Goal: Information Seeking & Learning: Understand process/instructions

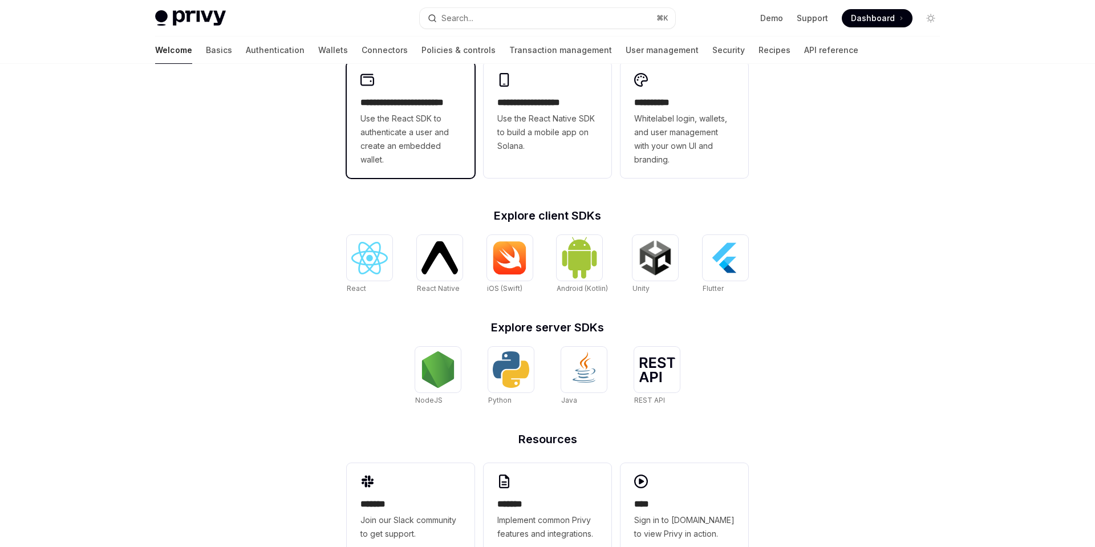
scroll to position [360, 0]
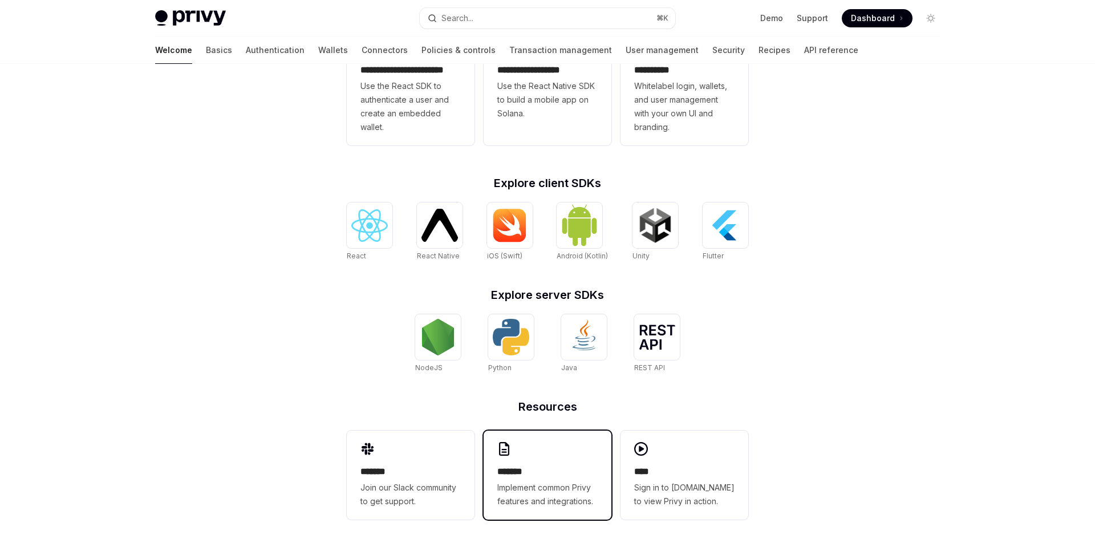
click at [550, 491] on span "Implement common Privy features and integrations." at bounding box center [547, 494] width 100 height 27
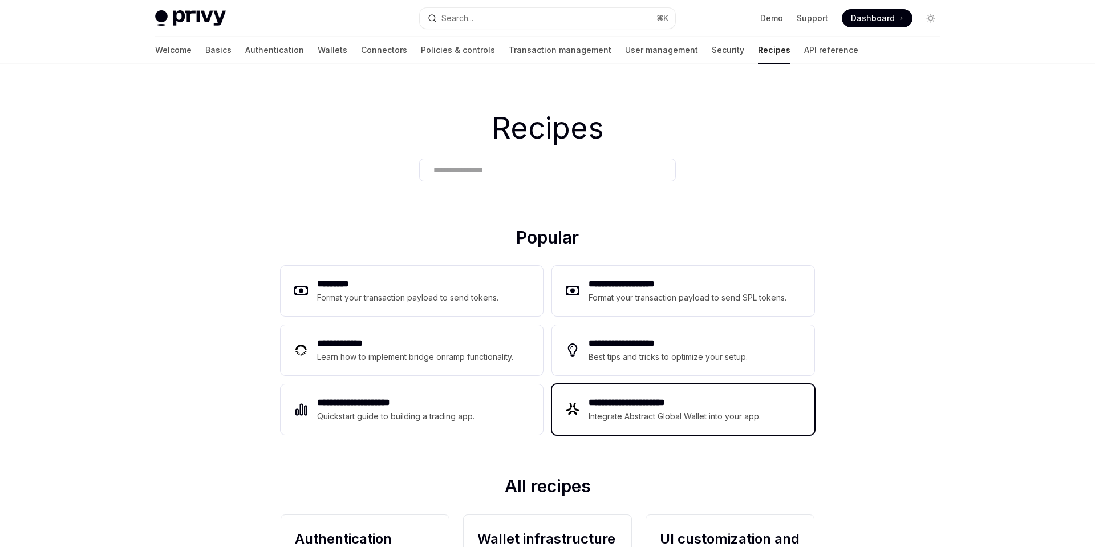
click at [652, 393] on div "**********" at bounding box center [683, 409] width 262 height 50
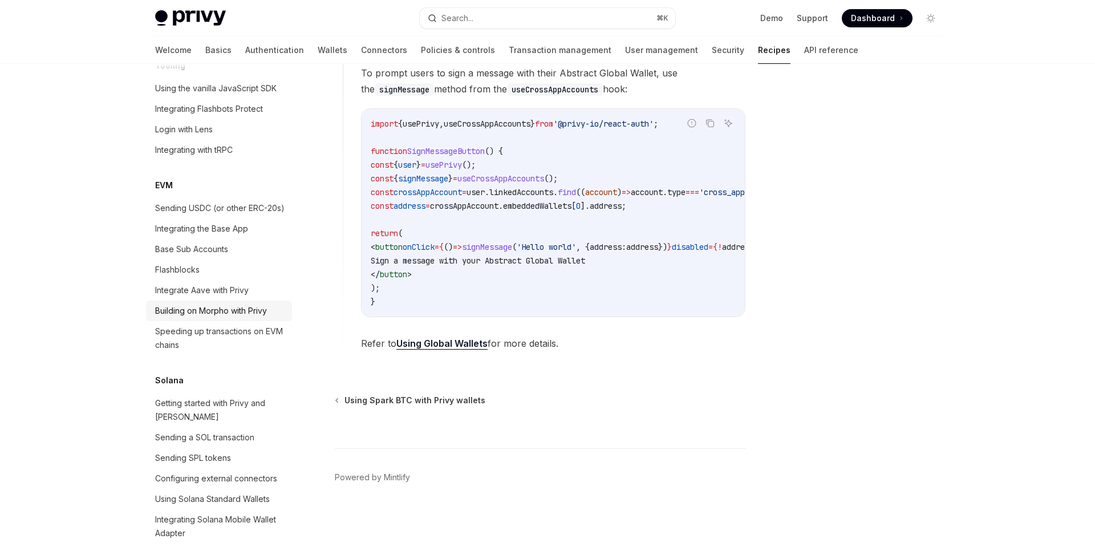
scroll to position [1463, 0]
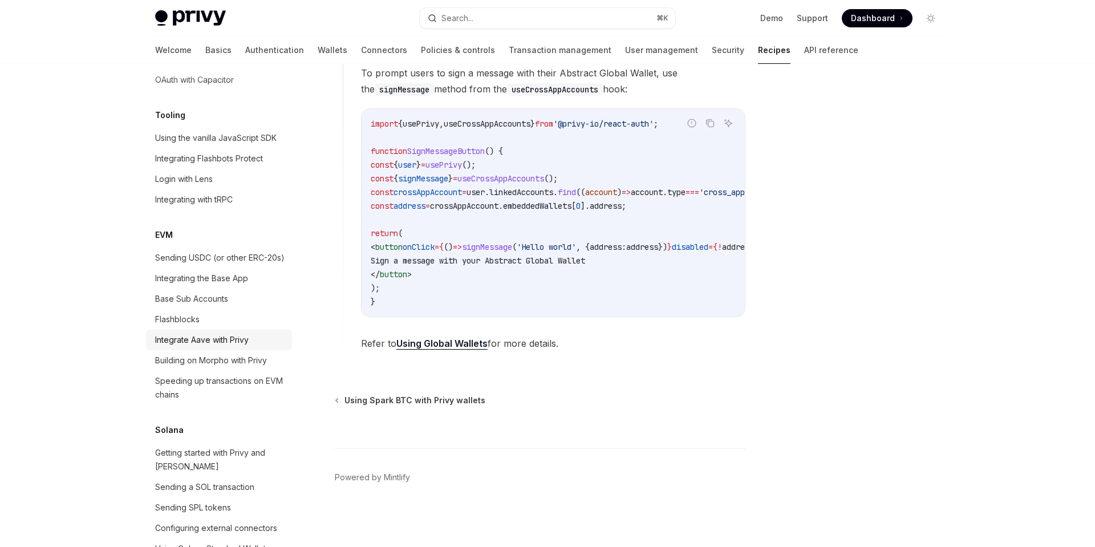
click at [226, 333] on div "Integrate Aave with Privy" at bounding box center [201, 340] width 93 height 14
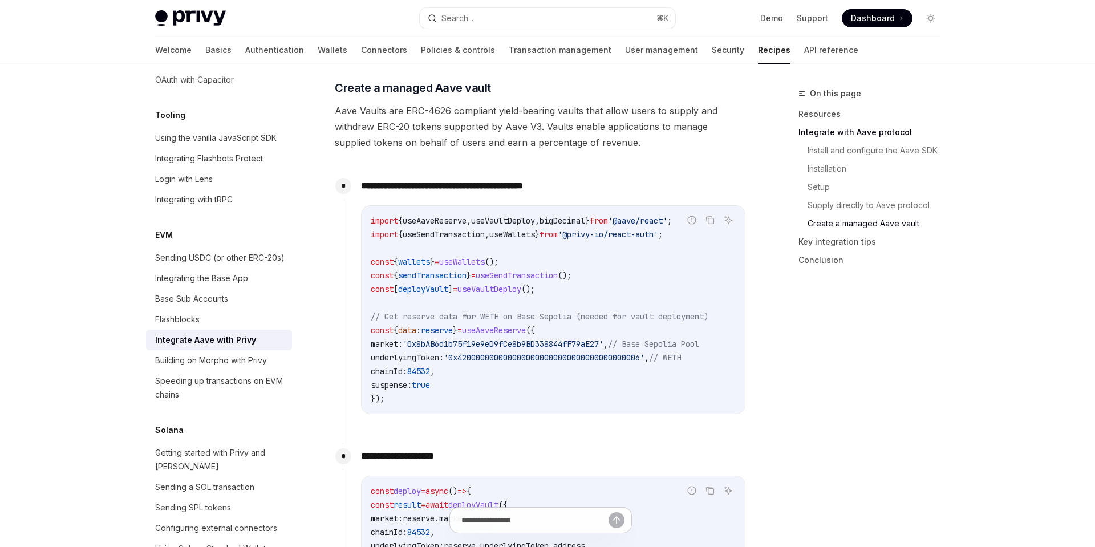
scroll to position [2172, 0]
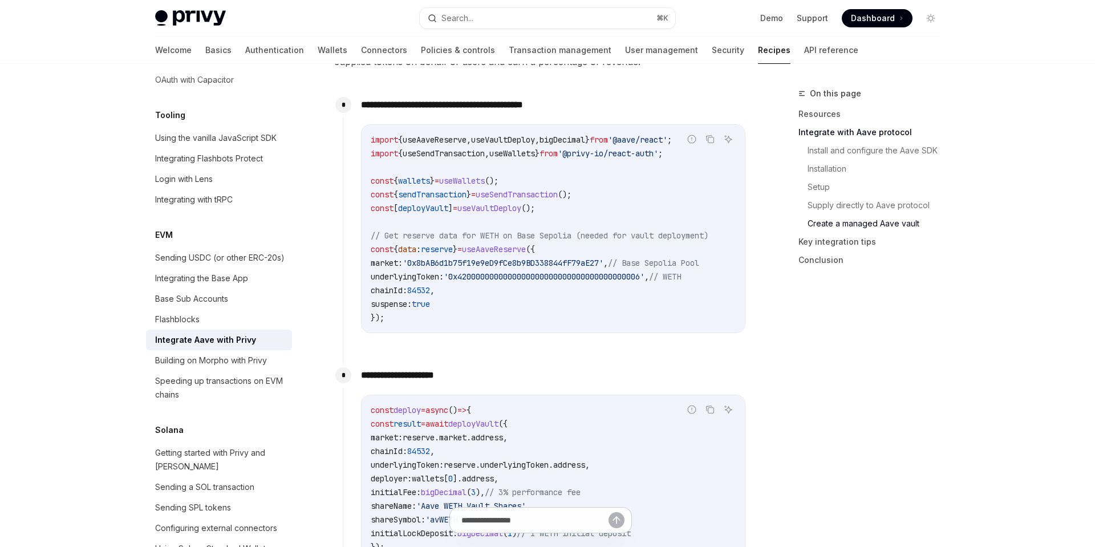
click at [614, 282] on span "'0x4200000000000000000000000000000000000006'" at bounding box center [544, 276] width 201 height 10
click at [633, 289] on code "import { useAaveReserve , useVaultDeploy , bigDecimal } from '@aave/react' ; im…" at bounding box center [553, 229] width 365 height 192
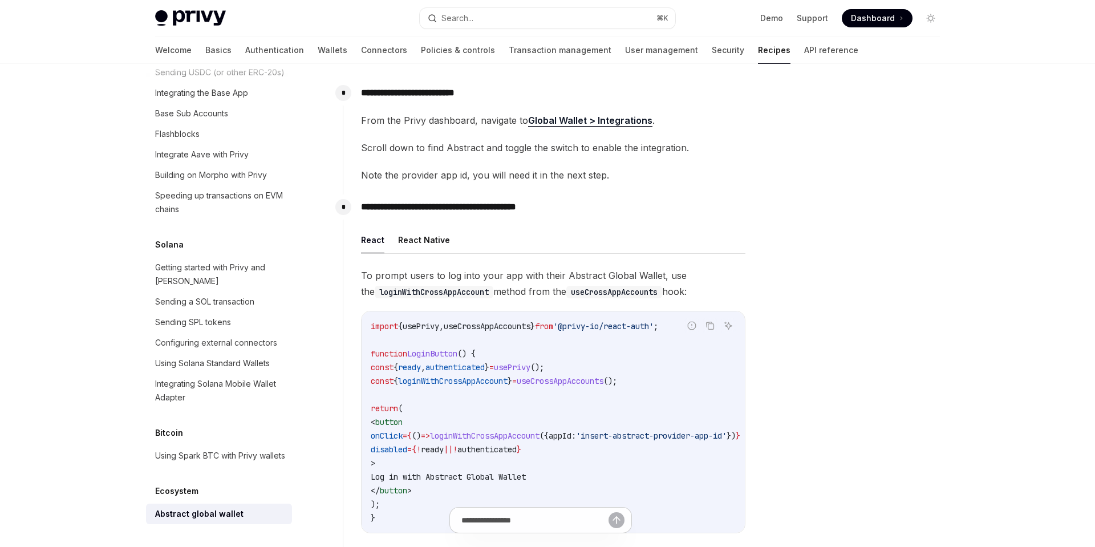
scroll to position [776, 0]
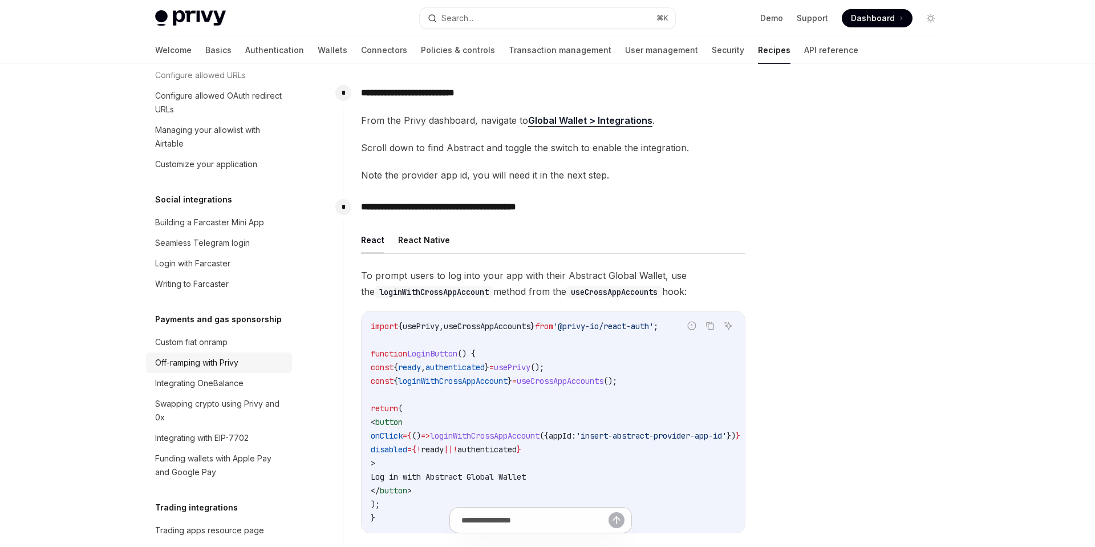
click at [232, 356] on div "Off-ramping with Privy" at bounding box center [196, 363] width 83 height 14
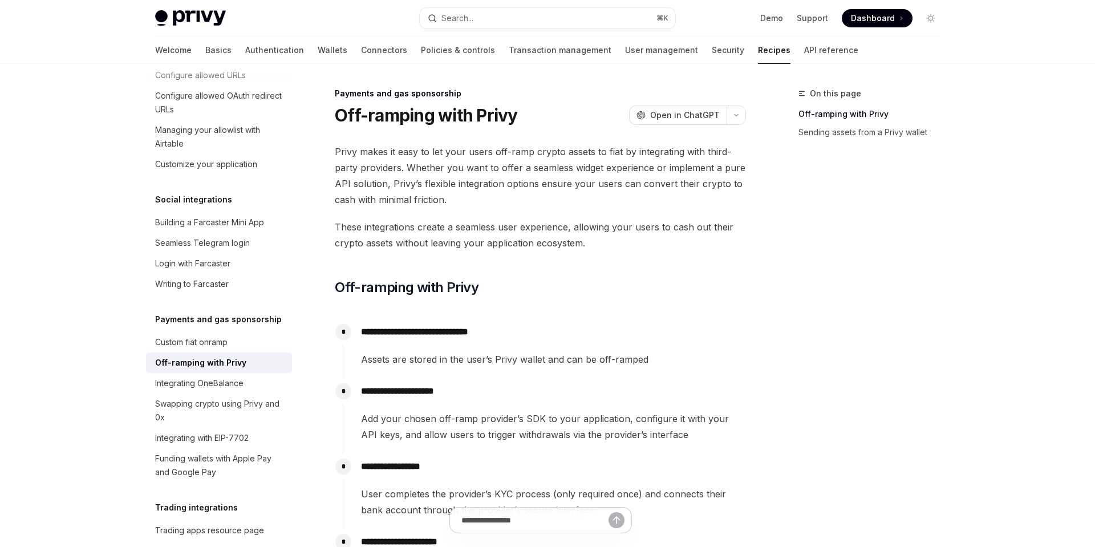
click at [628, 353] on span "Assets are stored in the user’s Privy wallet and can be off-ramped" at bounding box center [553, 359] width 384 height 16
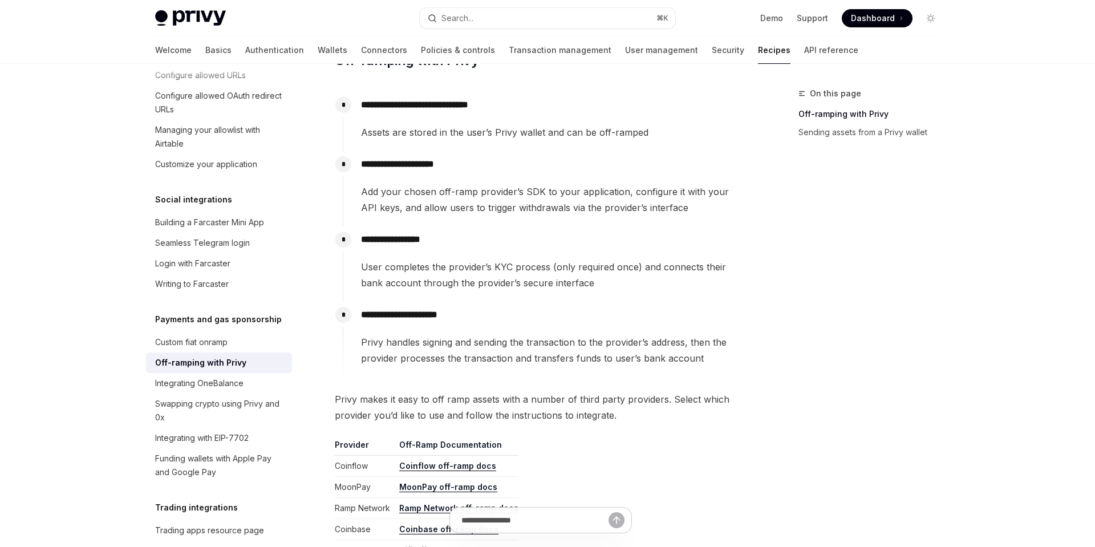
scroll to position [161, 0]
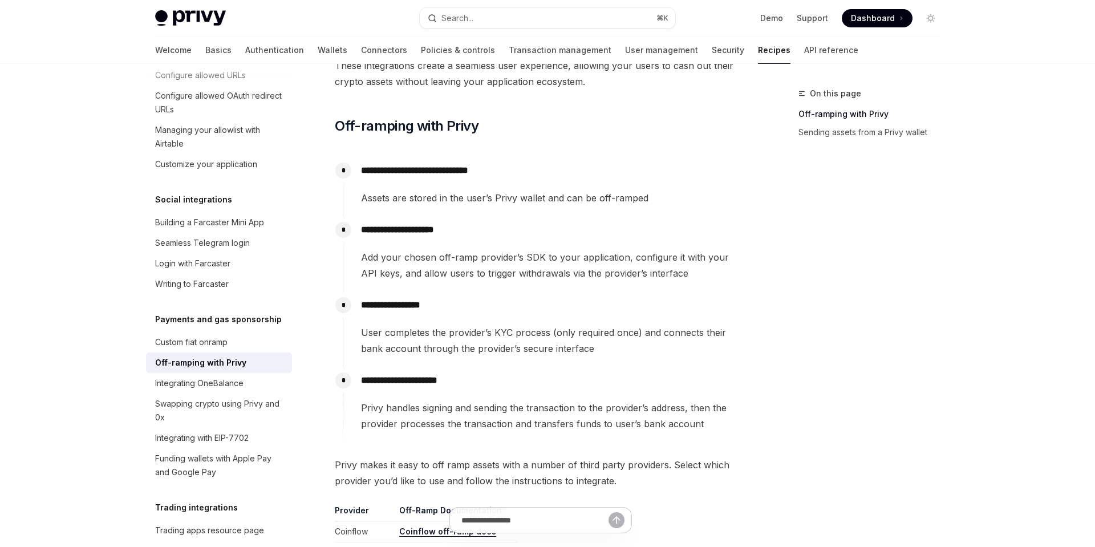
click at [652, 335] on span "User completes the provider’s KYC process (only required once) and connects the…" at bounding box center [553, 340] width 384 height 32
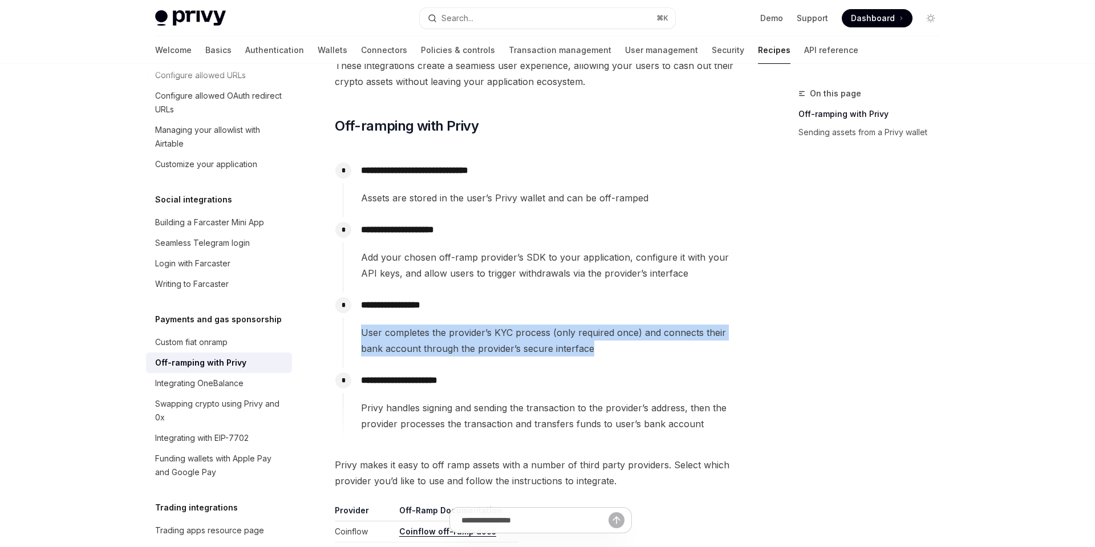
click at [674, 337] on span "User completes the provider’s KYC process (only required once) and connects the…" at bounding box center [553, 340] width 384 height 32
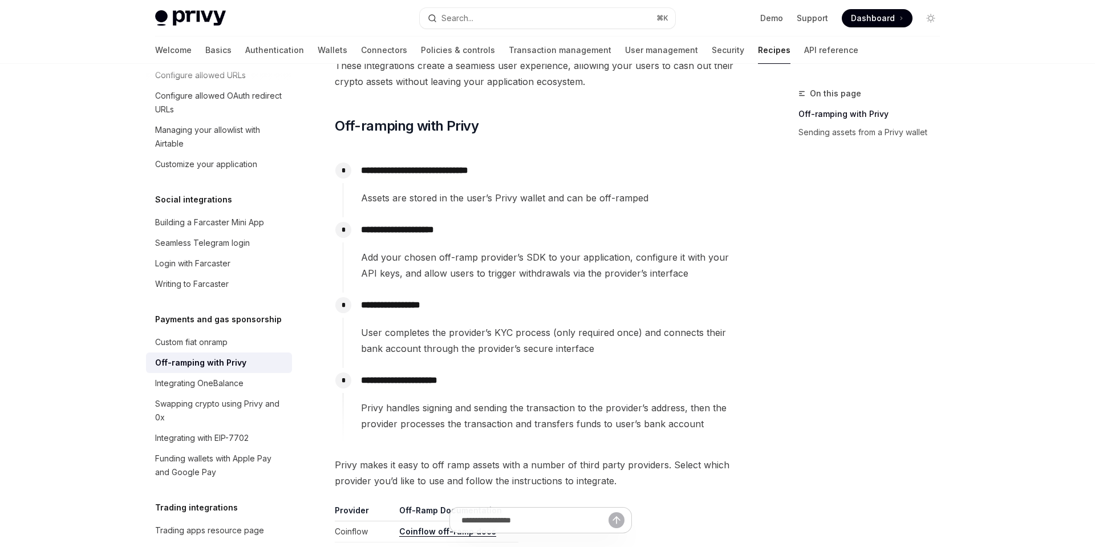
click at [605, 336] on span "User completes the provider’s KYC process (only required once) and connects the…" at bounding box center [553, 340] width 384 height 32
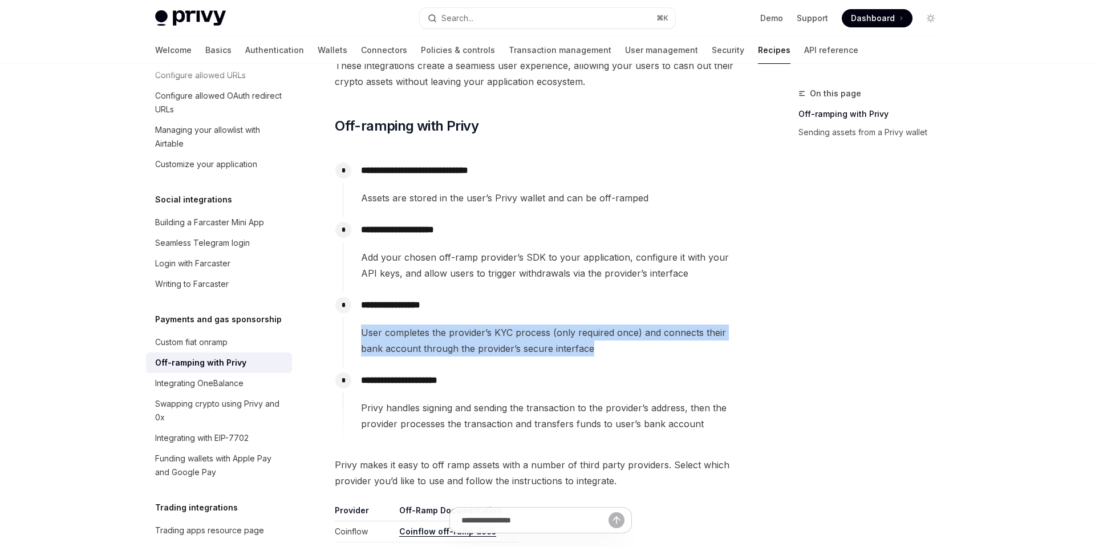
click at [640, 352] on span "User completes the provider’s KYC process (only required once) and connects the…" at bounding box center [553, 340] width 384 height 32
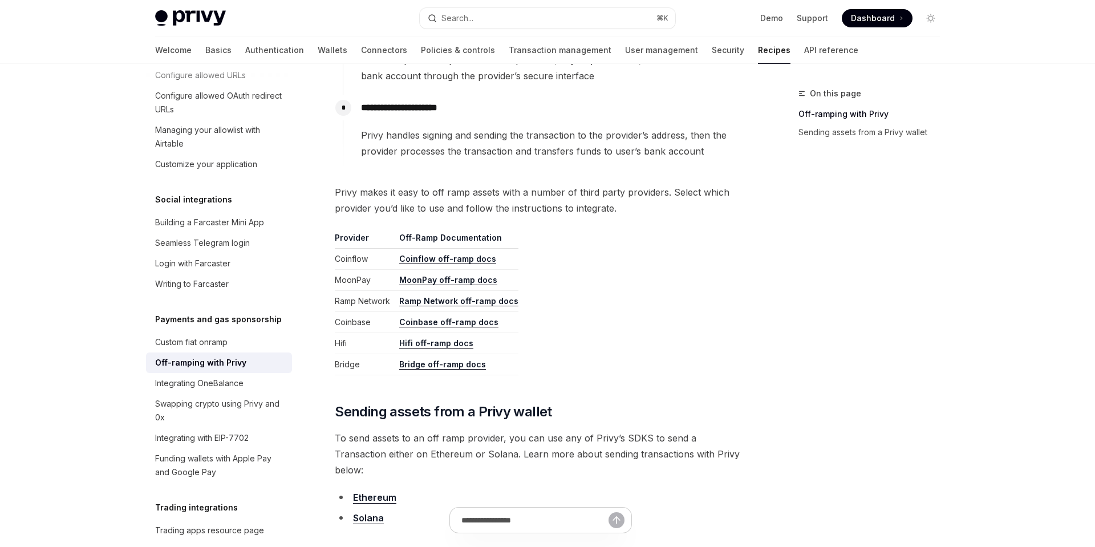
scroll to position [429, 0]
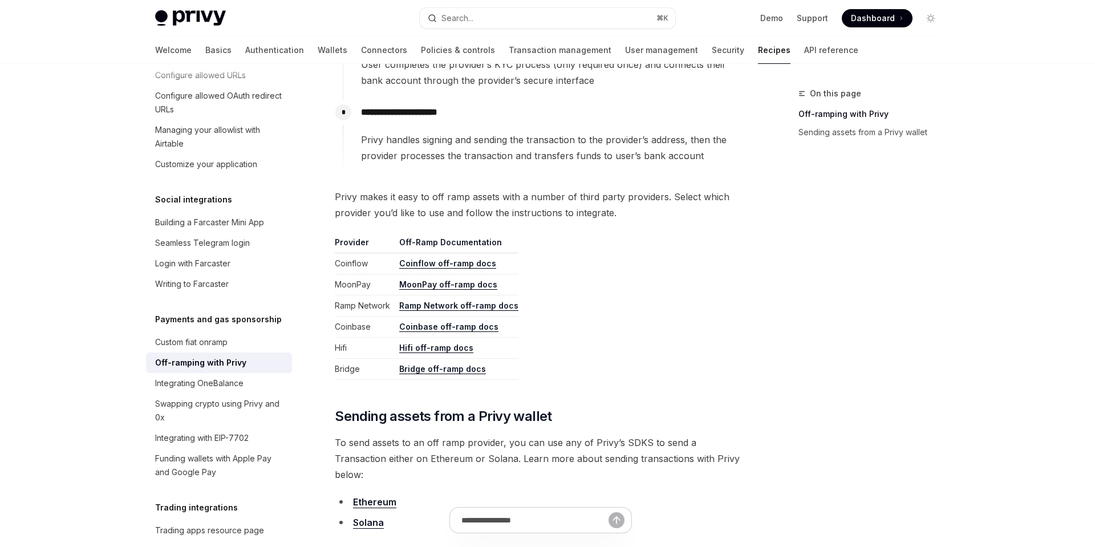
click at [462, 261] on link "Coinflow off-ramp docs" at bounding box center [447, 263] width 97 height 10
click at [450, 287] on link "MoonPay off-ramp docs" at bounding box center [448, 284] width 98 height 10
click at [452, 303] on link "Ramp Network off-ramp docs" at bounding box center [458, 305] width 119 height 10
click at [451, 327] on link "Coinbase off-ramp docs" at bounding box center [448, 327] width 99 height 10
click at [452, 347] on link "Hifi off-ramp docs" at bounding box center [436, 348] width 74 height 10
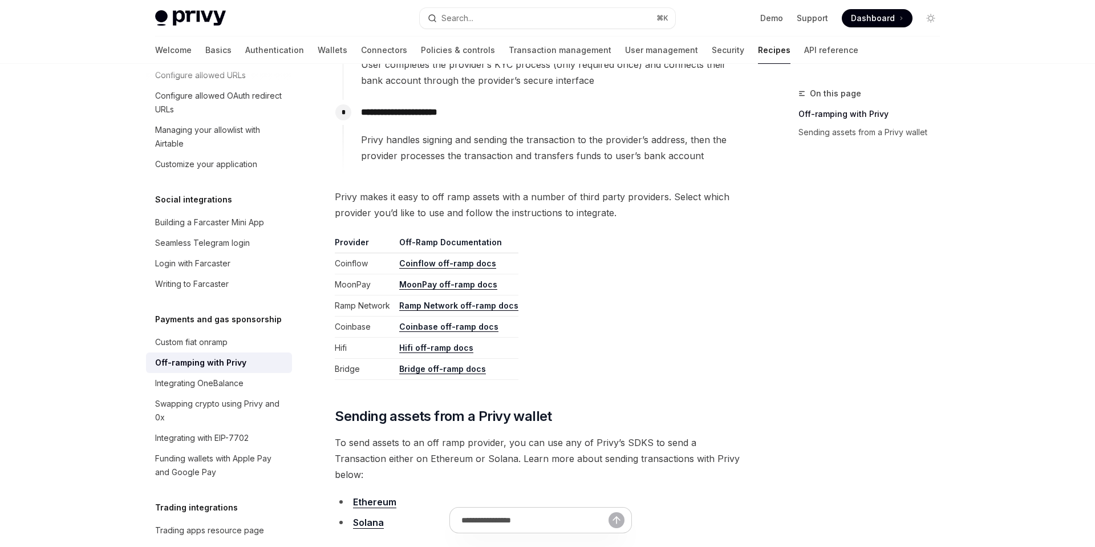
click at [450, 365] on link "Bridge off-ramp docs" at bounding box center [442, 369] width 87 height 10
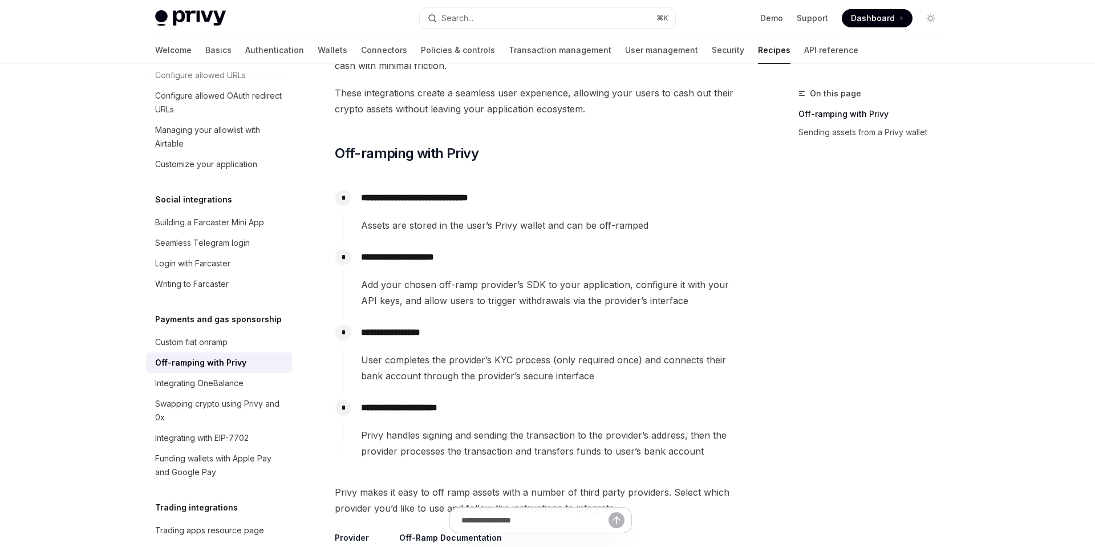
scroll to position [9, 0]
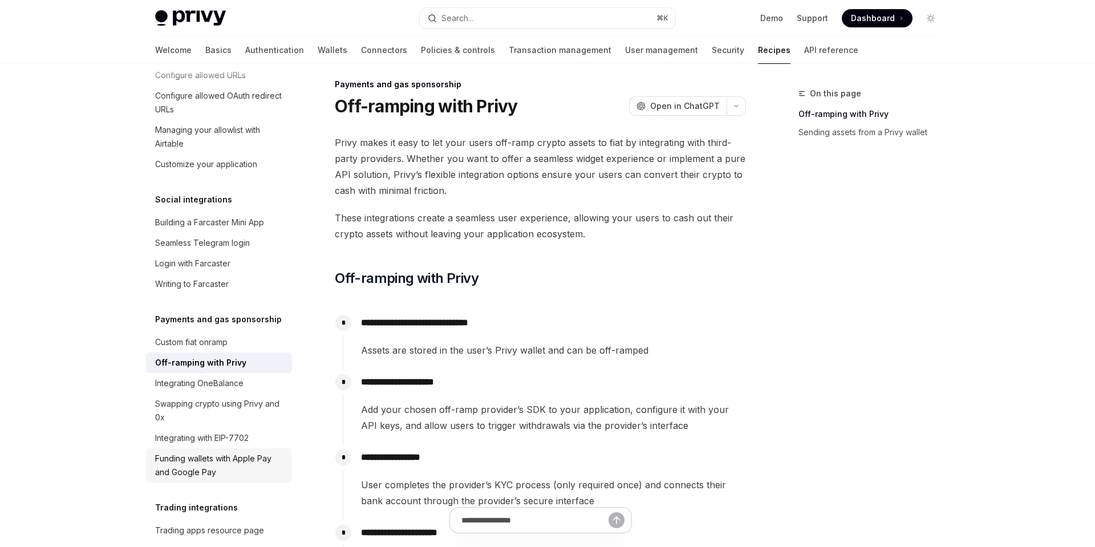
click at [221, 452] on div "Funding wallets with Apple Pay and Google Pay" at bounding box center [220, 465] width 130 height 27
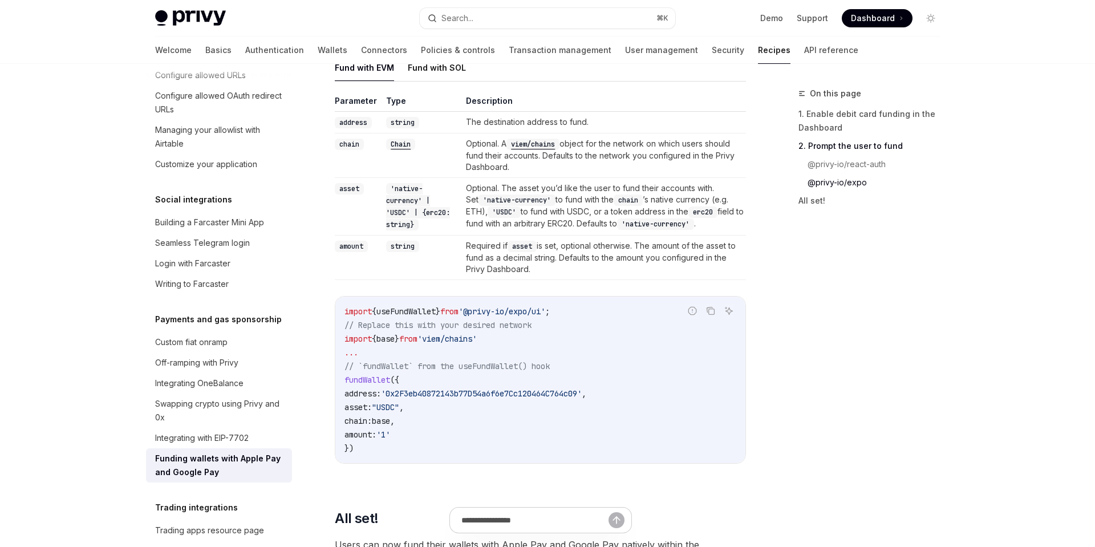
scroll to position [1501, 0]
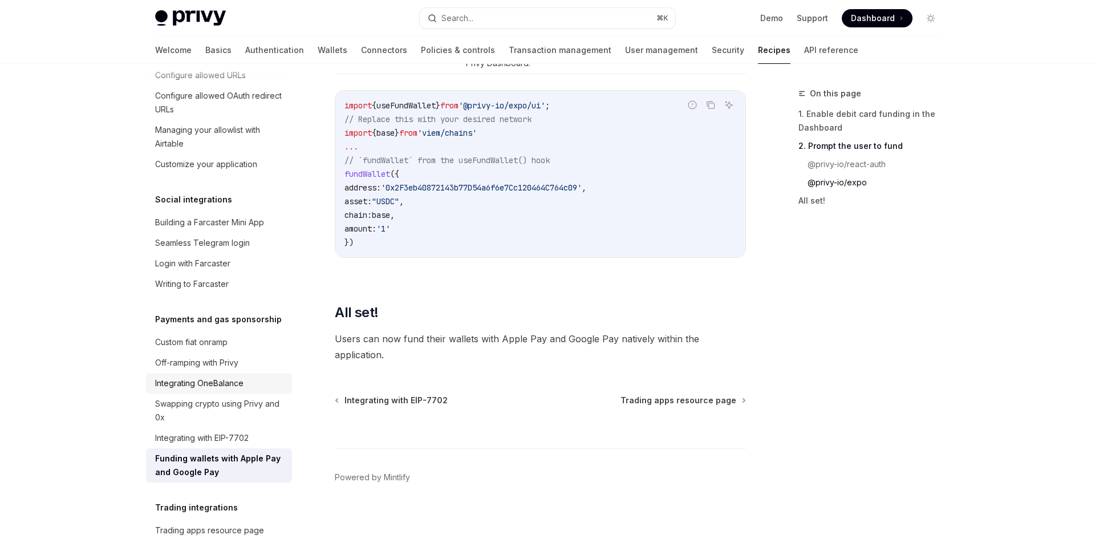
click at [270, 373] on link "Integrating OneBalance" at bounding box center [219, 383] width 146 height 21
type textarea "*"
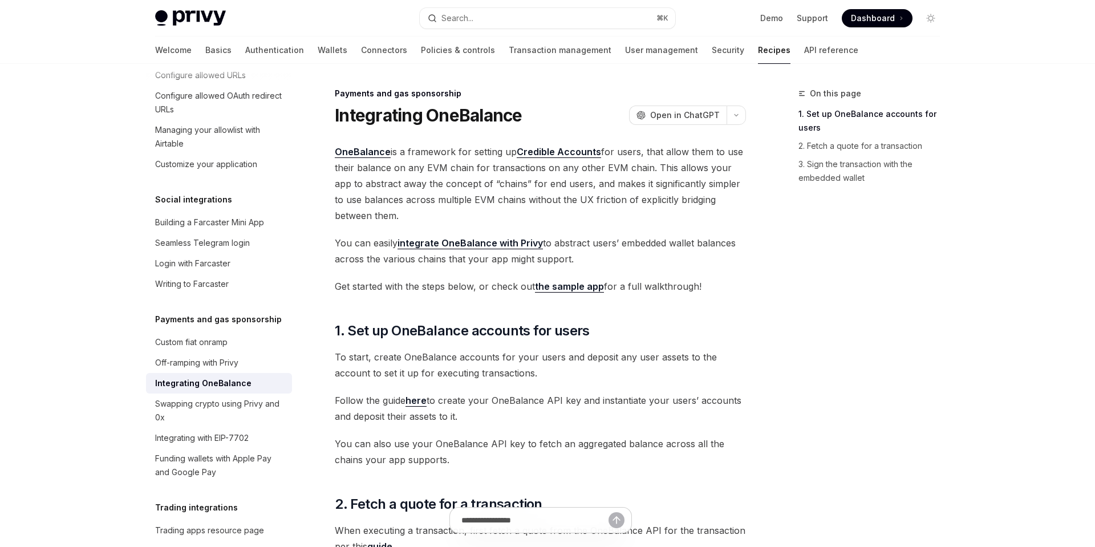
click at [659, 197] on span "OneBalance is a framework for setting up Credible Accounts for users, that allo…" at bounding box center [540, 184] width 411 height 80
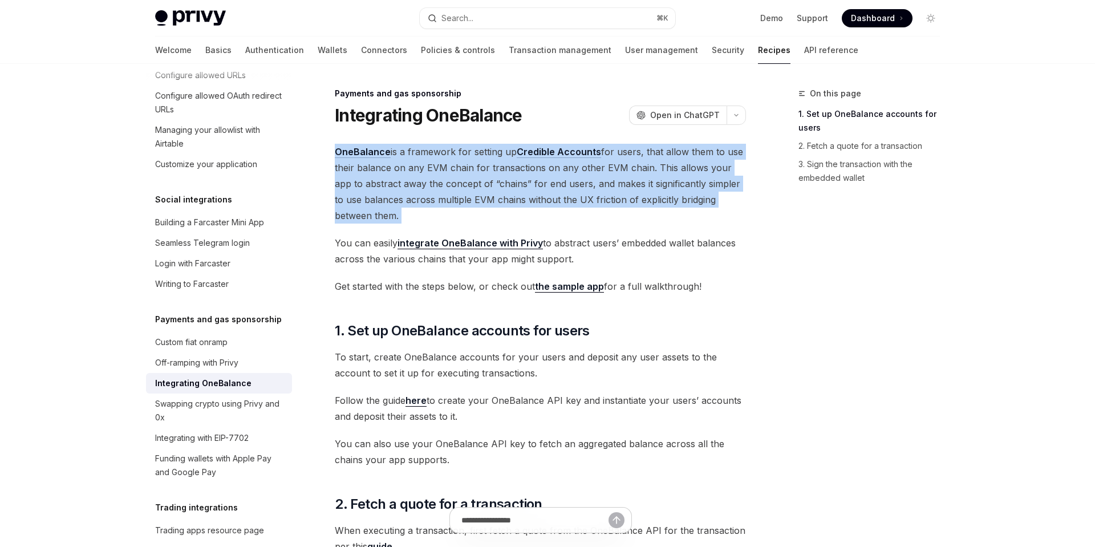
click at [695, 214] on span "OneBalance is a framework for setting up Credible Accounts for users, that allo…" at bounding box center [540, 184] width 411 height 80
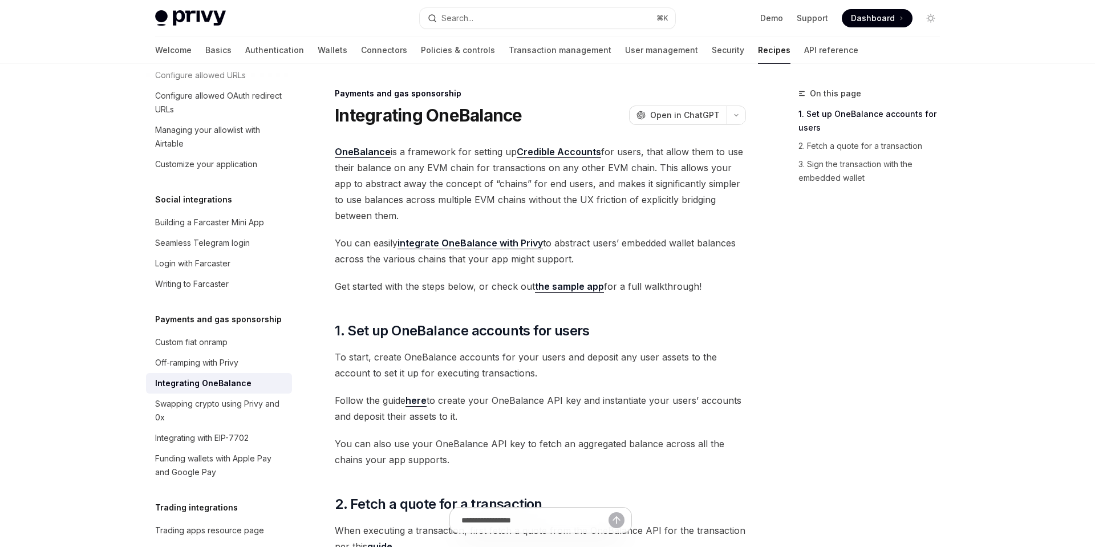
click at [577, 189] on span "OneBalance is a framework for setting up Credible Accounts for users, that allo…" at bounding box center [540, 184] width 411 height 80
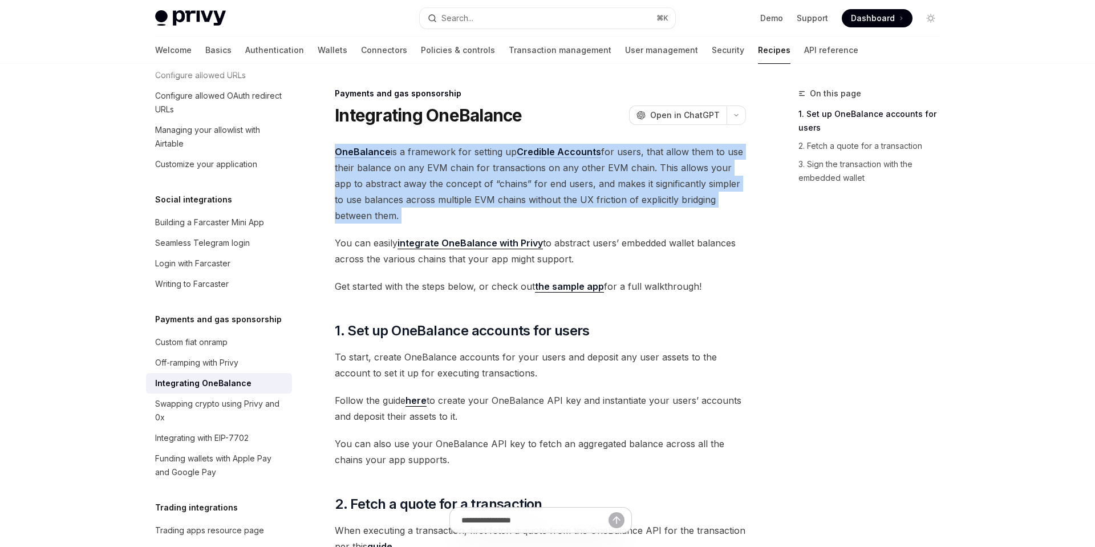
click at [598, 199] on span "OneBalance is a framework for setting up Credible Accounts for users, that allo…" at bounding box center [540, 184] width 411 height 80
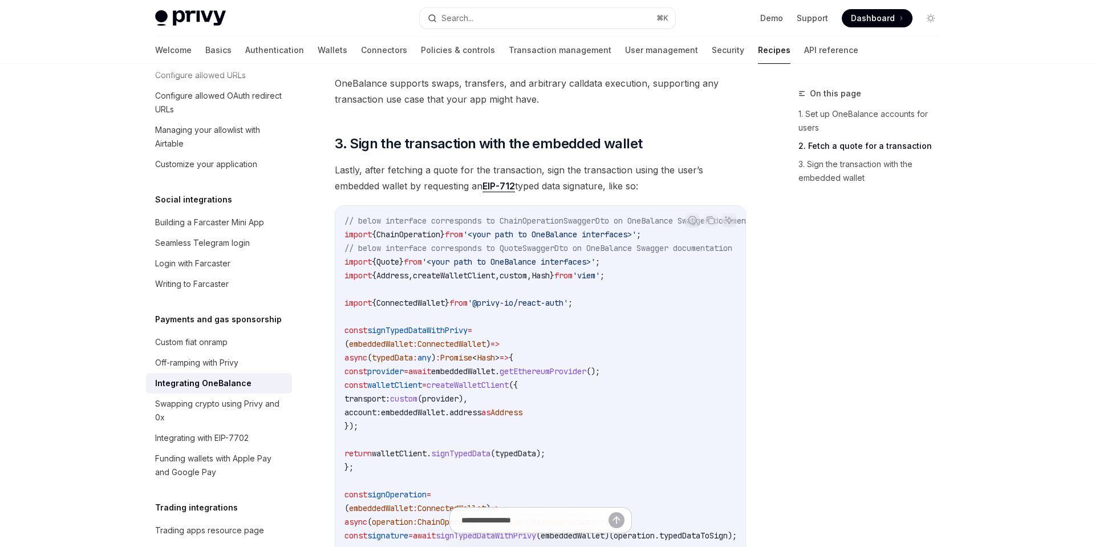
scroll to position [602, 0]
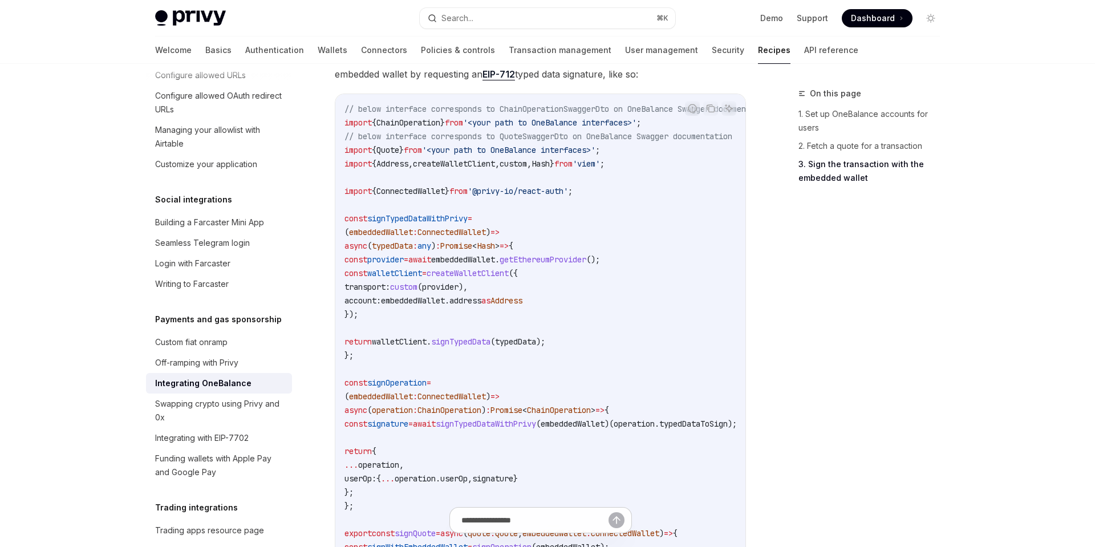
click at [549, 182] on code "// below interface corresponds to ChainOperationSwaggerDto on OneBalance Swagge…" at bounding box center [572, 430] width 456 height 657
click at [576, 197] on code "// below interface corresponds to ChainOperationSwaggerDto on OneBalance Swagge…" at bounding box center [572, 430] width 456 height 657
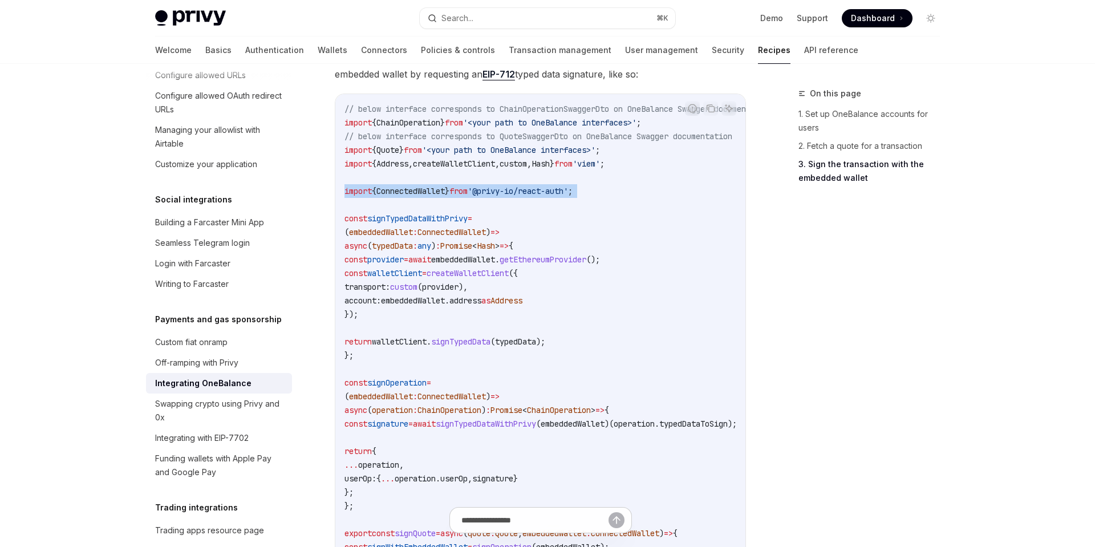
click at [576, 197] on code "// below interface corresponds to ChainOperationSwaggerDto on OneBalance Swagge…" at bounding box center [572, 430] width 456 height 657
click at [634, 242] on code "// below interface corresponds to ChainOperationSwaggerDto on OneBalance Swagge…" at bounding box center [572, 430] width 456 height 657
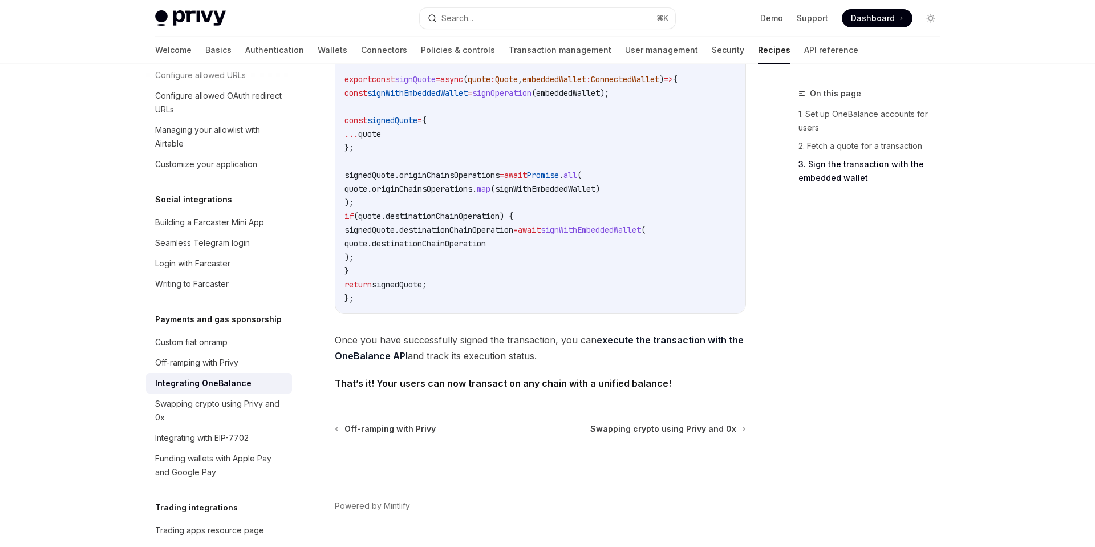
scroll to position [1089, 0]
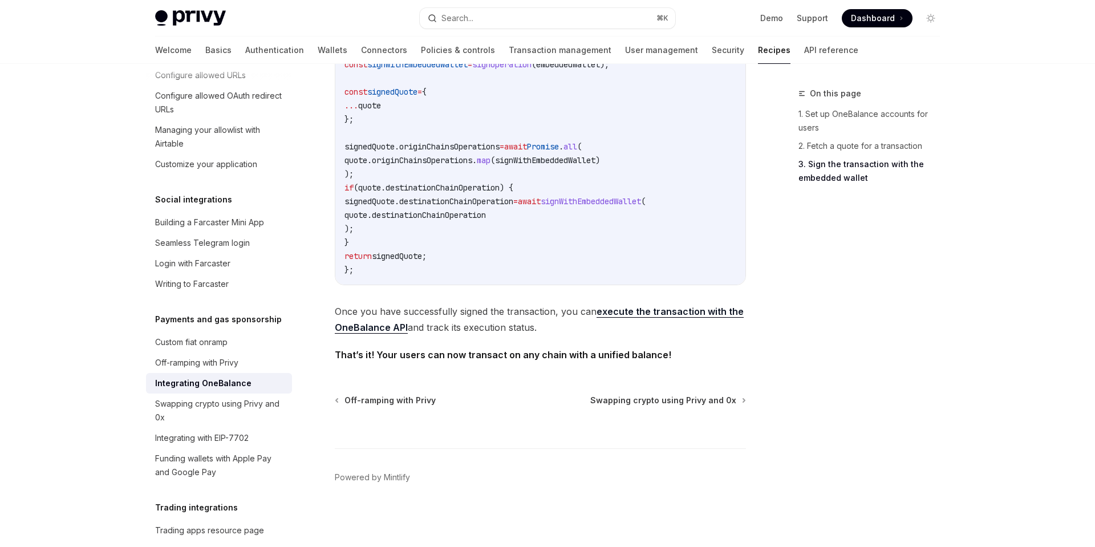
click at [555, 320] on span "Once you have successfully signed the transaction, you can execute the transact…" at bounding box center [540, 319] width 411 height 32
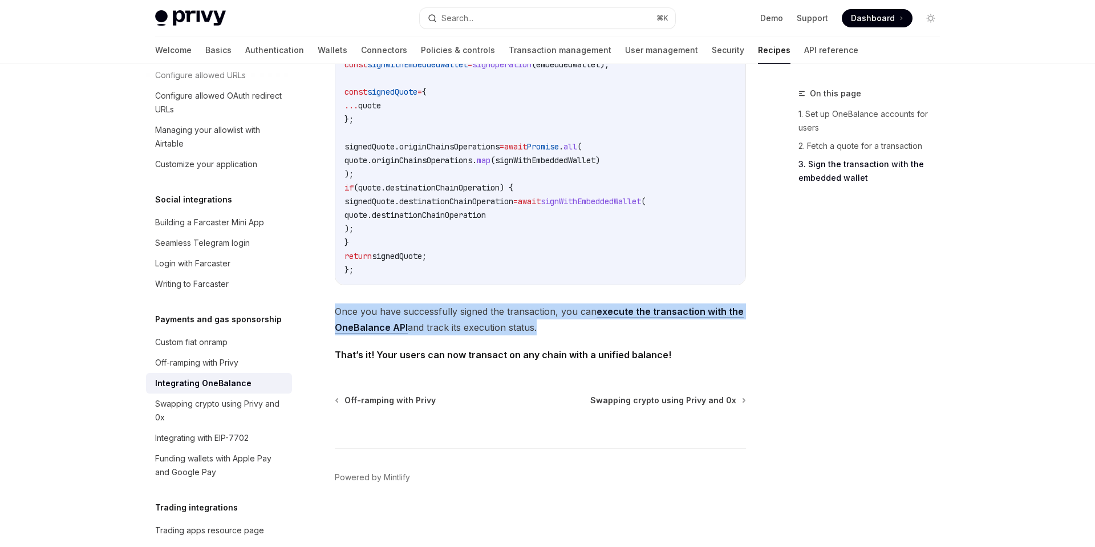
click at [575, 350] on strong "That’s it! Your users can now transact on any chain with a unified balance!" at bounding box center [503, 354] width 336 height 11
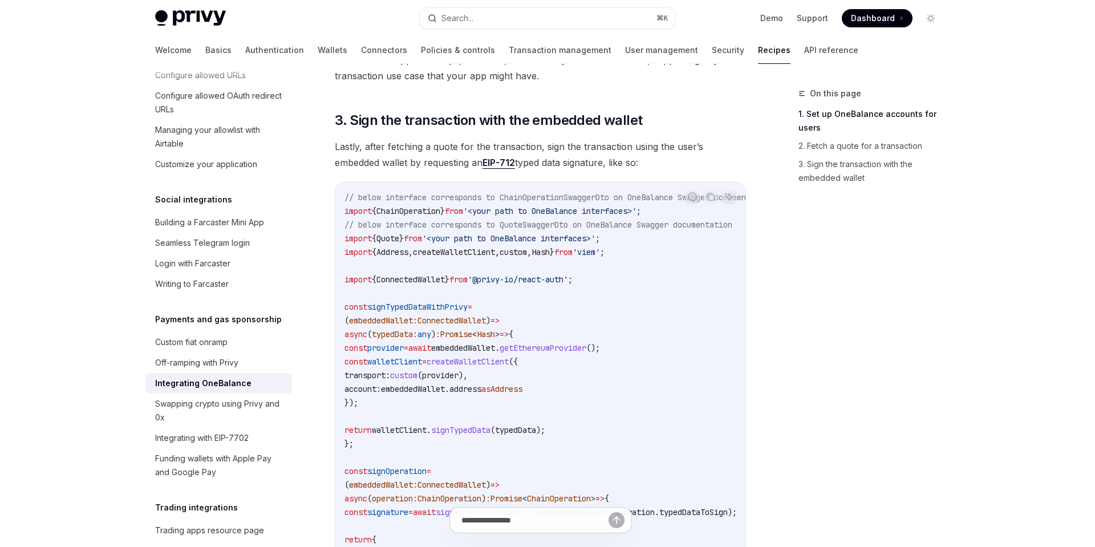
scroll to position [251, 0]
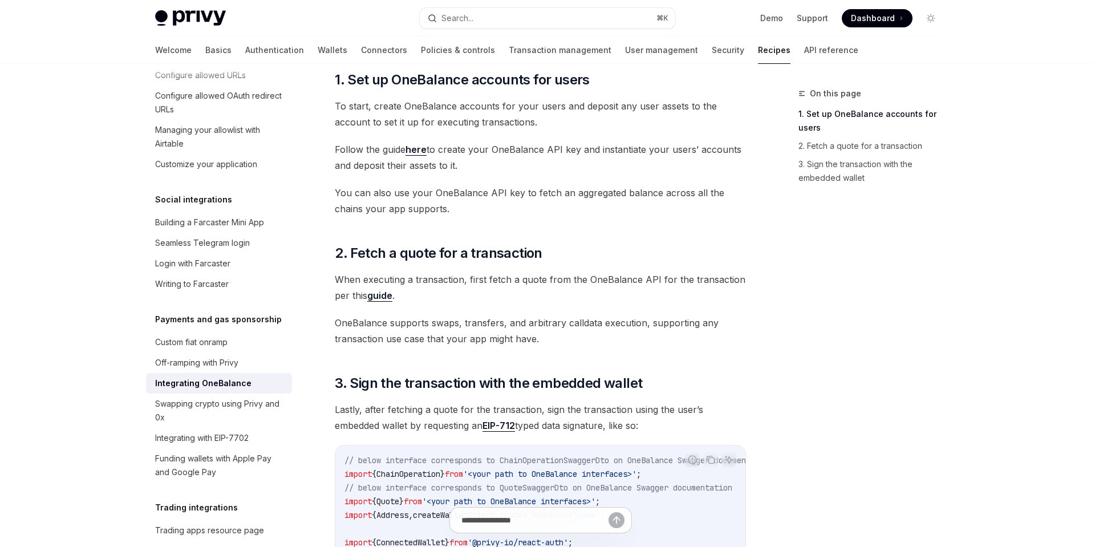
click at [511, 145] on span "Follow the guide here to create your OneBalance API key and instantiate your us…" at bounding box center [540, 157] width 411 height 32
copy span "OneBalance"
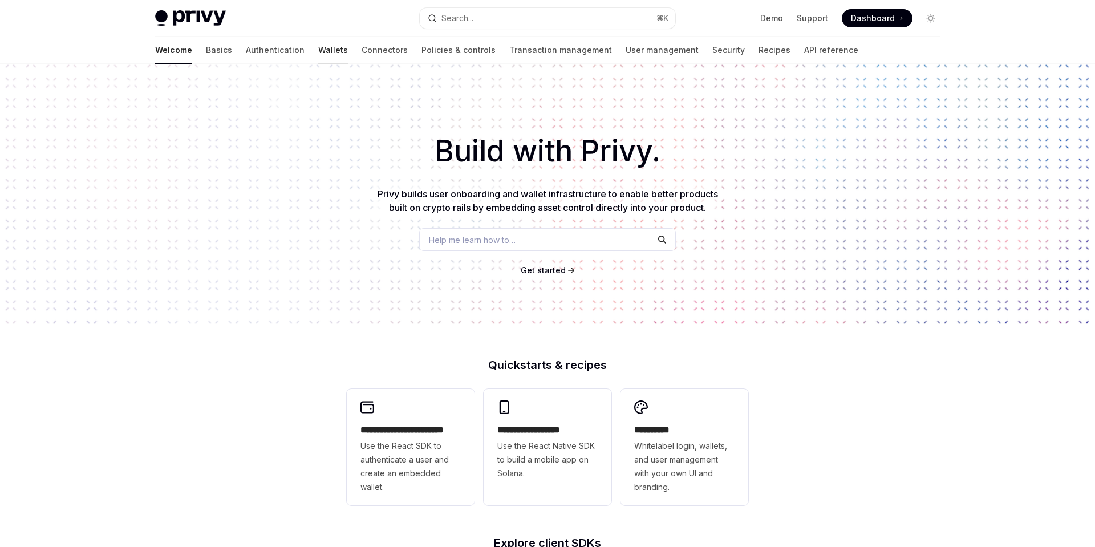
click at [318, 52] on link "Wallets" at bounding box center [333, 49] width 30 height 27
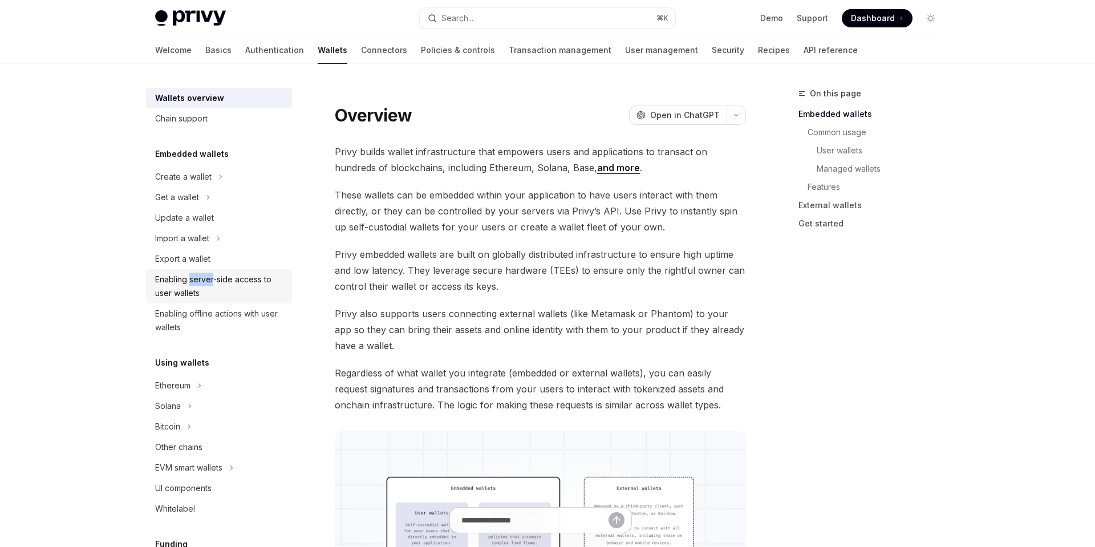
click at [235, 280] on div "Enabling server-side access to user wallets" at bounding box center [220, 285] width 130 height 27
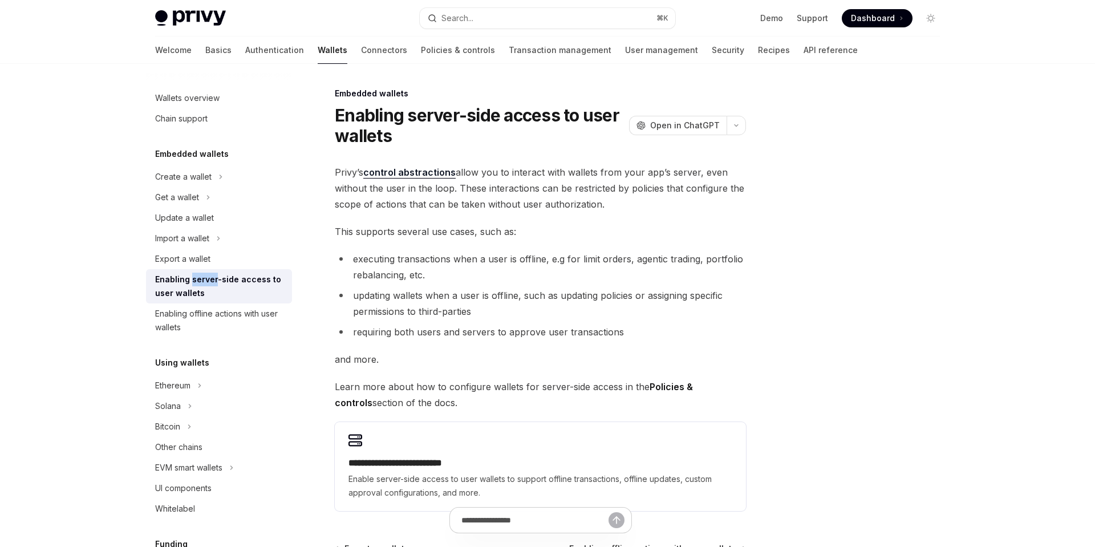
click at [645, 267] on li "executing transactions when a user is offline, e.g for limit orders, agentic tr…" at bounding box center [540, 267] width 411 height 32
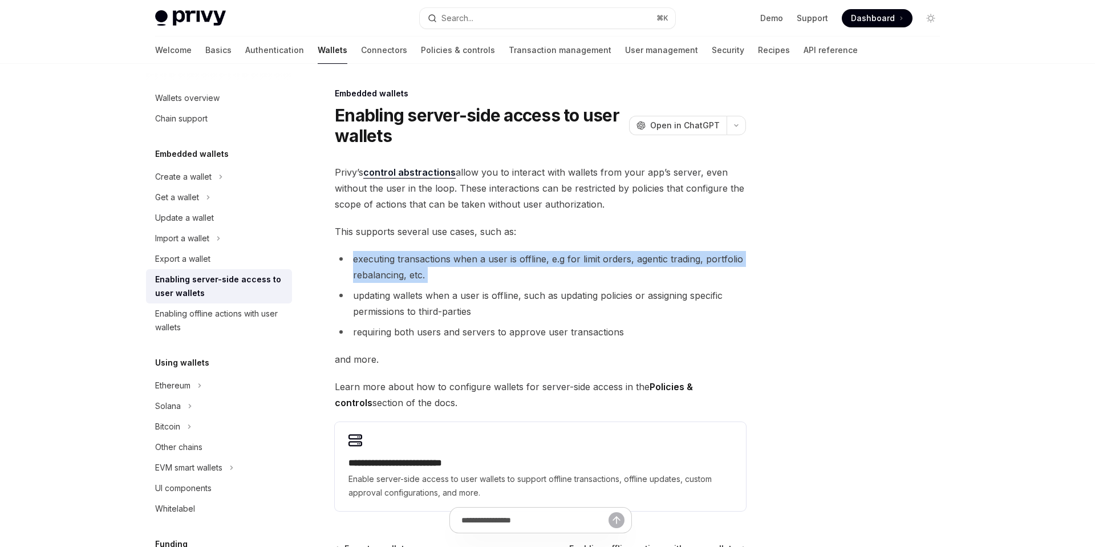
click at [696, 262] on li "executing transactions when a user is offline, e.g for limit orders, agentic tr…" at bounding box center [540, 267] width 411 height 32
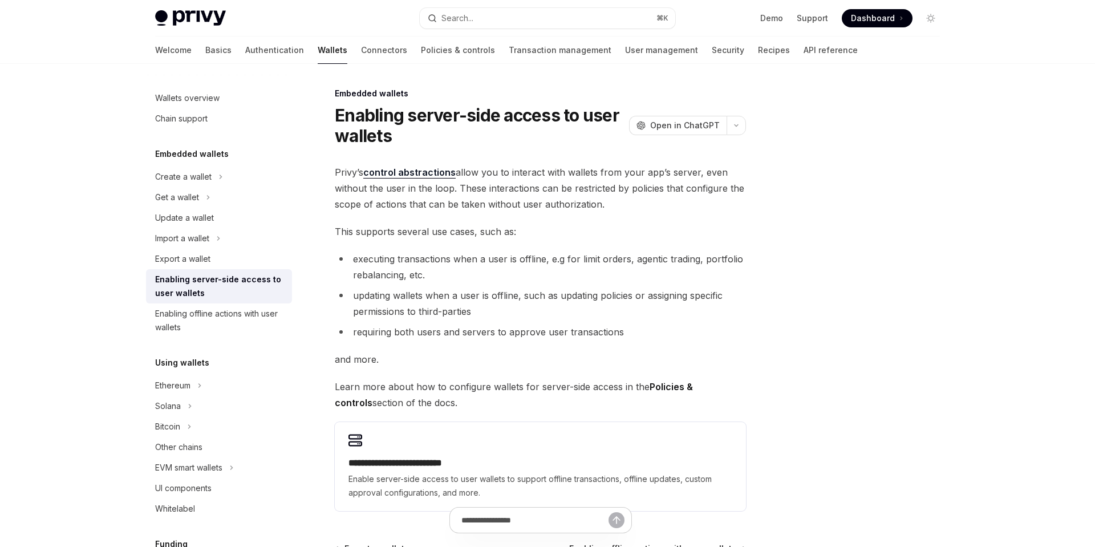
click at [696, 262] on li "executing transactions when a user is offline, e.g for limit orders, agentic tr…" at bounding box center [540, 267] width 411 height 32
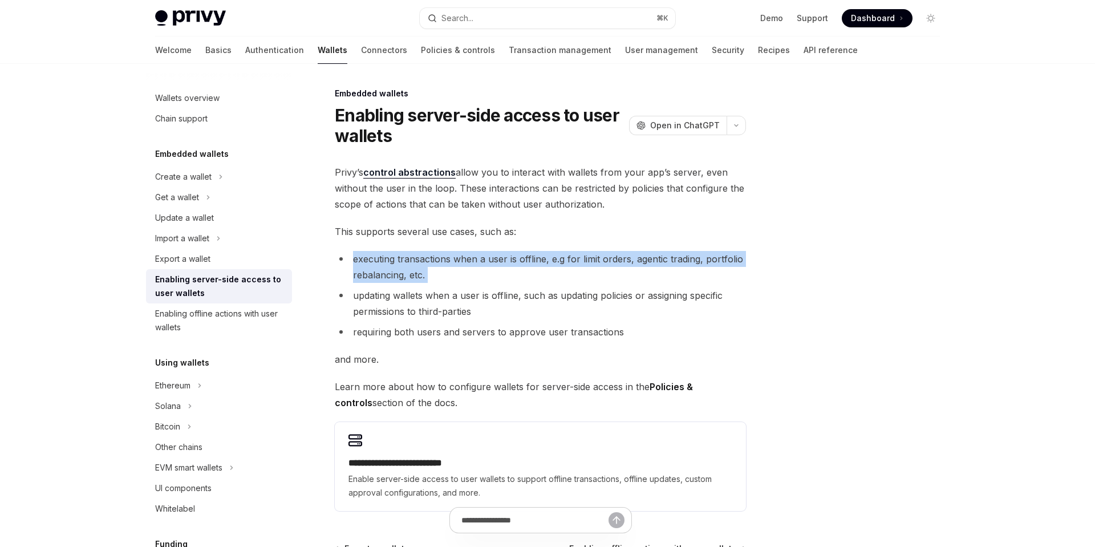
click at [725, 265] on li "executing transactions when a user is offline, e.g for limit orders, agentic tr…" at bounding box center [540, 267] width 411 height 32
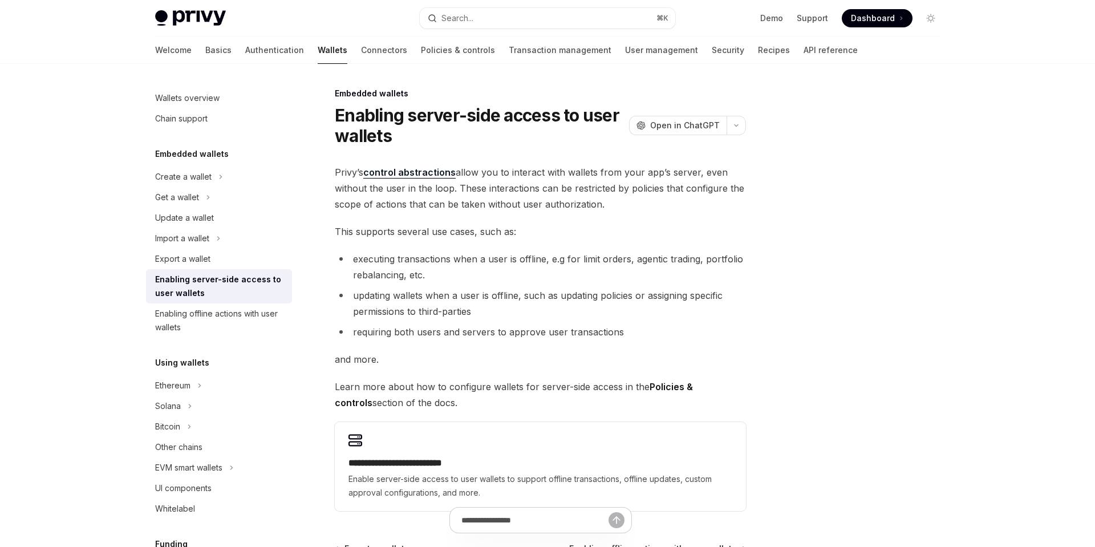
click at [725, 265] on li "executing transactions when a user is offline, e.g for limit orders, agentic tr…" at bounding box center [540, 267] width 411 height 32
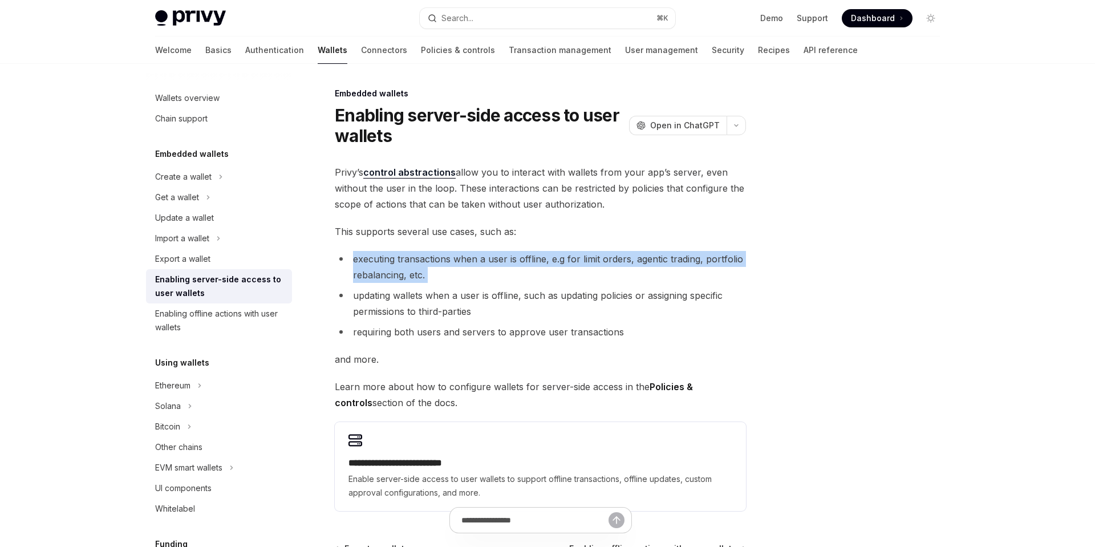
click at [665, 269] on li "executing transactions when a user is offline, e.g for limit orders, agentic tr…" at bounding box center [540, 267] width 411 height 32
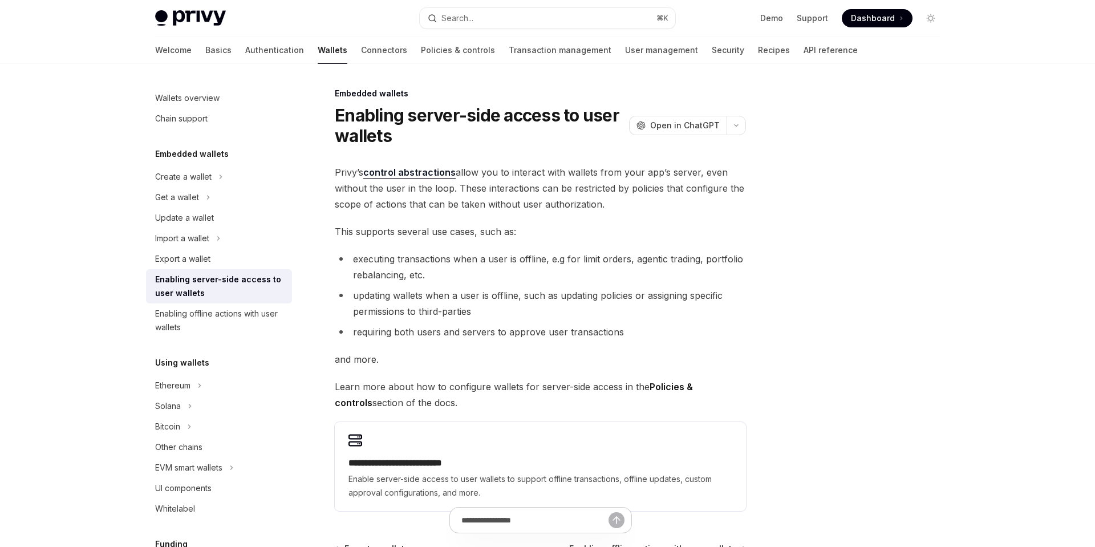
click at [665, 269] on li "executing transactions when a user is offline, e.g for limit orders, agentic tr…" at bounding box center [540, 267] width 411 height 32
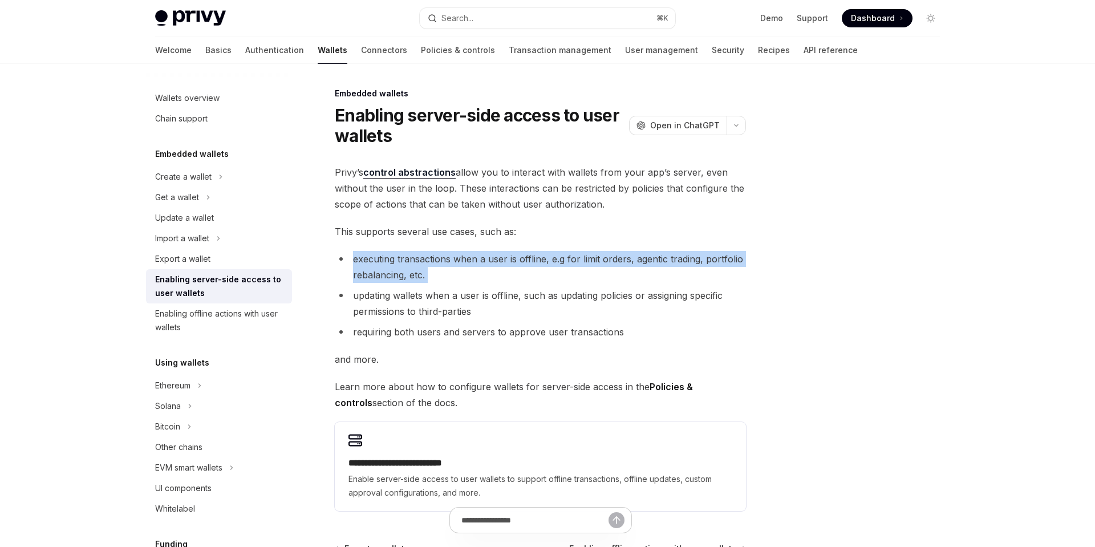
click at [702, 259] on li "executing transactions when a user is offline, e.g for limit orders, agentic tr…" at bounding box center [540, 267] width 411 height 32
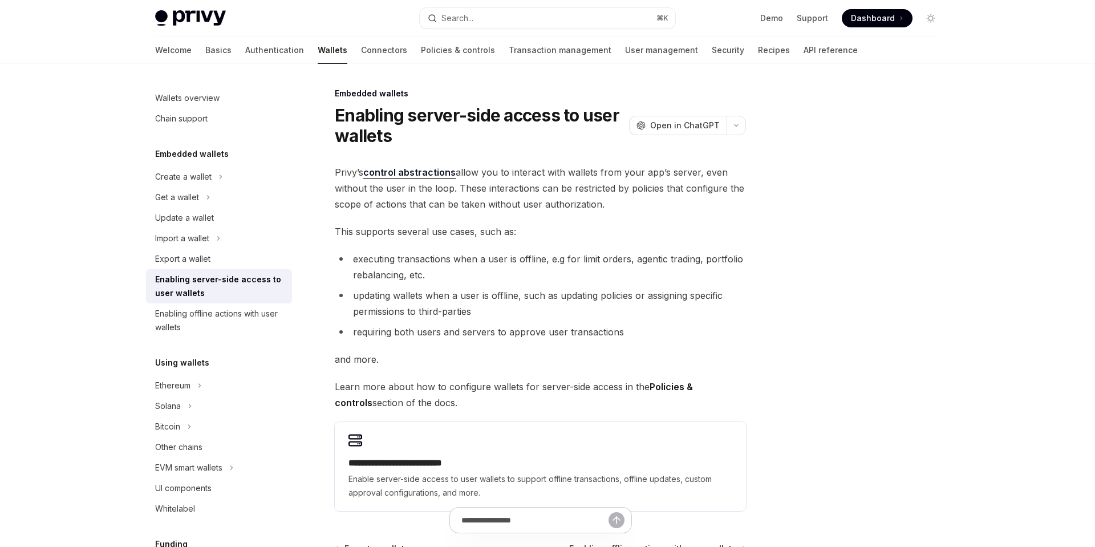
click at [554, 332] on li "requiring both users and servers to approve user transactions" at bounding box center [540, 332] width 411 height 16
click at [584, 333] on li "requiring both users and servers to approve user transactions" at bounding box center [540, 332] width 411 height 16
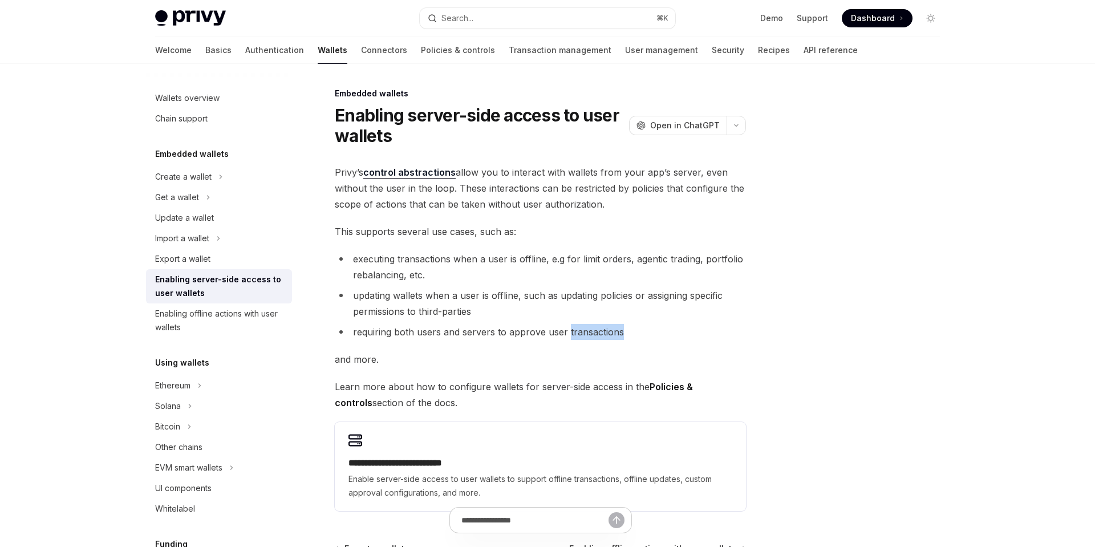
click at [584, 333] on li "requiring both users and servers to approve user transactions" at bounding box center [540, 332] width 411 height 16
click at [629, 316] on li "updating wallets when a user is offline, such as updating policies or assigning…" at bounding box center [540, 303] width 411 height 32
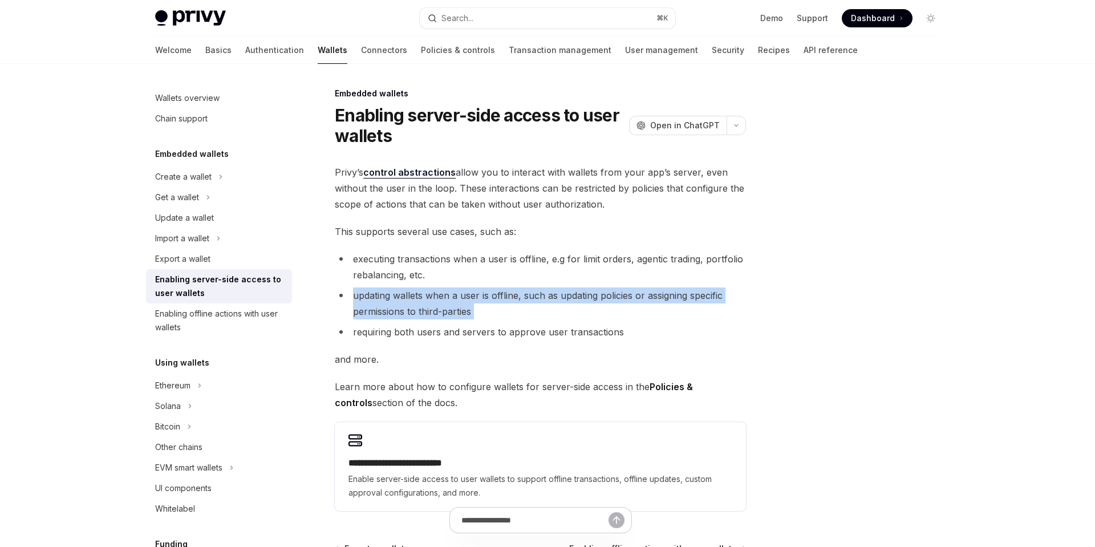
click at [629, 316] on li "updating wallets when a user is offline, such as updating policies or assigning…" at bounding box center [540, 303] width 411 height 32
click at [652, 315] on li "updating wallets when a user is offline, such as updating policies or assigning…" at bounding box center [540, 303] width 411 height 32
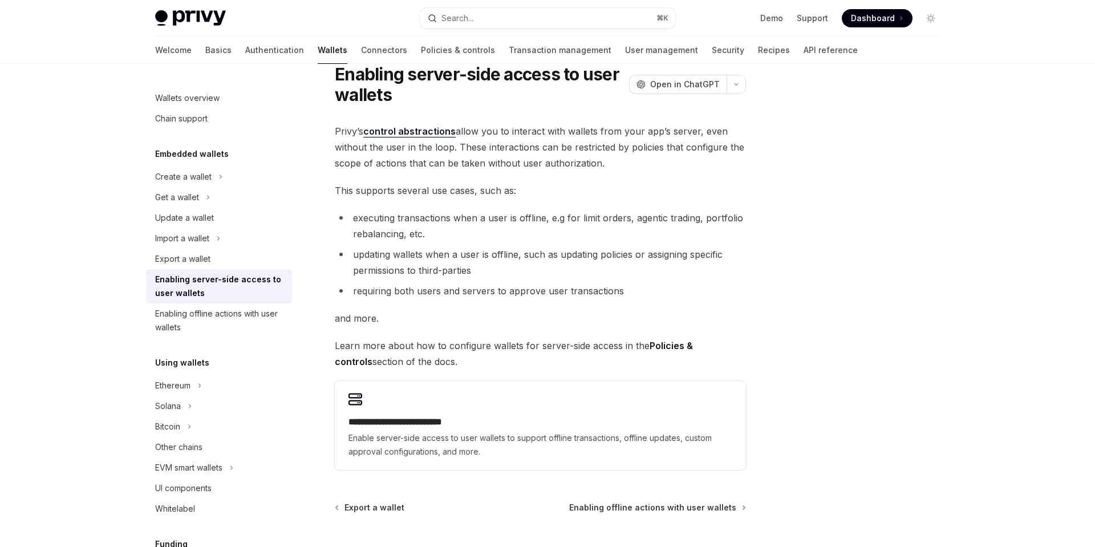
scroll to position [52, 0]
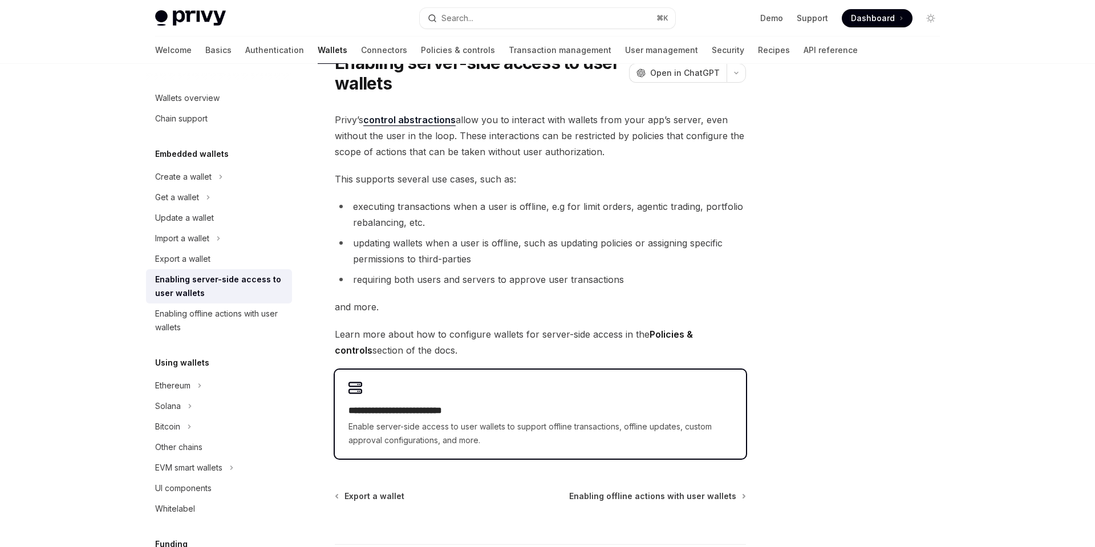
click at [620, 420] on span "Enable server-side access to user wallets to support offline transactions, offl…" at bounding box center [540, 433] width 384 height 27
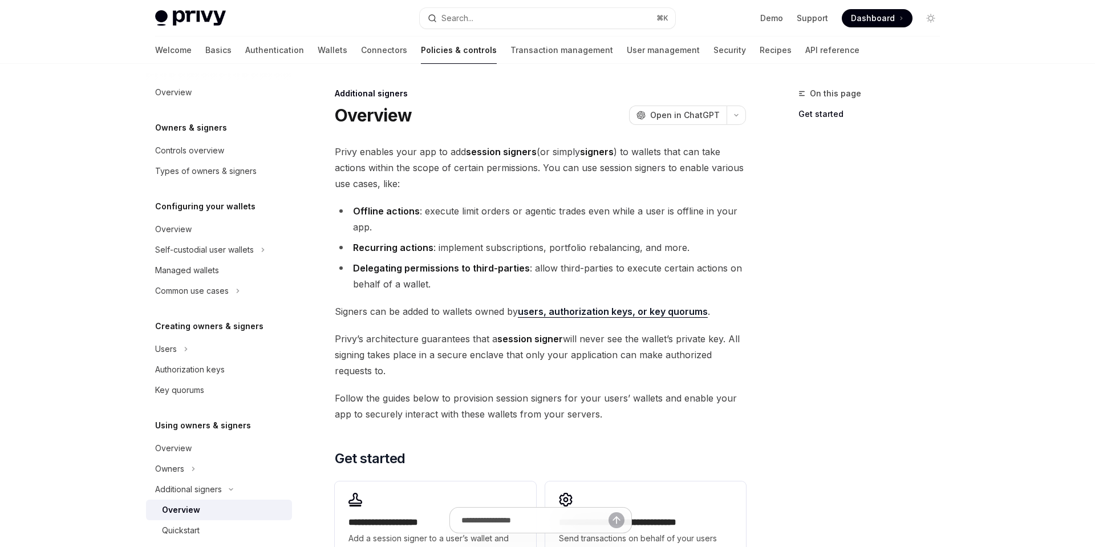
click at [508, 177] on span "Privy enables your app to add session signers (or simply signers ) to wallets t…" at bounding box center [540, 168] width 411 height 48
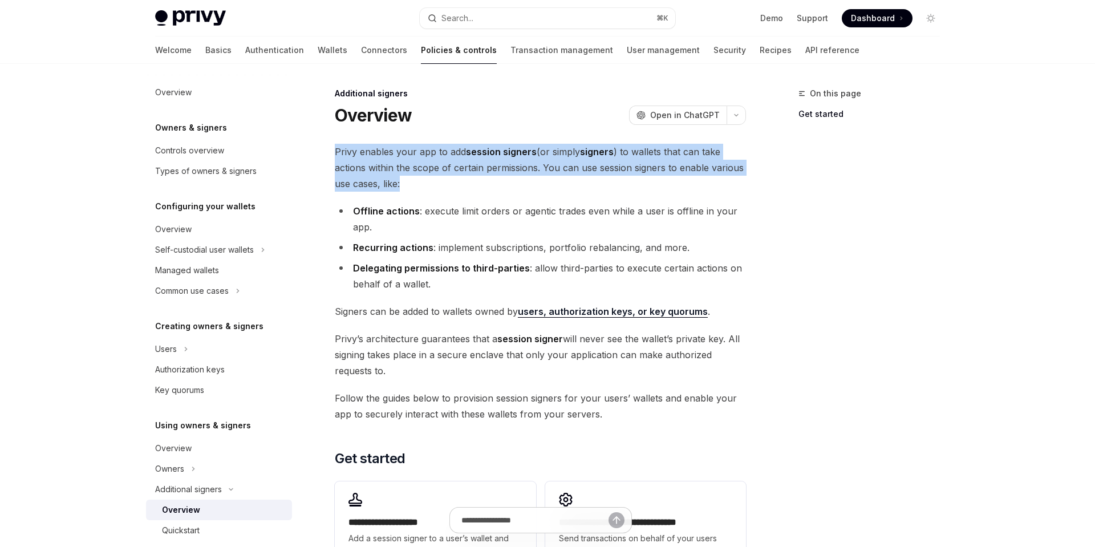
click at [540, 179] on span "Privy enables your app to add session signers (or simply signers ) to wallets t…" at bounding box center [540, 168] width 411 height 48
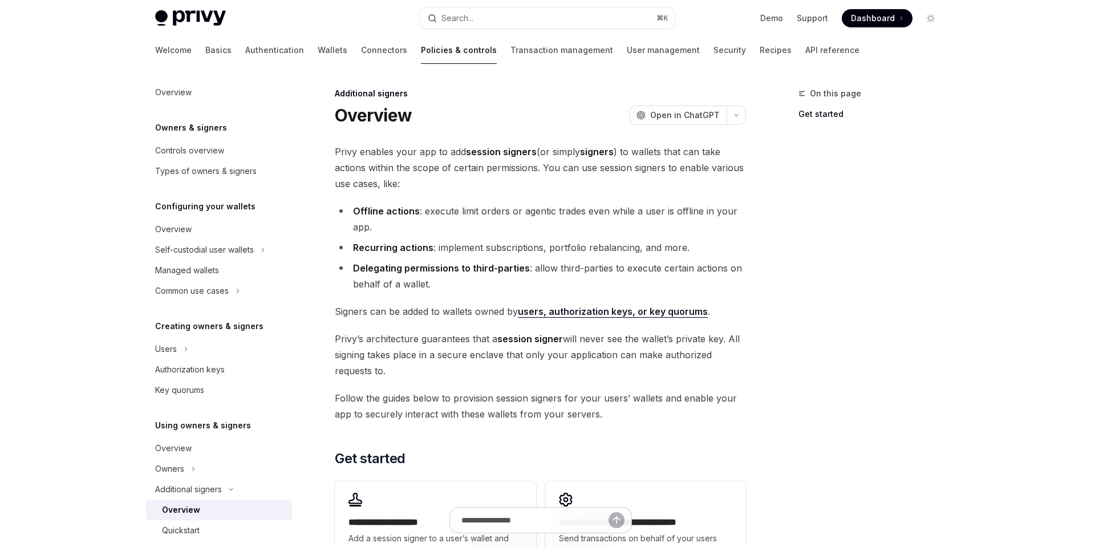
click at [540, 179] on span "Privy enables your app to add session signers (or simply signers ) to wallets t…" at bounding box center [540, 168] width 411 height 48
click at [741, 119] on button "button" at bounding box center [735, 114] width 19 height 19
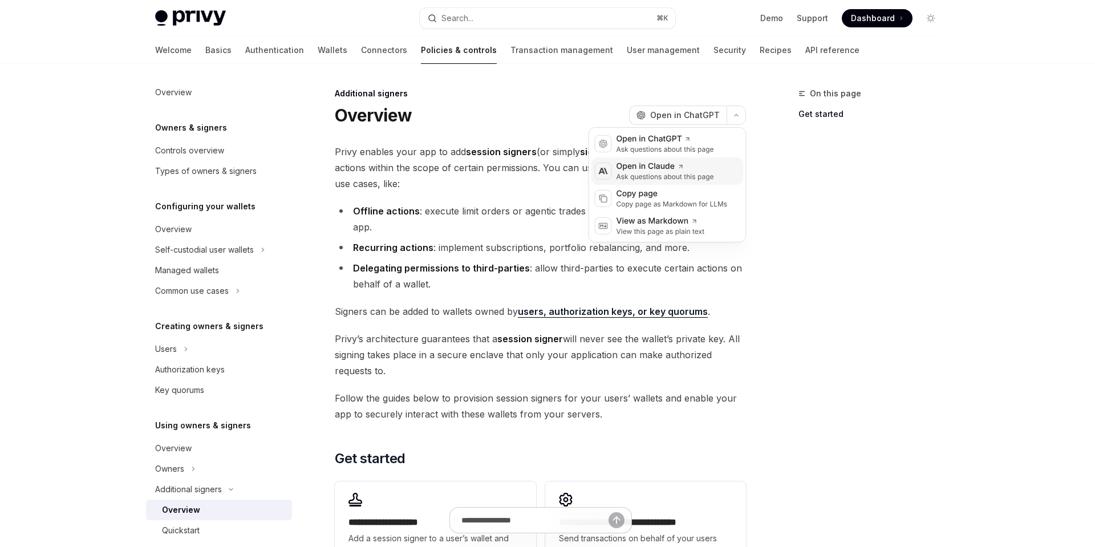
click at [693, 176] on div "Ask questions about this page" at bounding box center [664, 176] width 97 height 9
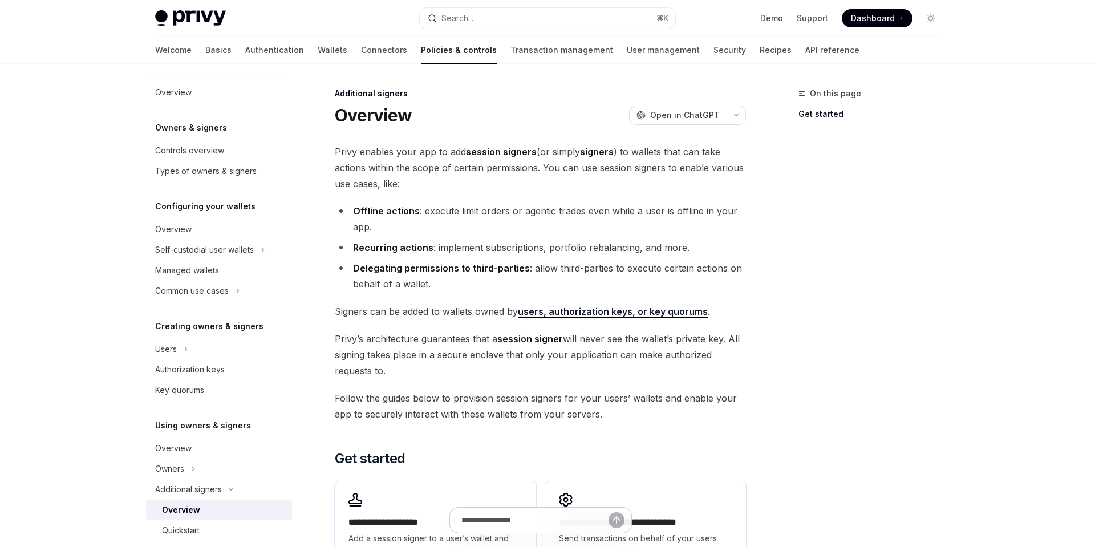
click at [568, 277] on li "Delegating permissions to third-parties : allow third-parties to execute certai…" at bounding box center [540, 276] width 411 height 32
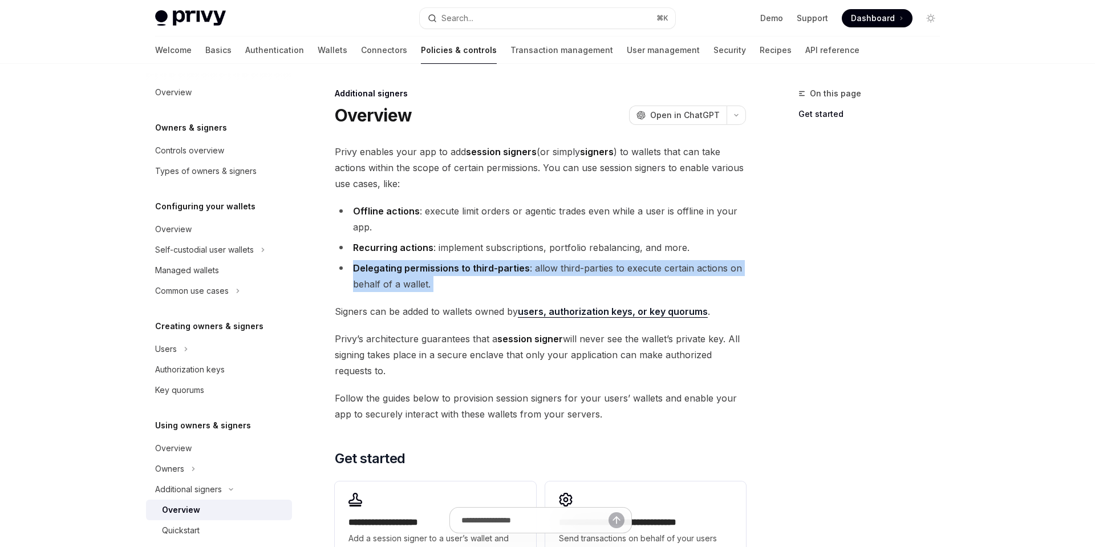
click at [624, 271] on li "Delegating permissions to third-parties : allow third-parties to execute certai…" at bounding box center [540, 276] width 411 height 32
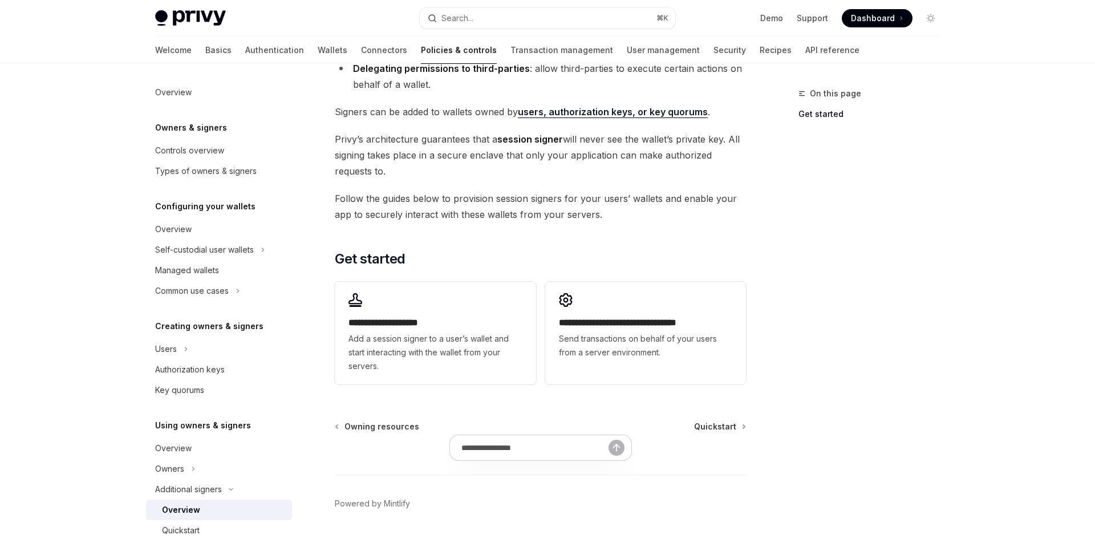
scroll to position [226, 0]
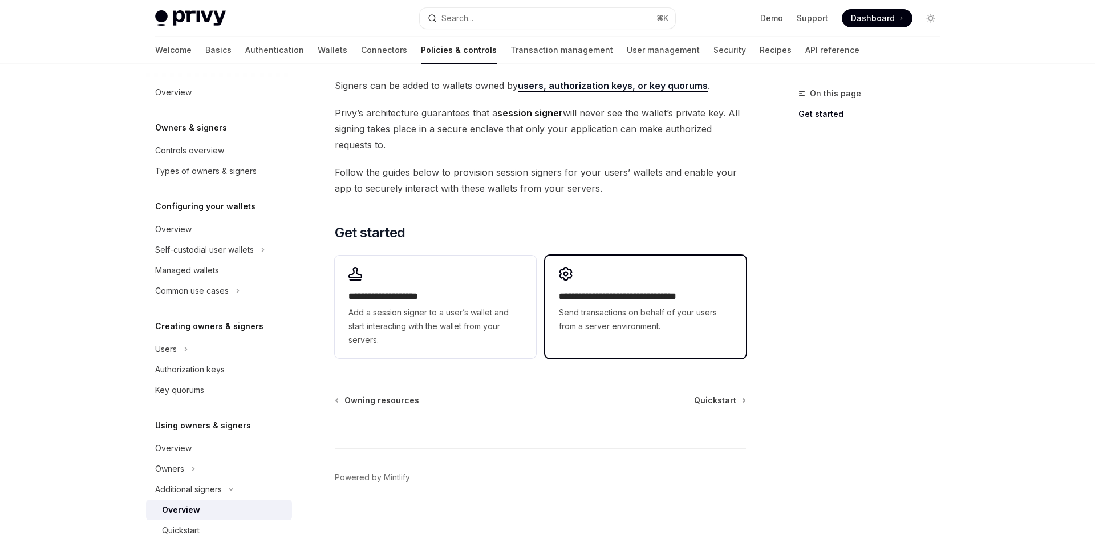
click at [662, 300] on h2 "**********" at bounding box center [645, 297] width 173 height 14
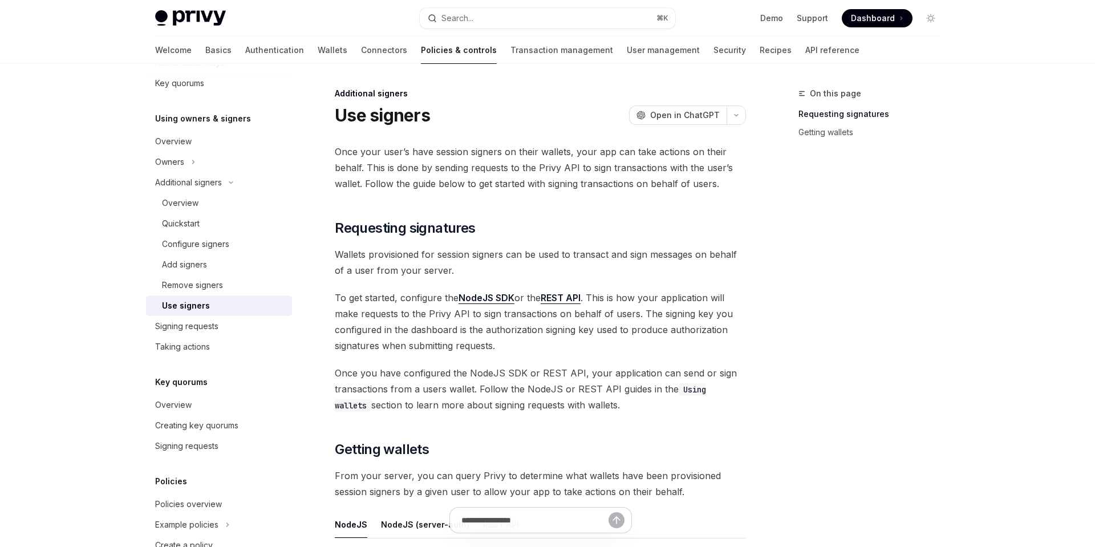
click at [636, 260] on span "Wallets provisioned for session signers can be used to transact and sign messag…" at bounding box center [540, 262] width 411 height 32
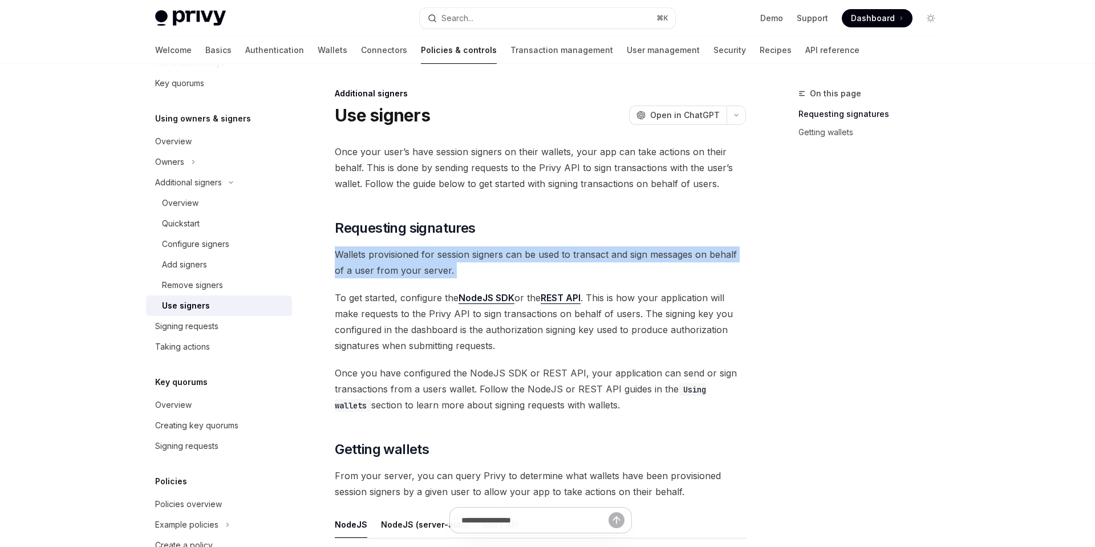
click at [664, 264] on span "Wallets provisioned for session signers can be used to transact and sign messag…" at bounding box center [540, 262] width 411 height 32
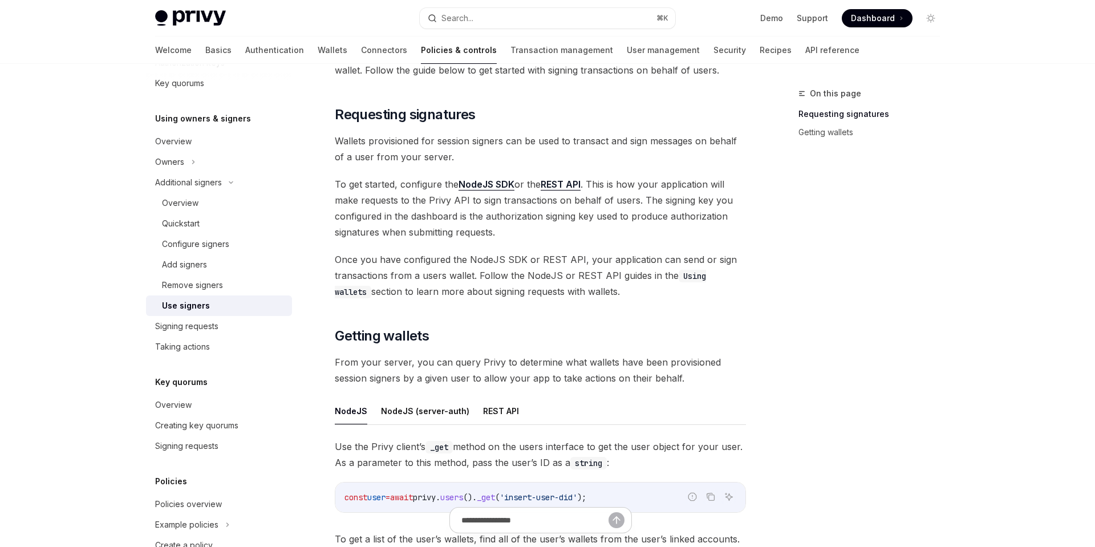
scroll to position [289, 0]
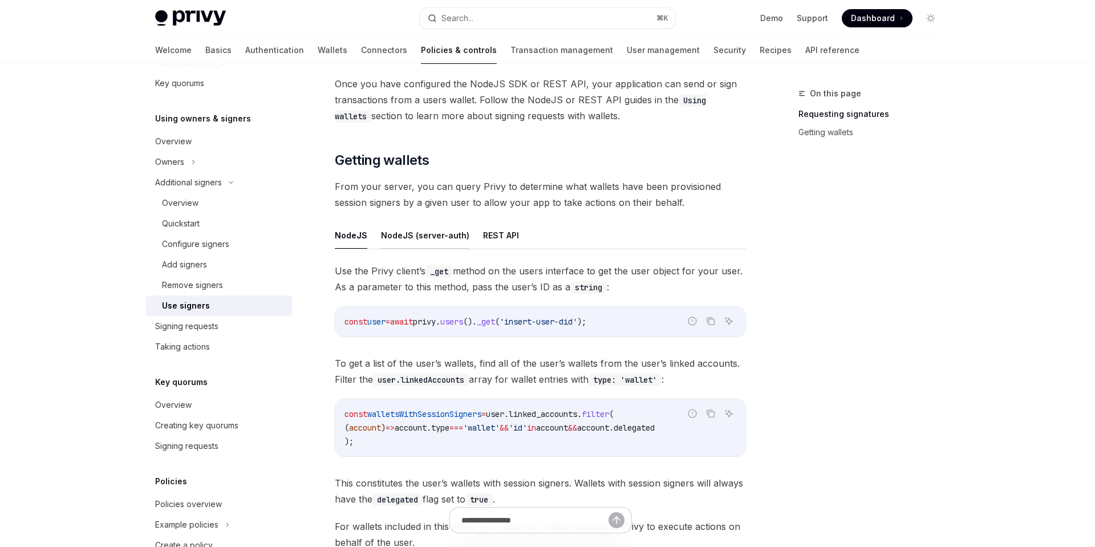
click at [426, 238] on button "NodeJS (server-auth)" at bounding box center [425, 235] width 88 height 27
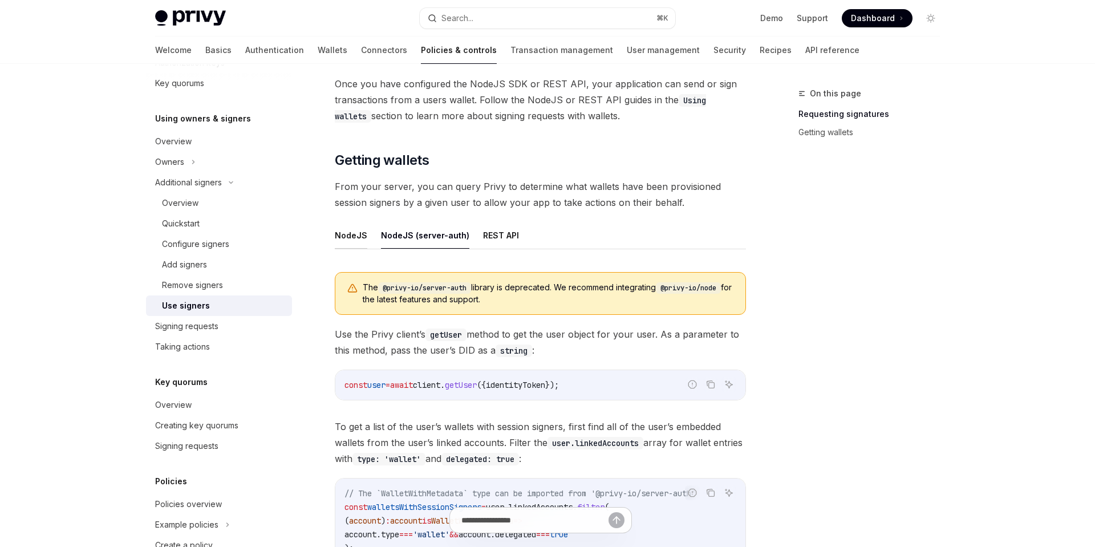
click at [356, 236] on button "NodeJS" at bounding box center [351, 235] width 32 height 27
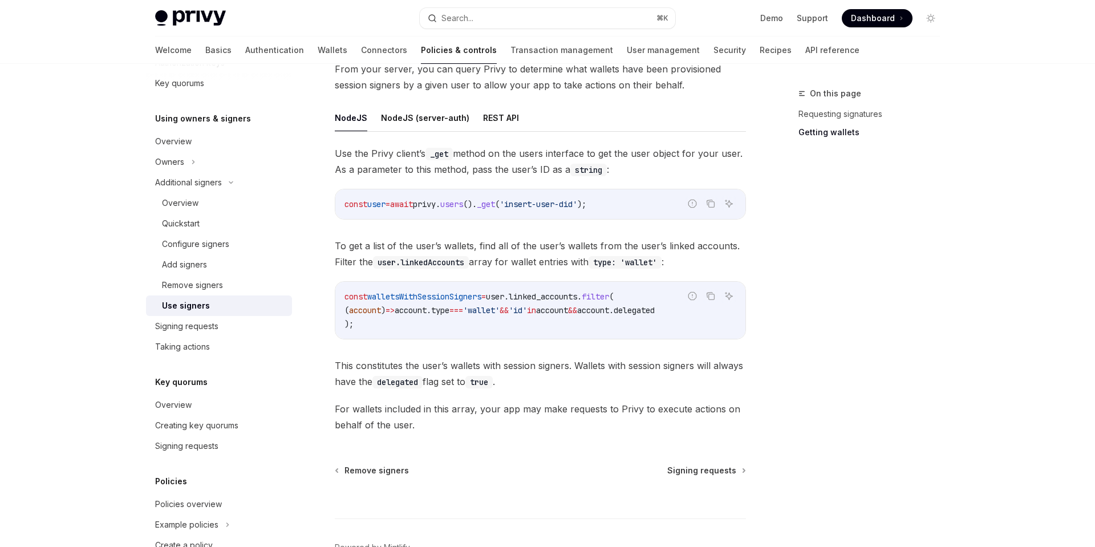
scroll to position [413, 0]
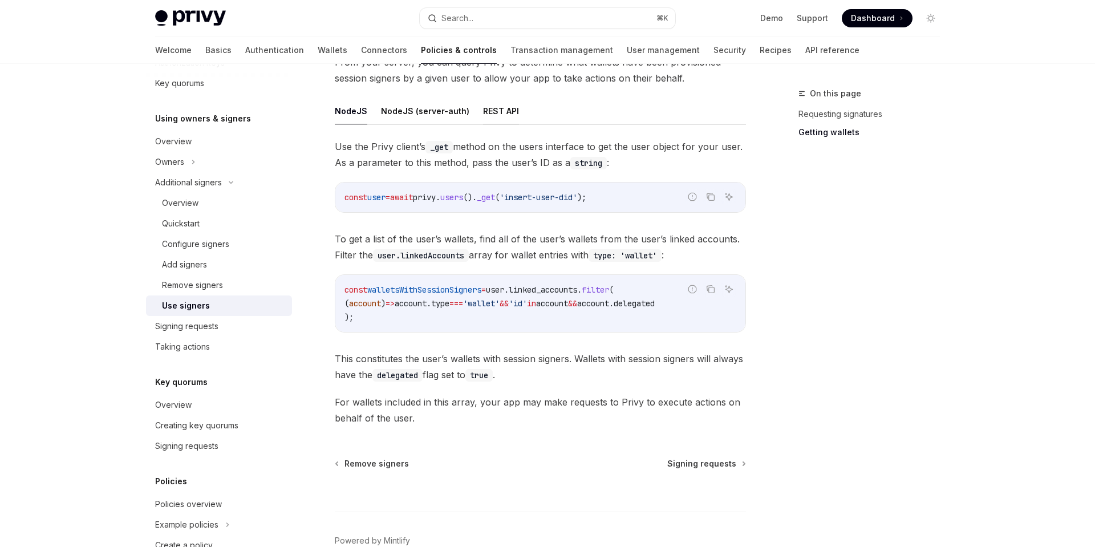
click at [501, 112] on button "REST API" at bounding box center [501, 110] width 36 height 27
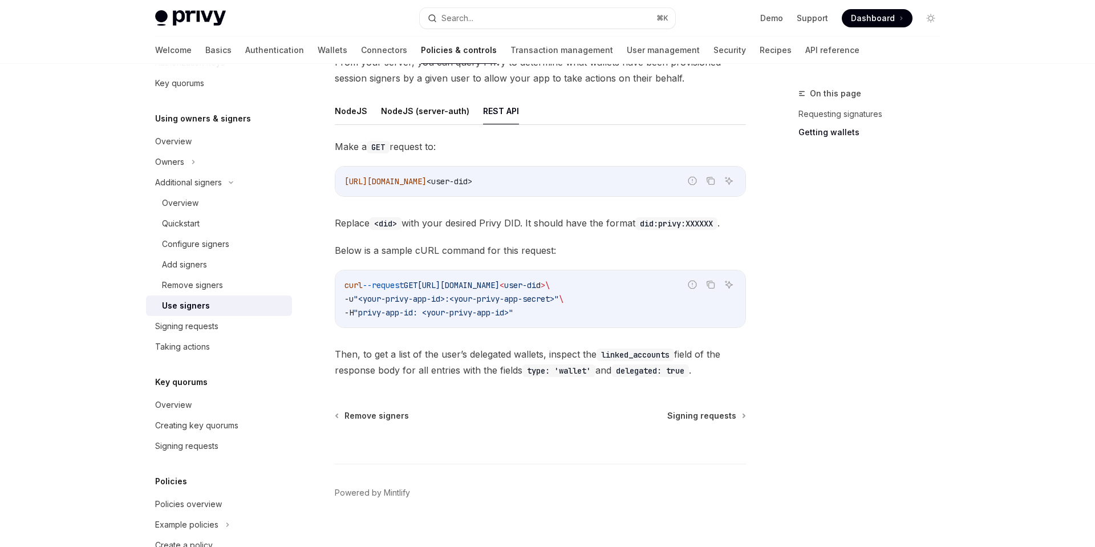
click at [475, 303] on span ""<your-privy-app-id>:<your-privy-app-secret>"" at bounding box center [455, 299] width 205 height 10
click at [580, 323] on div "curl --request GET https://auth.privy.io/api/v1/users/ < user-di d > \ -u "<you…" at bounding box center [540, 298] width 410 height 57
click at [359, 120] on button "NodeJS" at bounding box center [351, 110] width 32 height 27
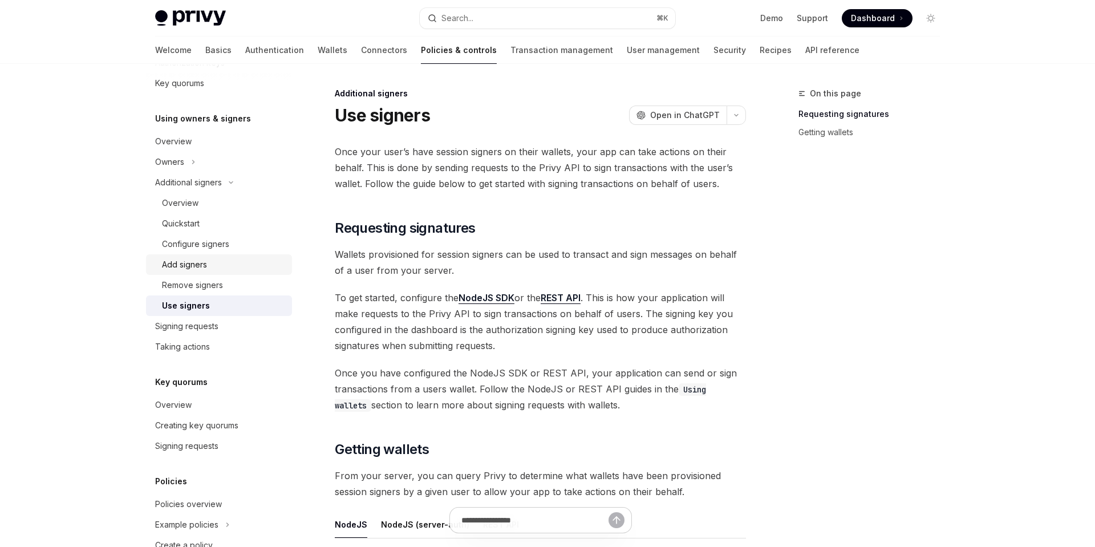
click at [220, 269] on div "Add signers" at bounding box center [223, 265] width 123 height 14
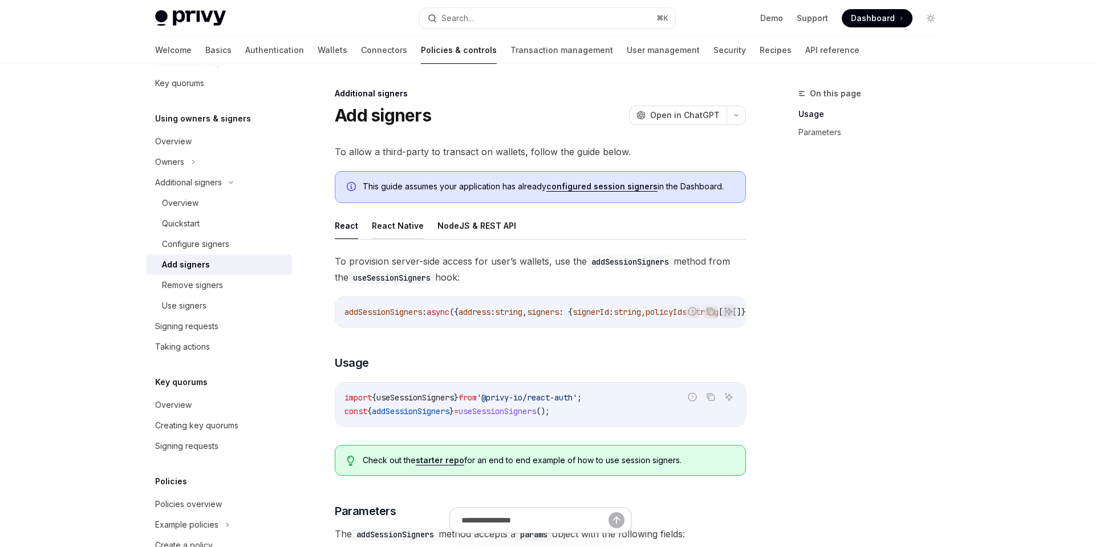
click at [414, 230] on button "React Native" at bounding box center [398, 225] width 52 height 27
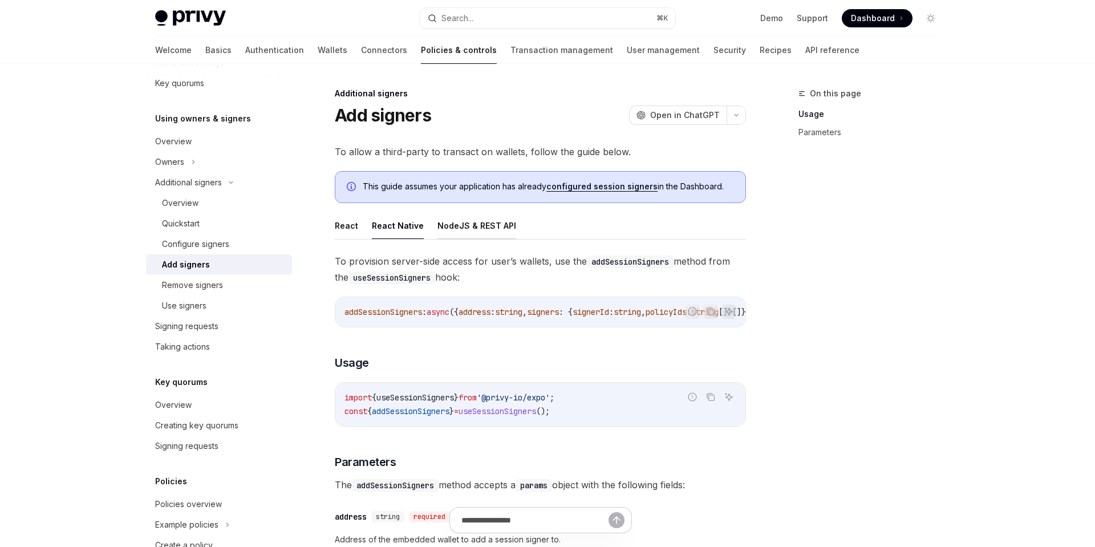
click at [471, 226] on button "NodeJS & REST API" at bounding box center [476, 225] width 79 height 27
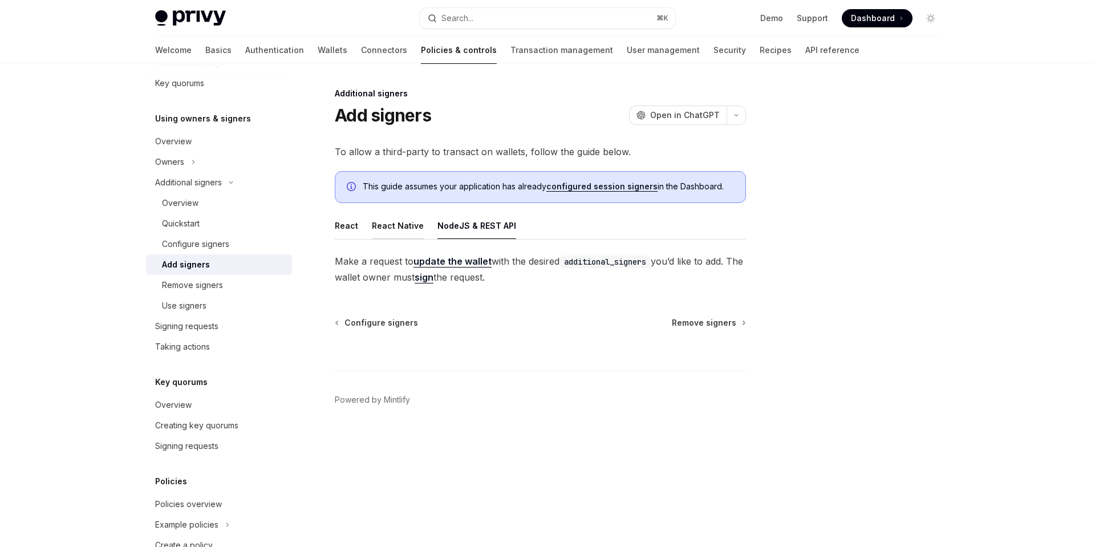
click at [388, 223] on button "React Native" at bounding box center [398, 225] width 52 height 27
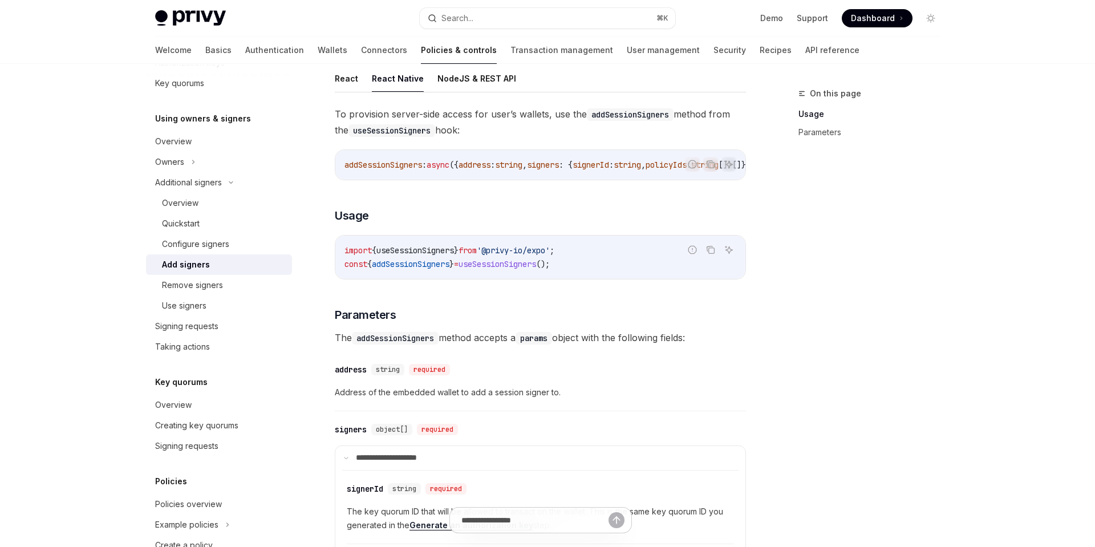
scroll to position [385, 0]
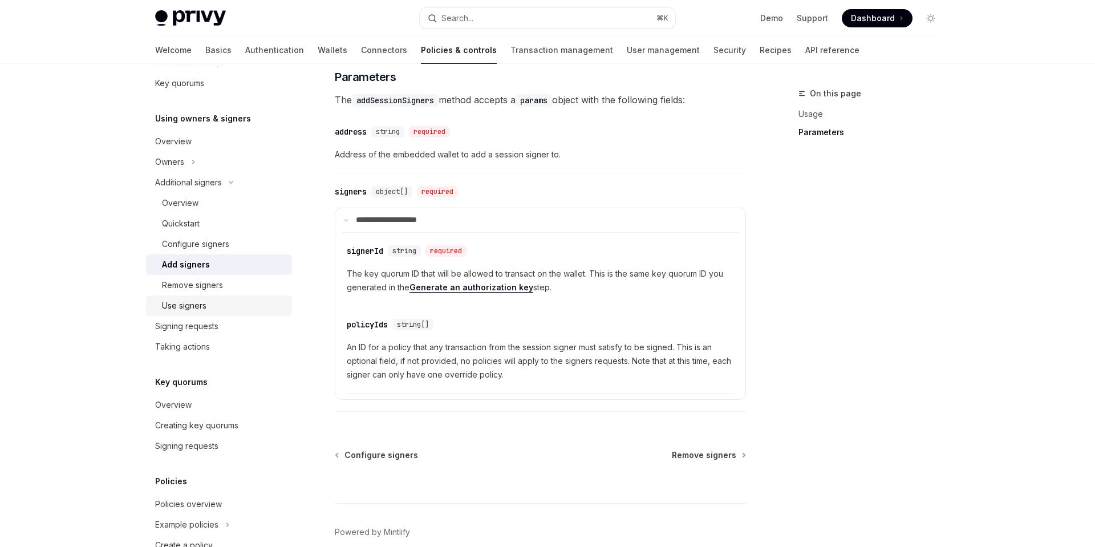
click at [214, 303] on div "Use signers" at bounding box center [223, 306] width 123 height 14
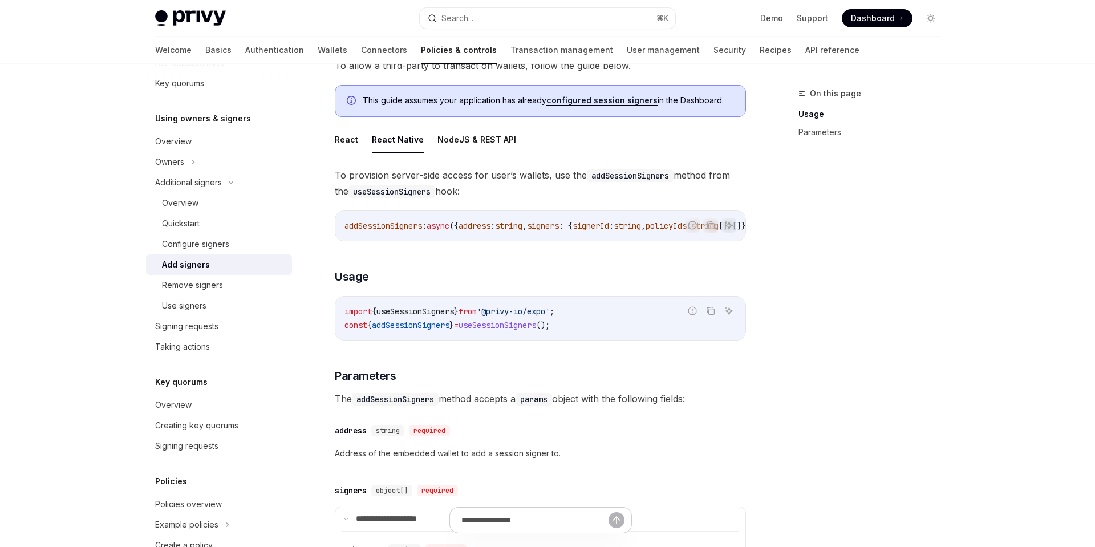
scroll to position [137, 0]
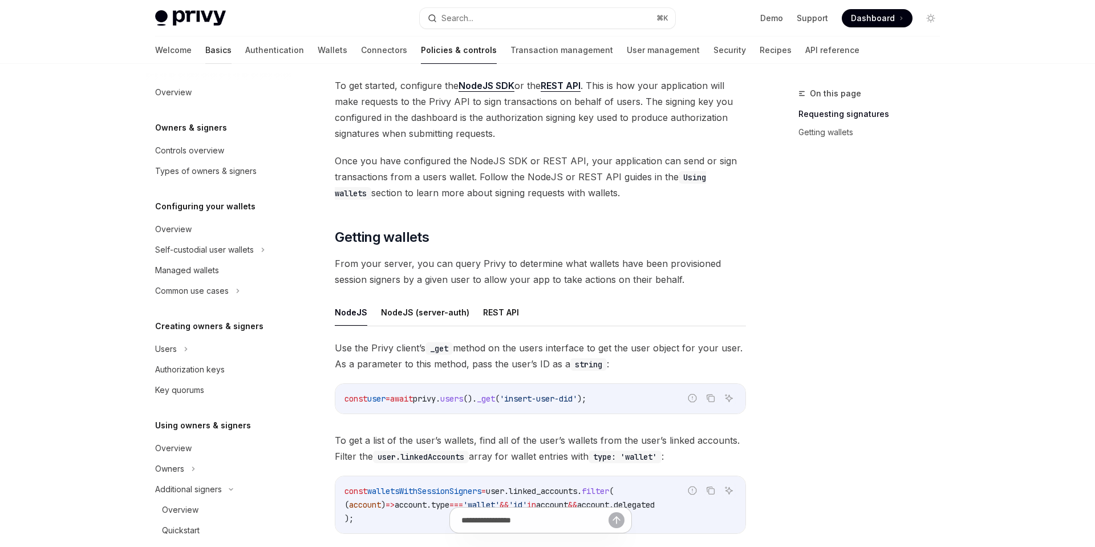
click at [205, 51] on link "Basics" at bounding box center [218, 49] width 26 height 27
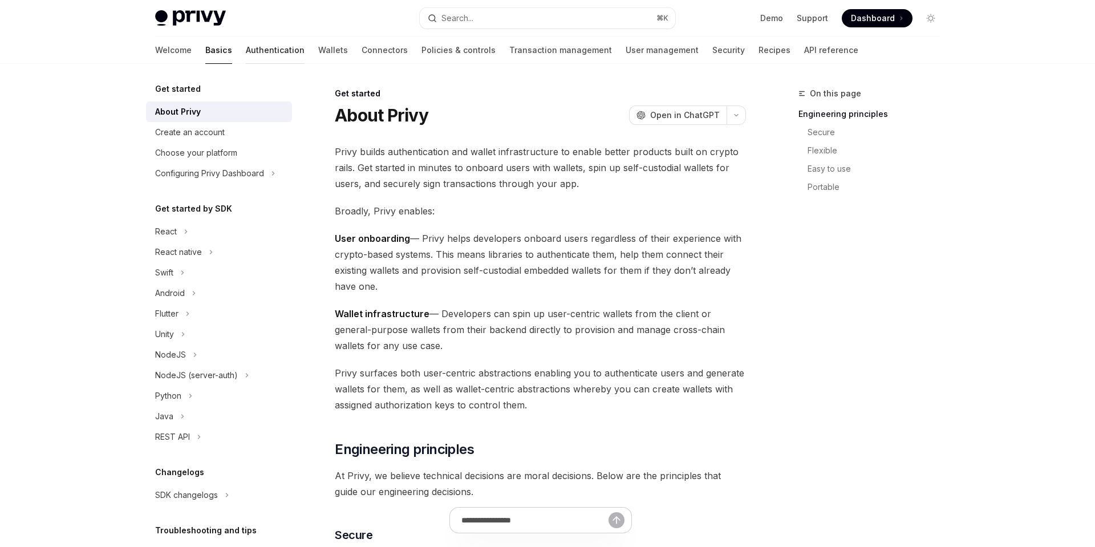
click at [246, 53] on link "Authentication" at bounding box center [275, 49] width 59 height 27
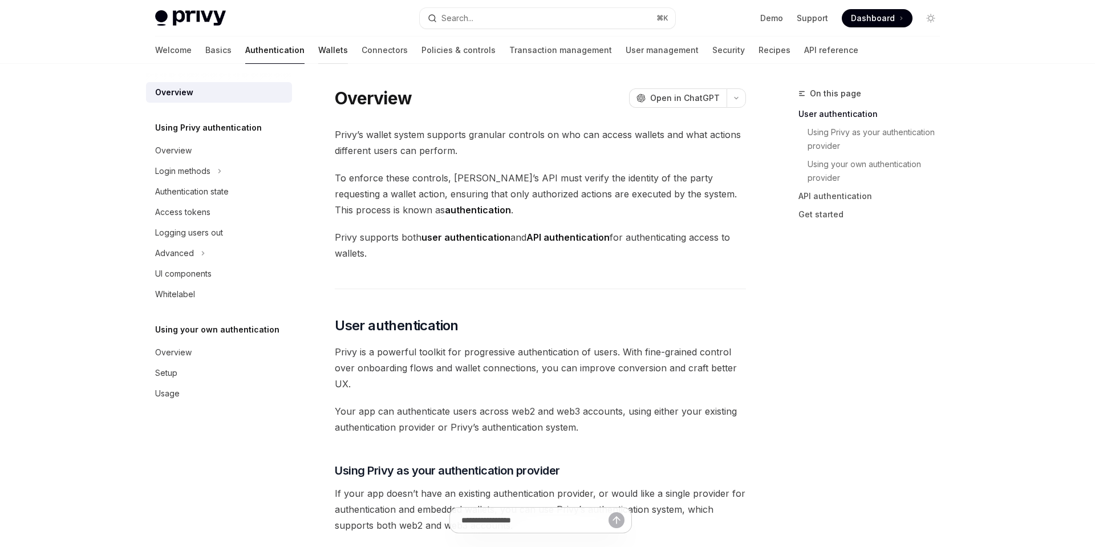
click at [318, 52] on link "Wallets" at bounding box center [333, 49] width 30 height 27
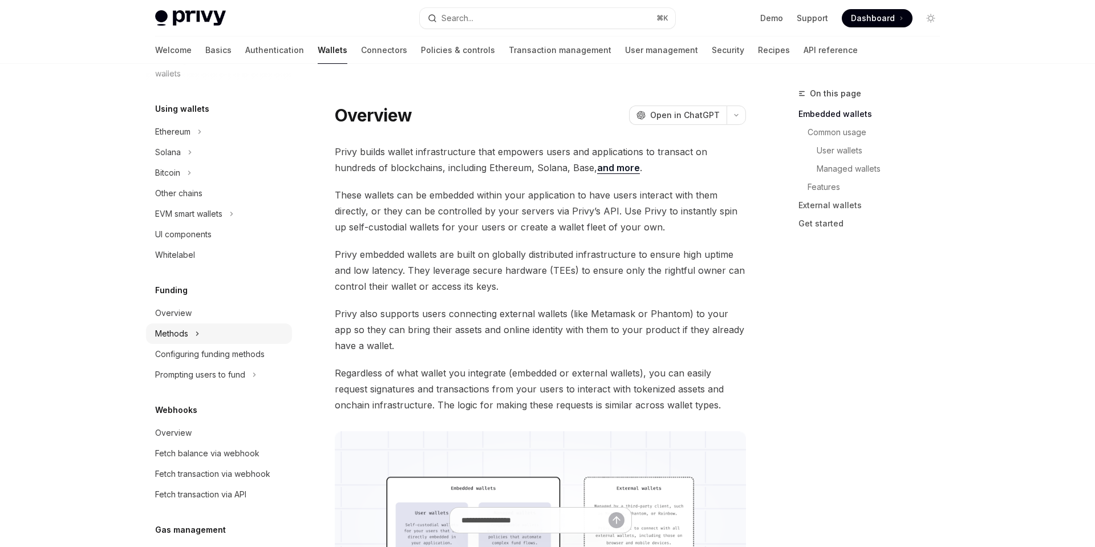
scroll to position [245, 0]
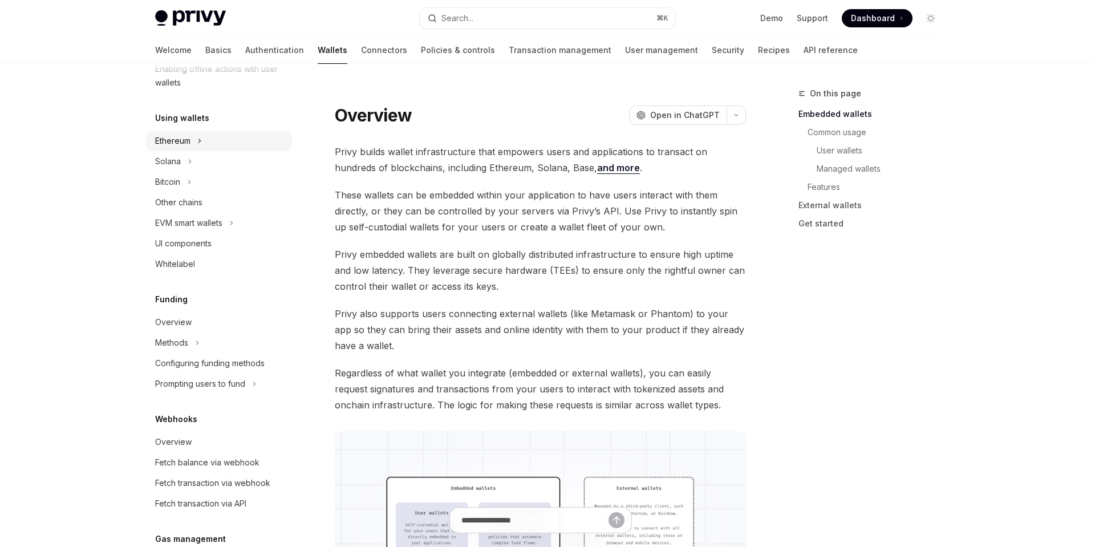
click at [196, 141] on button "Ethereum" at bounding box center [219, 141] width 146 height 21
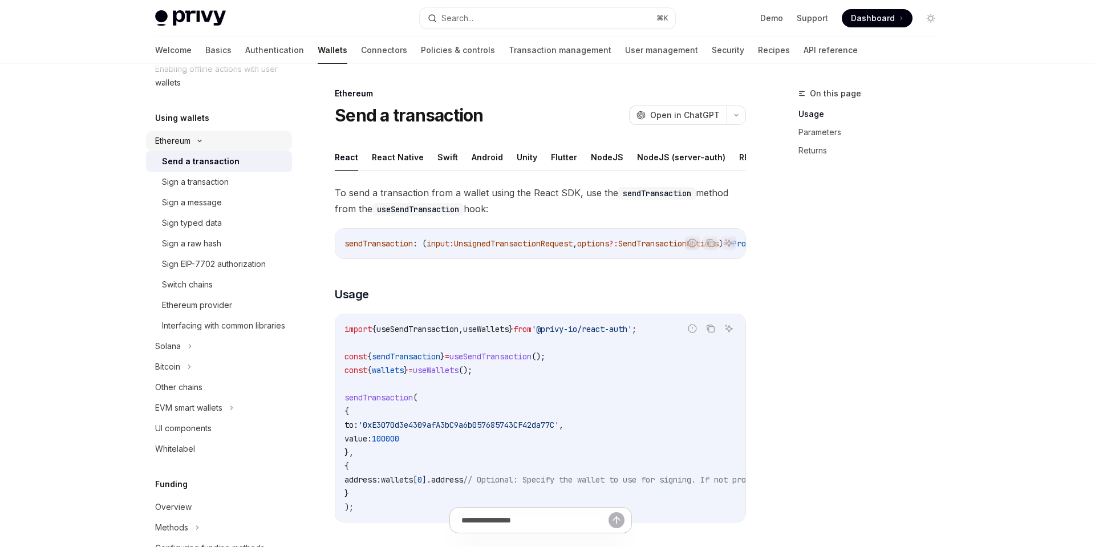
click at [196, 141] on icon at bounding box center [200, 141] width 14 height 5
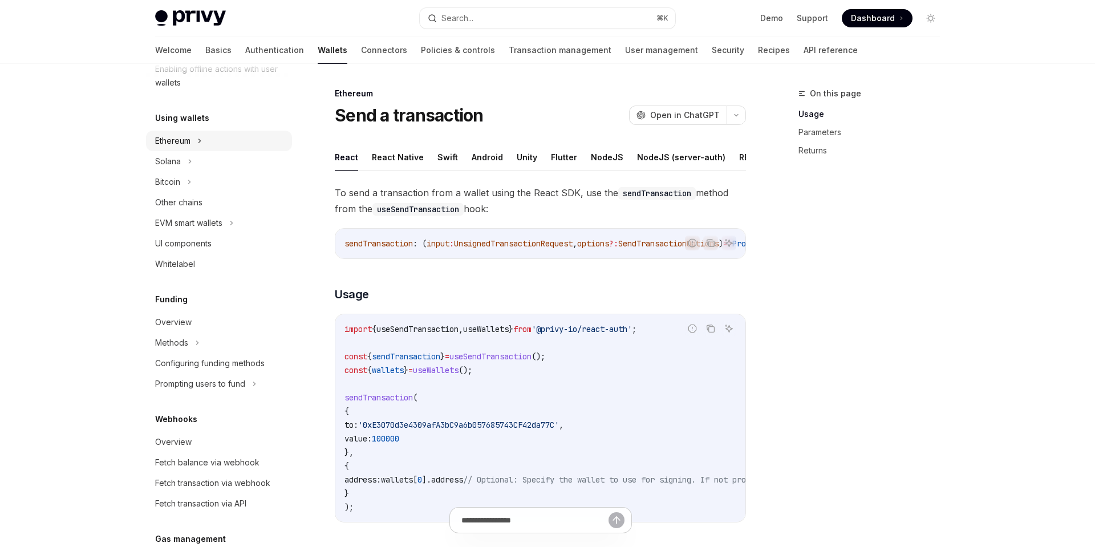
click at [192, 137] on button "Ethereum" at bounding box center [219, 141] width 146 height 21
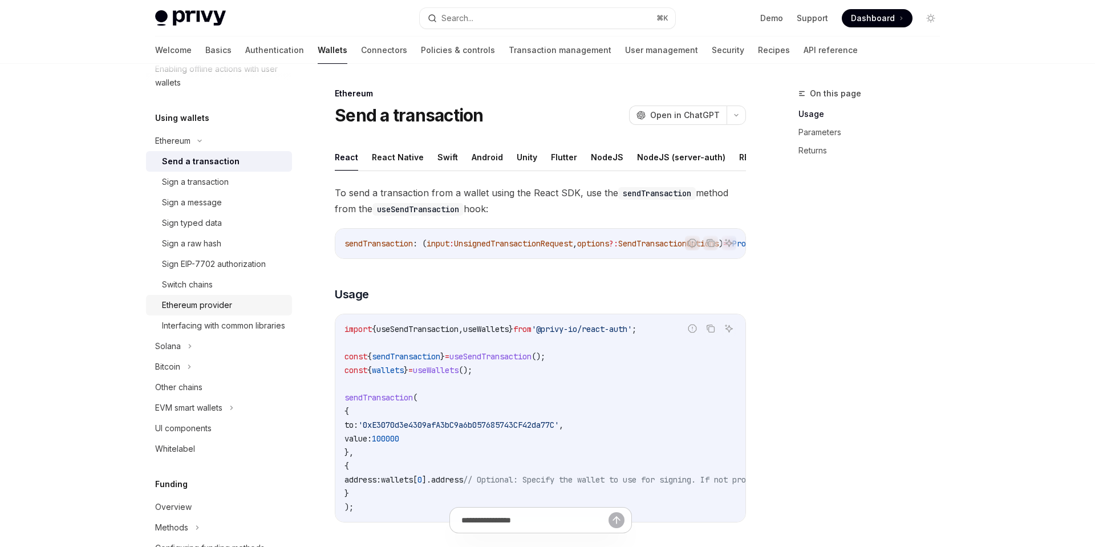
click at [209, 296] on link "Ethereum provider" at bounding box center [219, 305] width 146 height 21
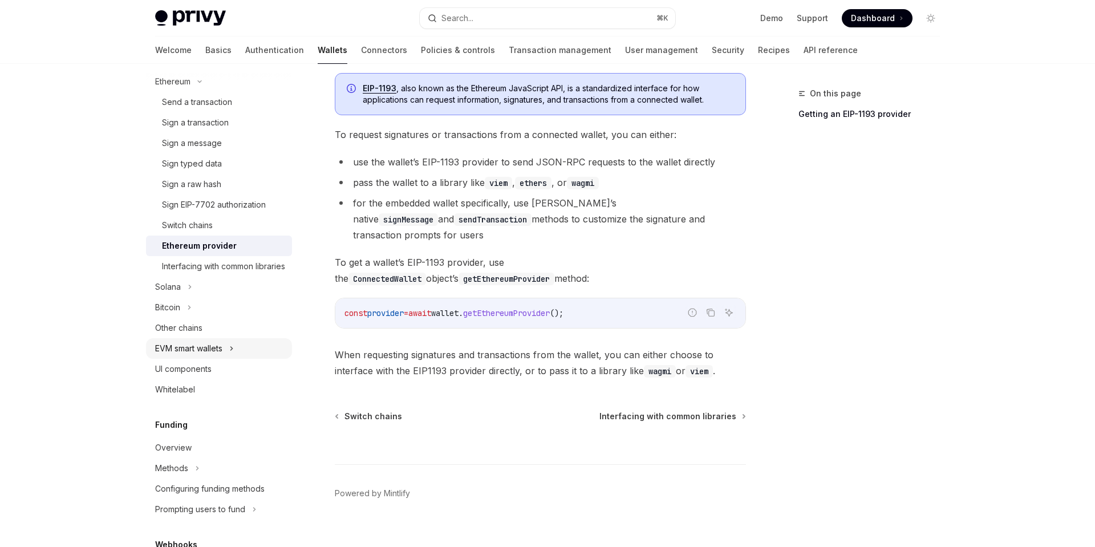
scroll to position [319, 0]
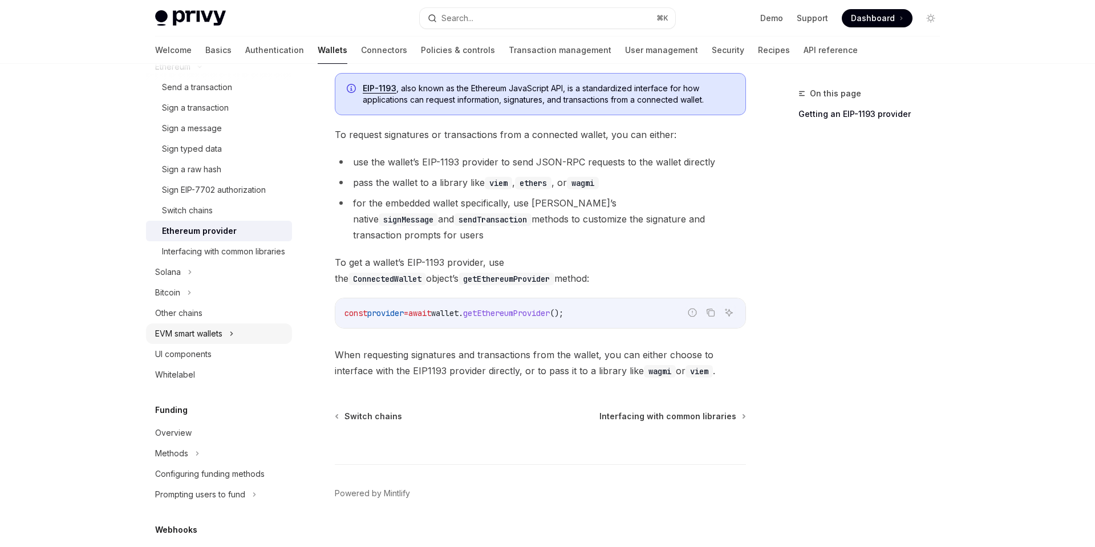
click at [227, 344] on button "EVM smart wallets" at bounding box center [219, 333] width 146 height 21
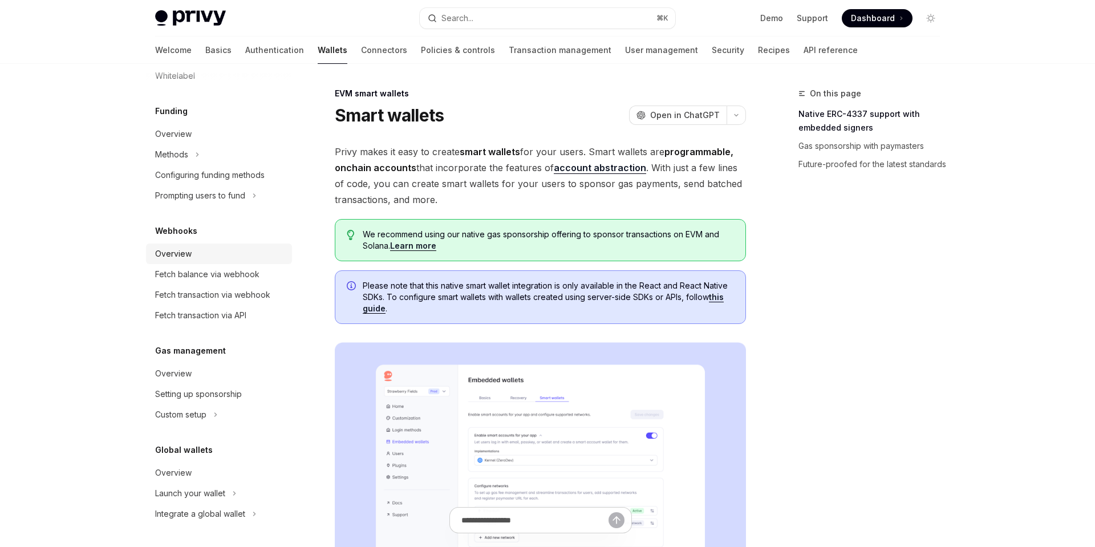
scroll to position [692, 0]
click at [205, 394] on div "Setting up sponsorship" at bounding box center [198, 394] width 87 height 14
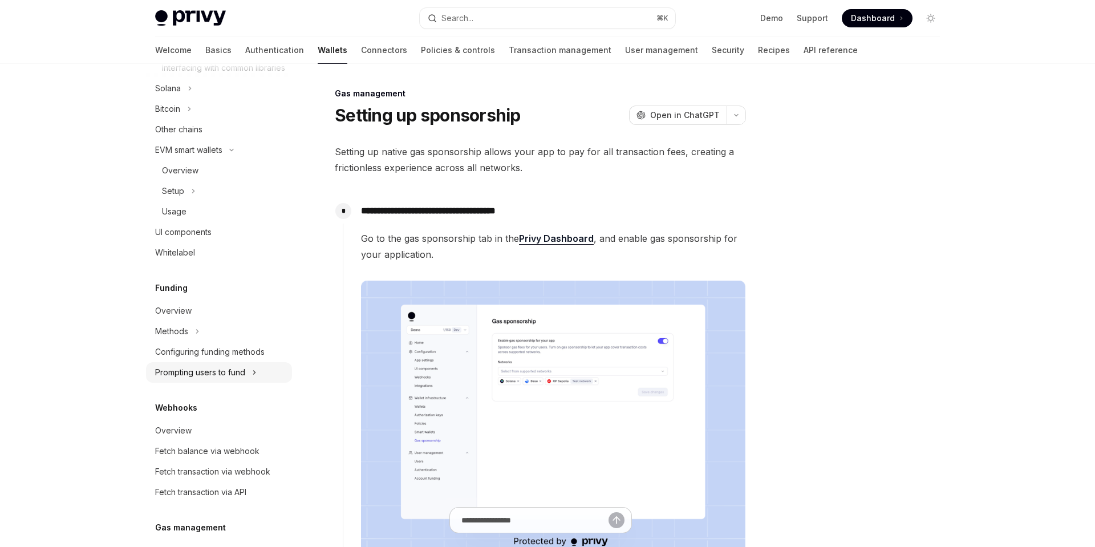
scroll to position [458, 0]
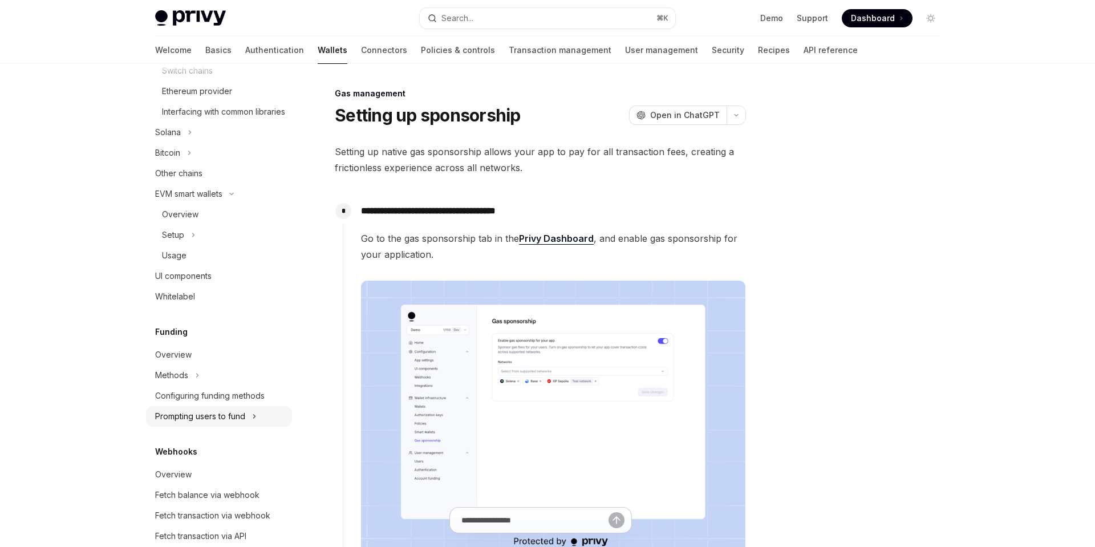
click at [238, 423] on div "Prompting users to fund" at bounding box center [200, 416] width 90 height 14
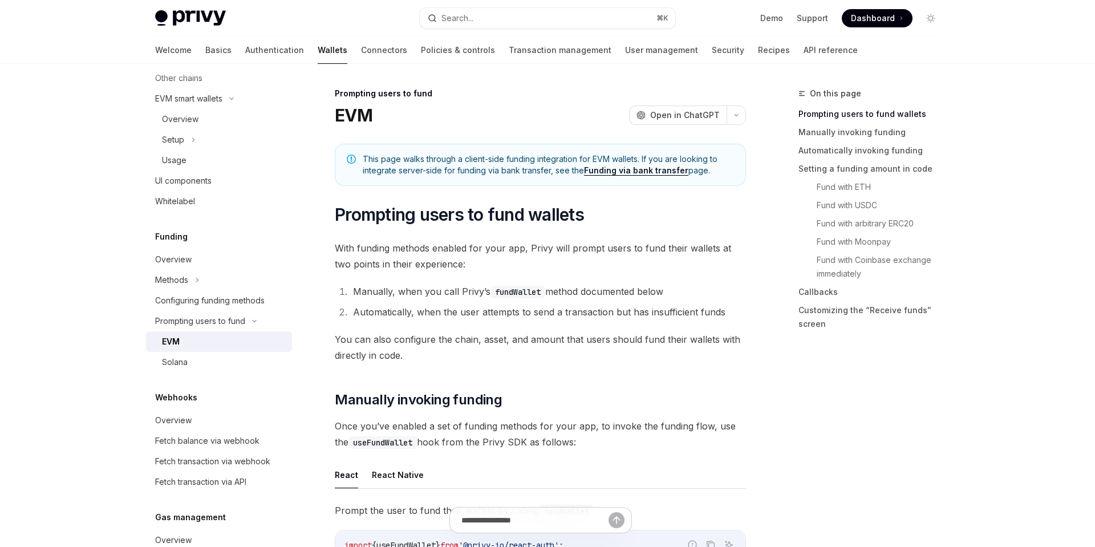
scroll to position [303, 0]
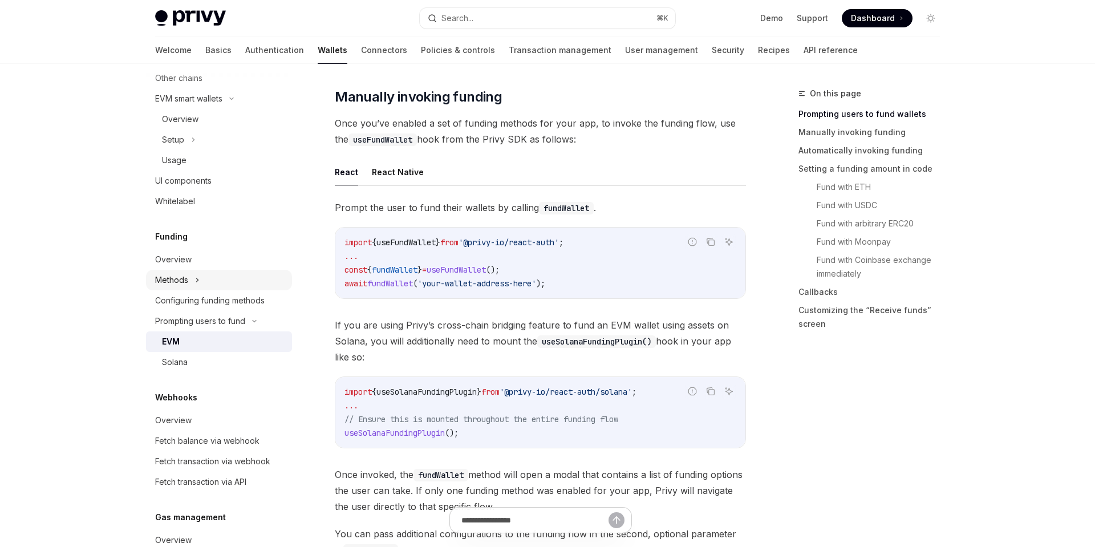
click at [194, 290] on button "Methods" at bounding box center [219, 280] width 146 height 21
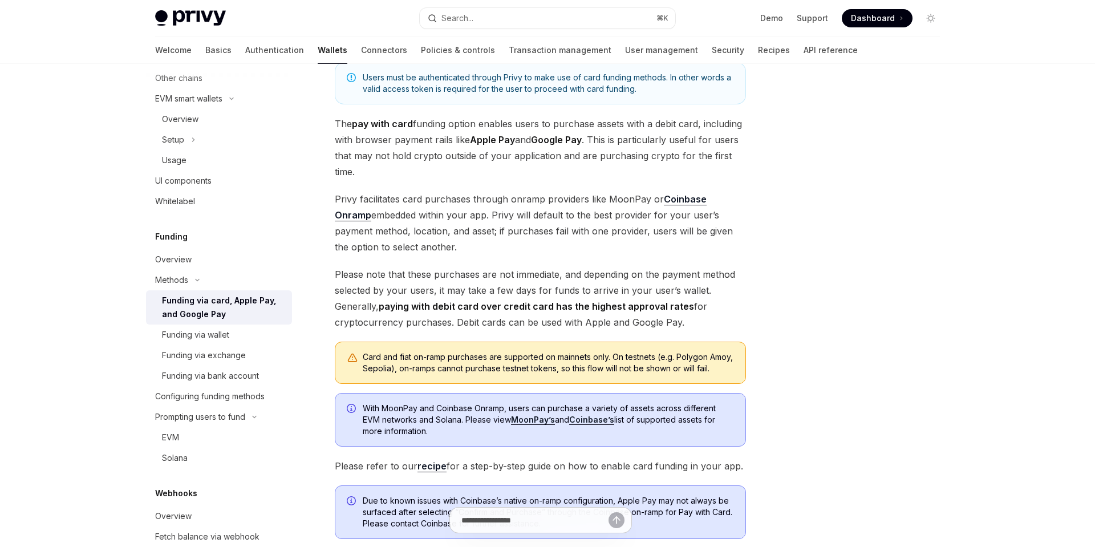
scroll to position [80, 0]
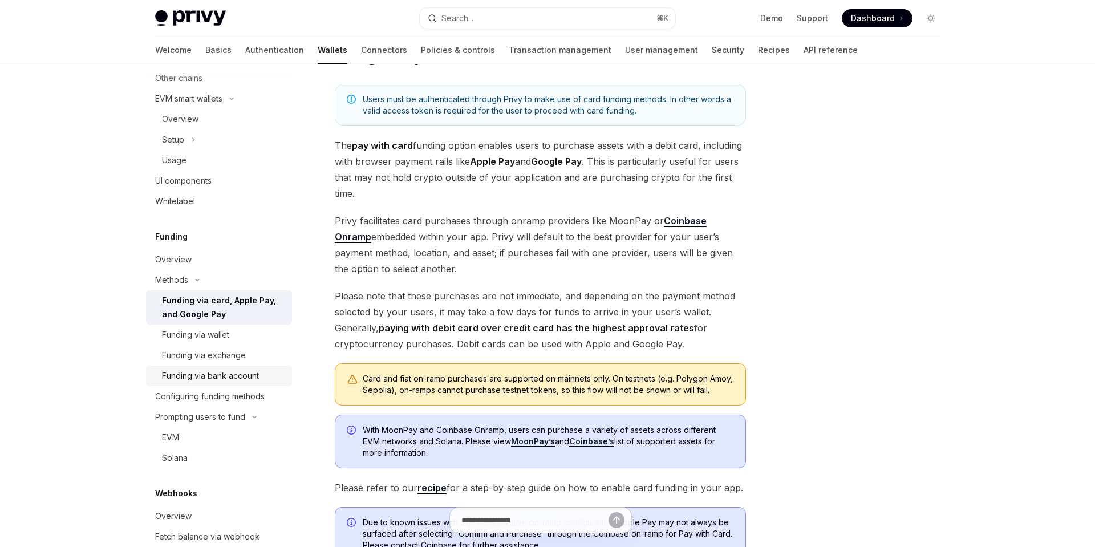
click at [235, 383] on div "Funding via bank account" at bounding box center [210, 376] width 97 height 14
type textarea "*"
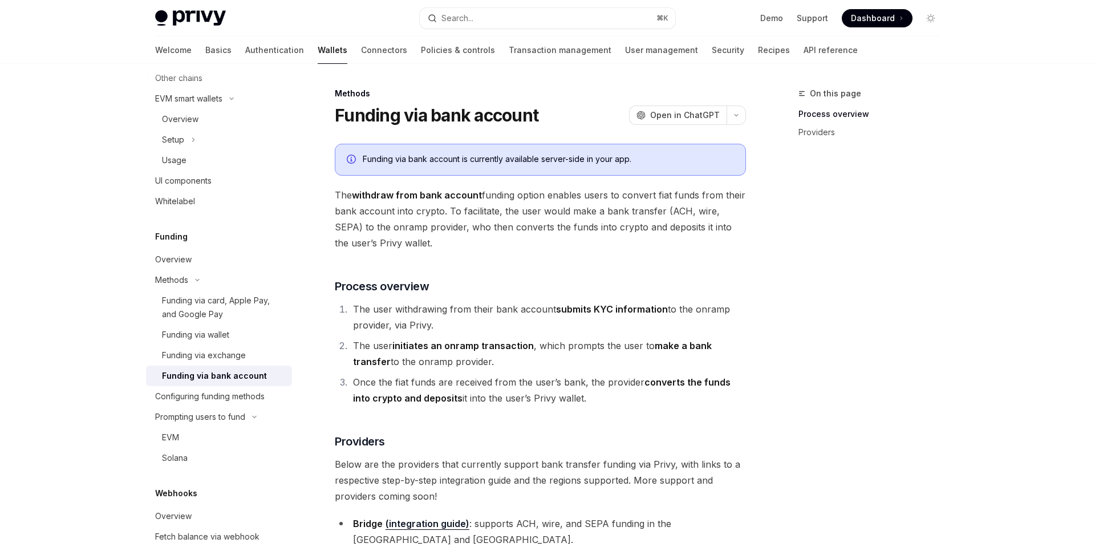
scroll to position [169, 0]
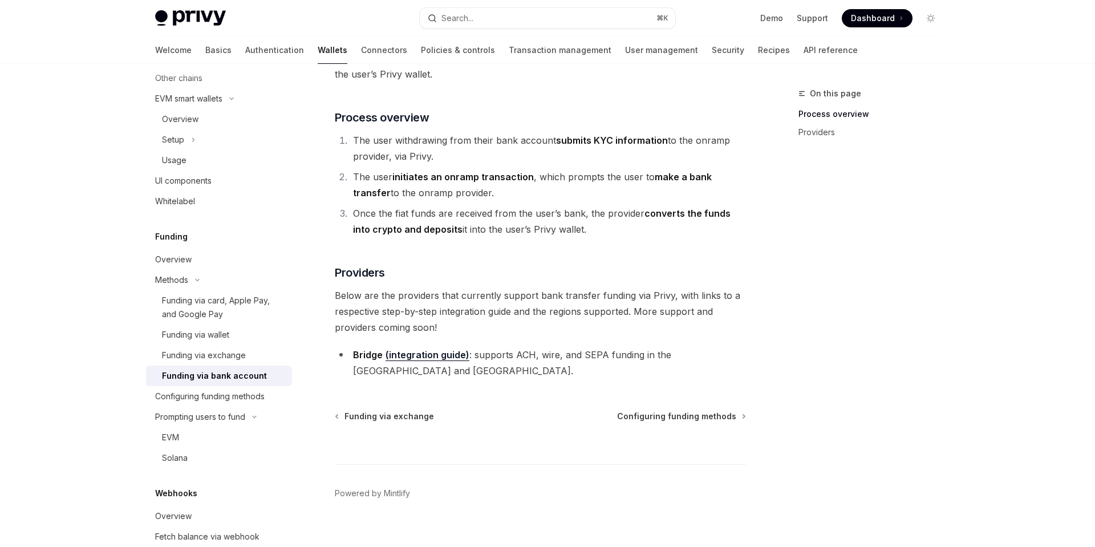
click at [445, 351] on link "(integration guide)" at bounding box center [427, 355] width 84 height 12
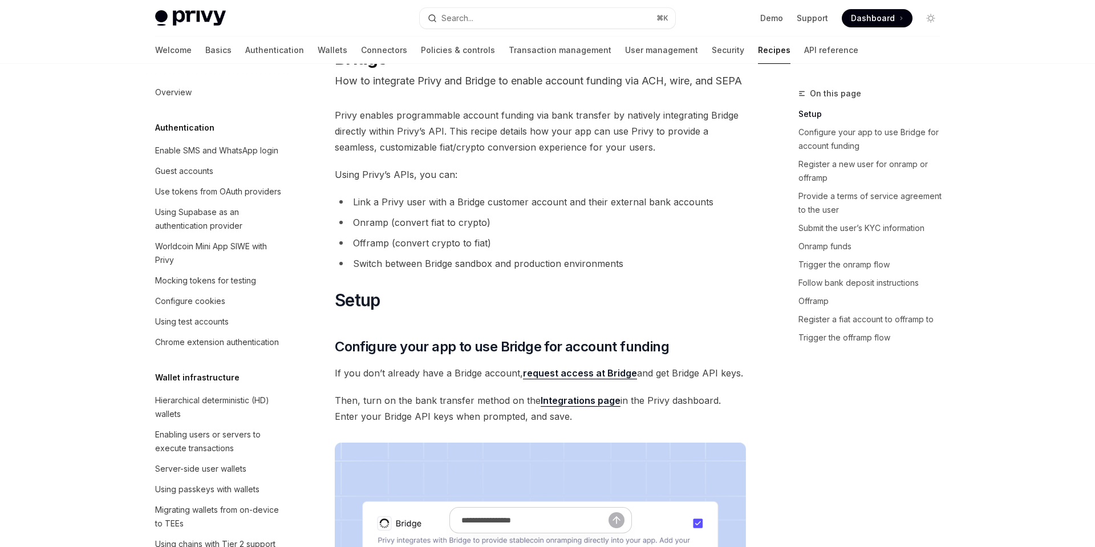
scroll to position [82, 0]
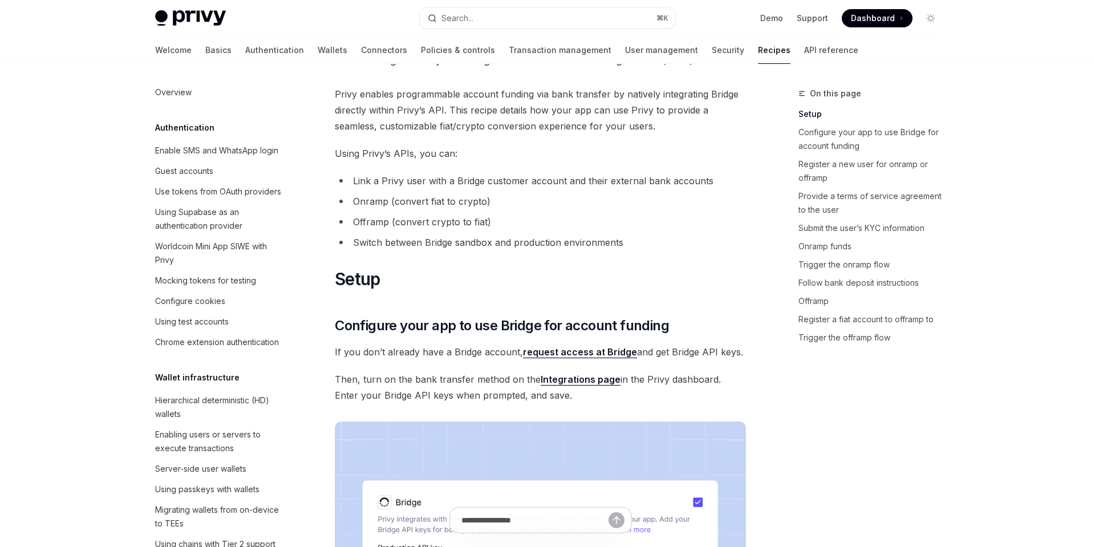
click at [511, 205] on ul "Link a Privy user with a Bridge customer account and their external bank accoun…" at bounding box center [540, 212] width 411 height 78
click at [556, 206] on ul "Link a Privy user with a Bridge customer account and their external bank accoun…" at bounding box center [540, 212] width 411 height 78
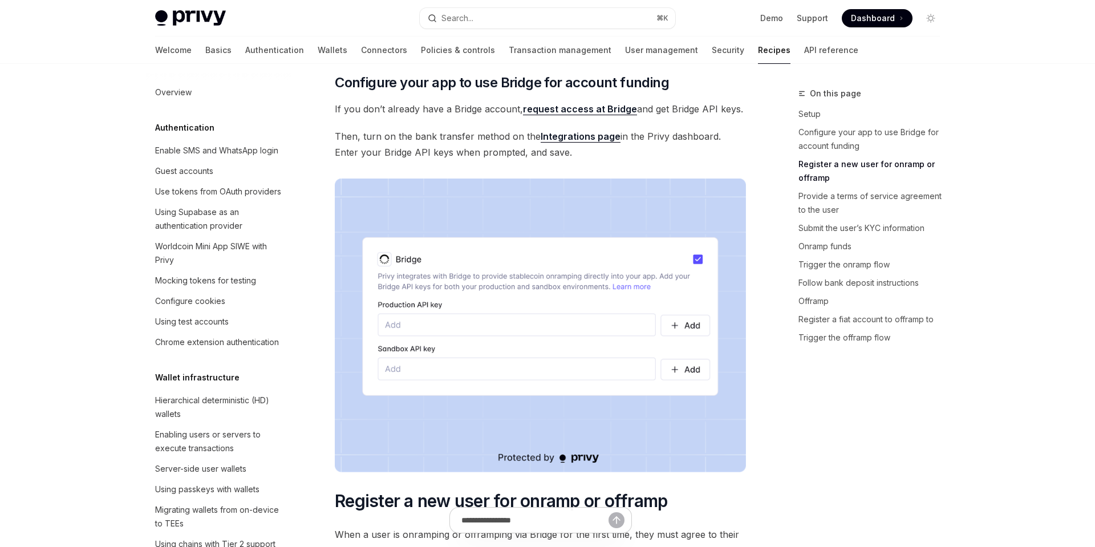
scroll to position [0, 0]
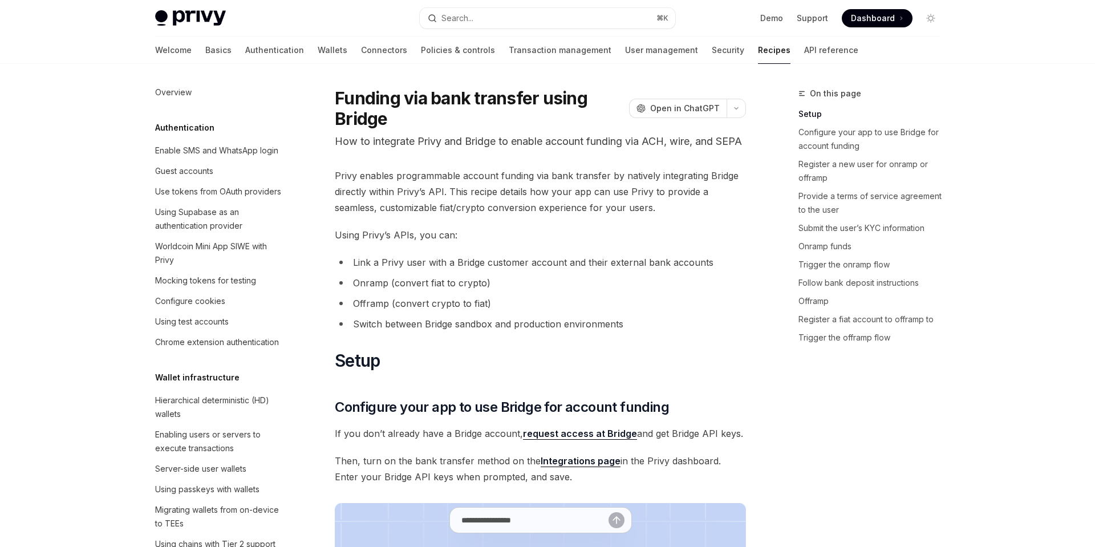
click at [359, 124] on h1 "Funding via bank transfer using Bridge" at bounding box center [480, 108] width 290 height 41
copy h1 "Bridge"
click at [650, 205] on span "Privy enables programmable account funding via bank transfer by natively integr…" at bounding box center [540, 192] width 411 height 48
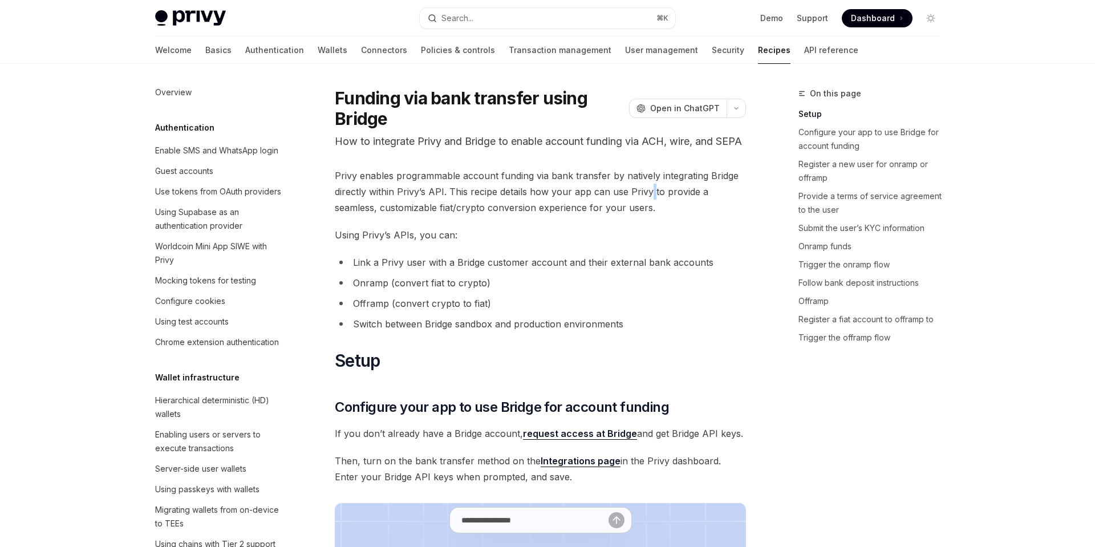
click at [650, 205] on span "Privy enables programmable account funding via bank transfer by natively integr…" at bounding box center [540, 192] width 411 height 48
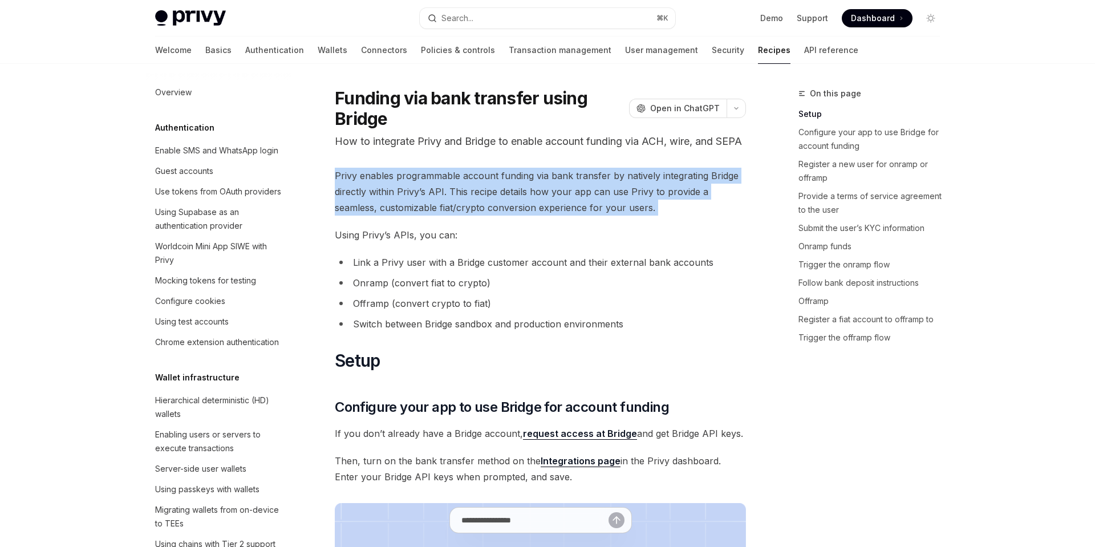
click at [705, 214] on span "Privy enables programmable account funding via bank transfer by natively integr…" at bounding box center [540, 192] width 411 height 48
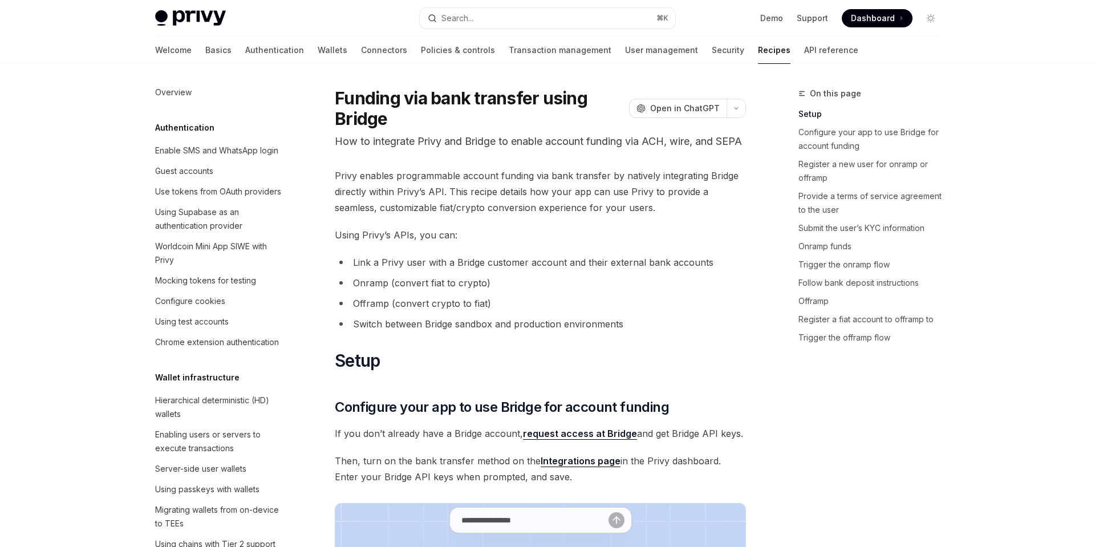
click at [705, 214] on span "Privy enables programmable account funding via bank transfer by natively integr…" at bounding box center [540, 192] width 411 height 48
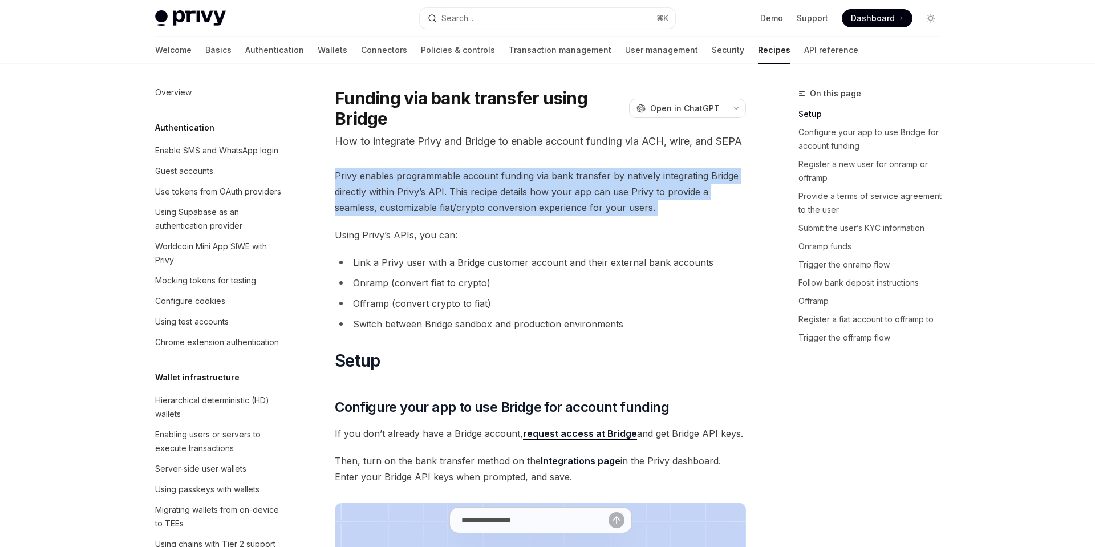
click at [719, 214] on span "Privy enables programmable account funding via bank transfer by natively integr…" at bounding box center [540, 192] width 411 height 48
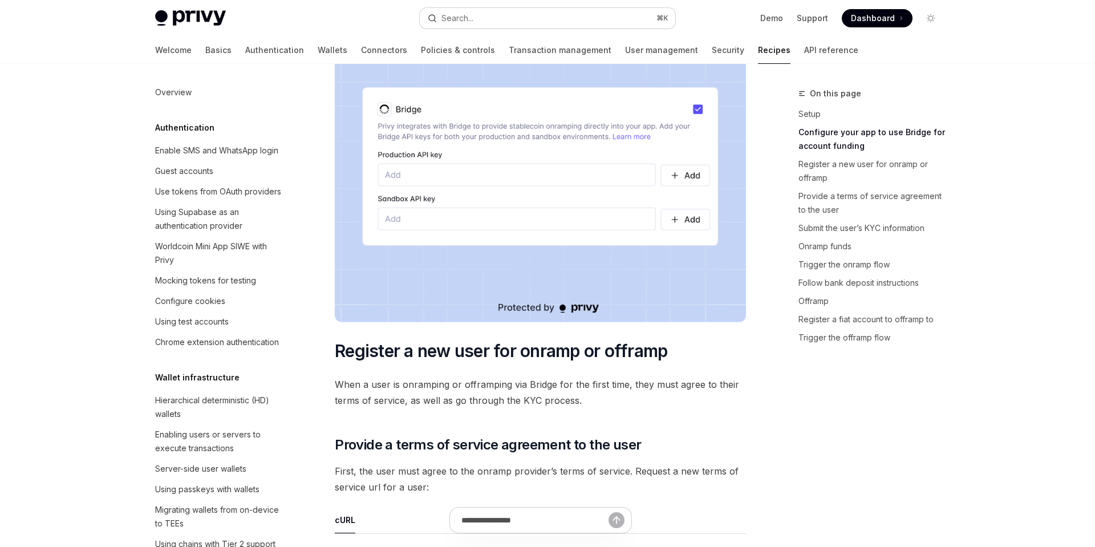
click at [477, 20] on button "Search... ⌘ K" at bounding box center [547, 18] width 255 height 21
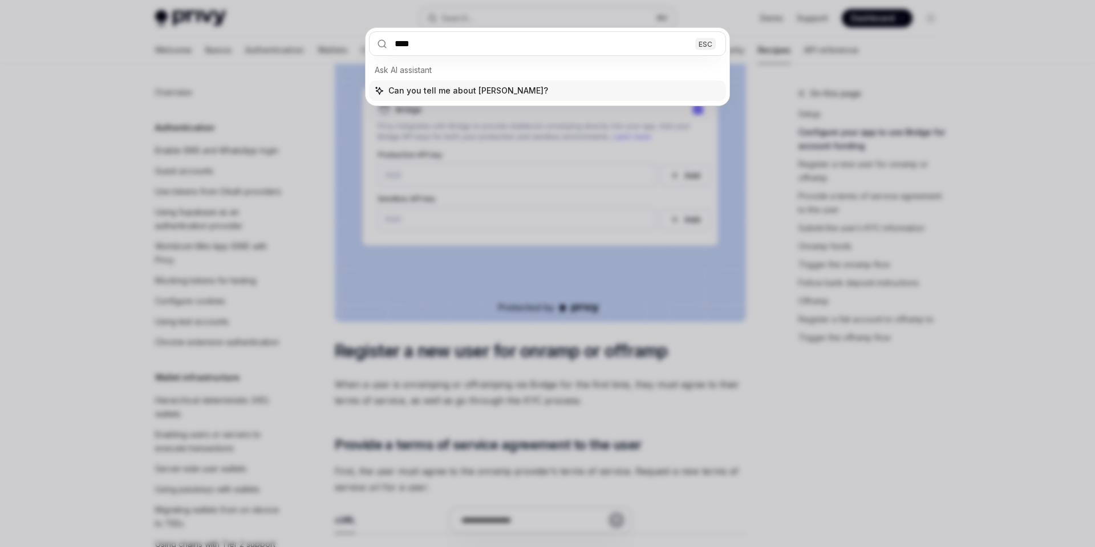
type input "*****"
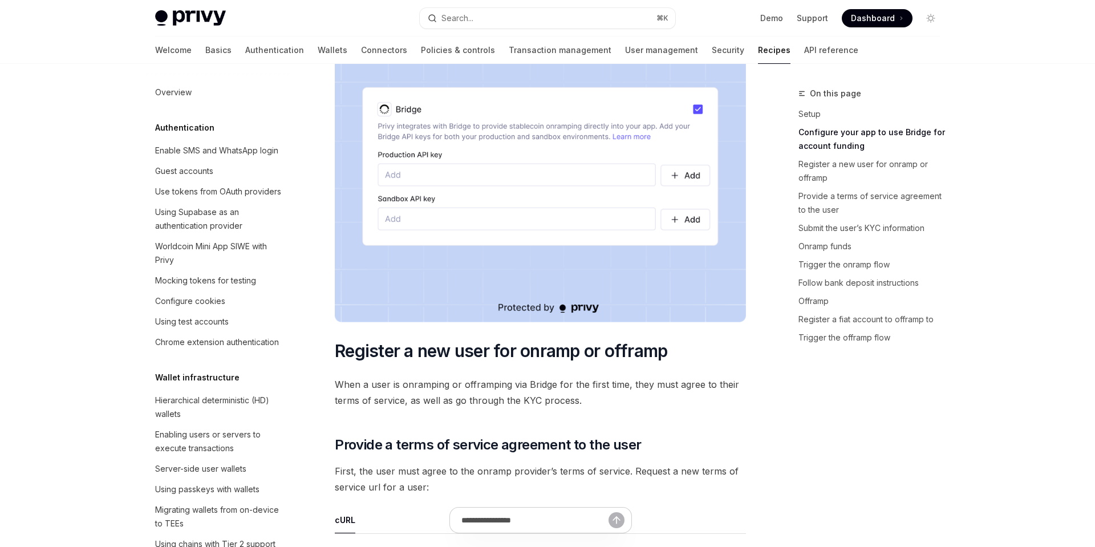
scroll to position [1504, 0]
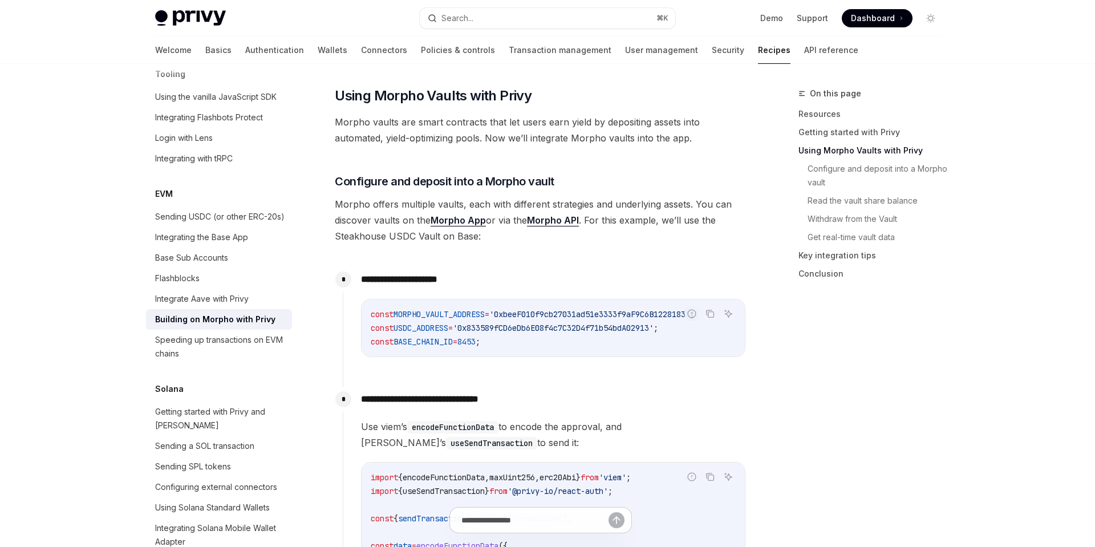
click at [524, 136] on span "Morpho vaults are smart contracts that let users earn yield by depositing asset…" at bounding box center [540, 130] width 411 height 32
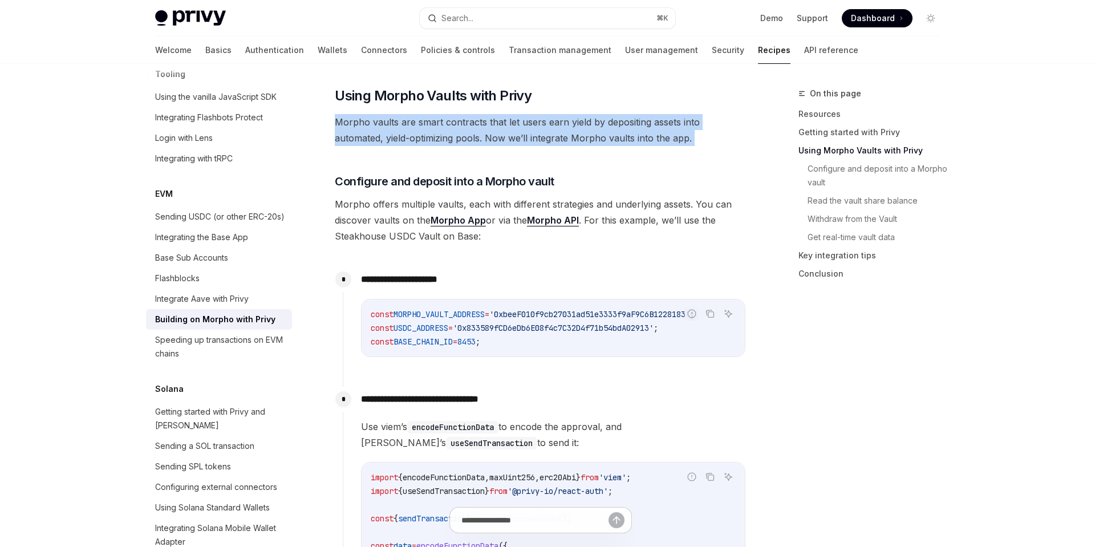
click at [552, 136] on span "Morpho vaults are smart contracts that let users earn yield by depositing asset…" at bounding box center [540, 130] width 411 height 32
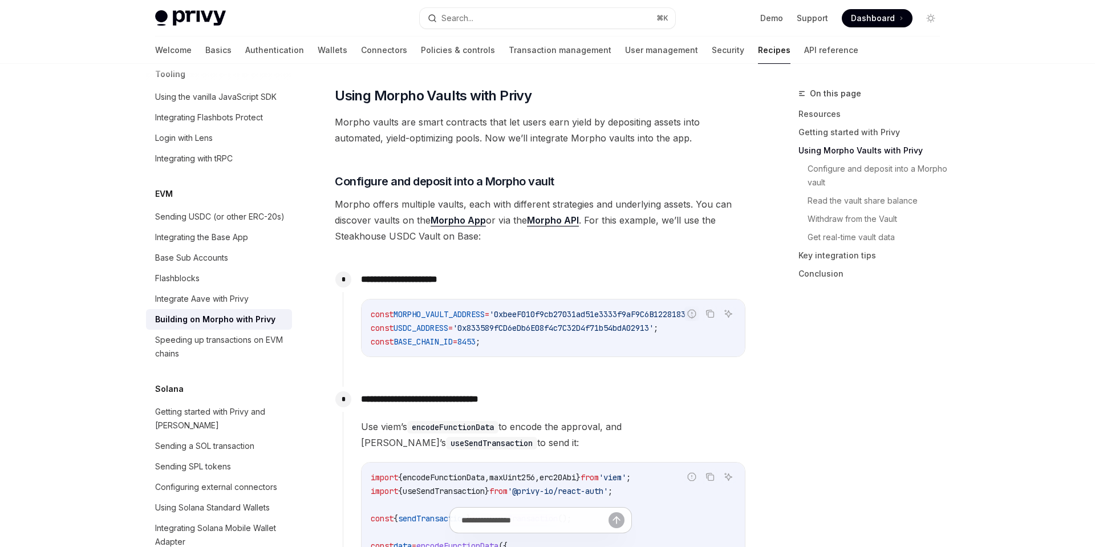
click at [552, 136] on span "Morpho vaults are smart contracts that let users earn yield by depositing asset…" at bounding box center [540, 130] width 411 height 32
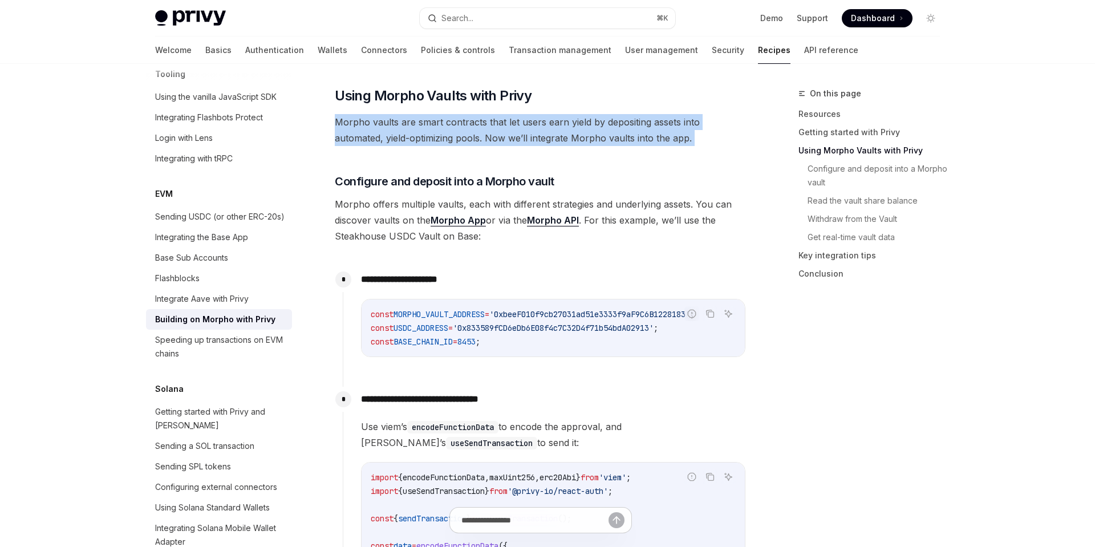
click at [567, 136] on span "Morpho vaults are smart contracts that let users earn yield by depositing asset…" at bounding box center [540, 130] width 411 height 32
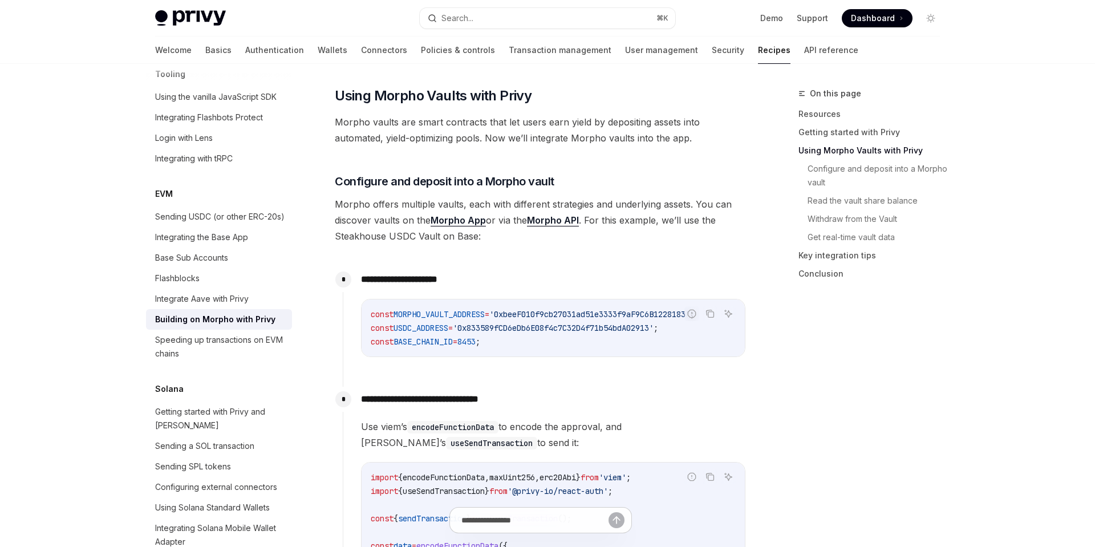
click at [567, 136] on span "Morpho vaults are smart contracts that let users earn yield by depositing asset…" at bounding box center [540, 130] width 411 height 32
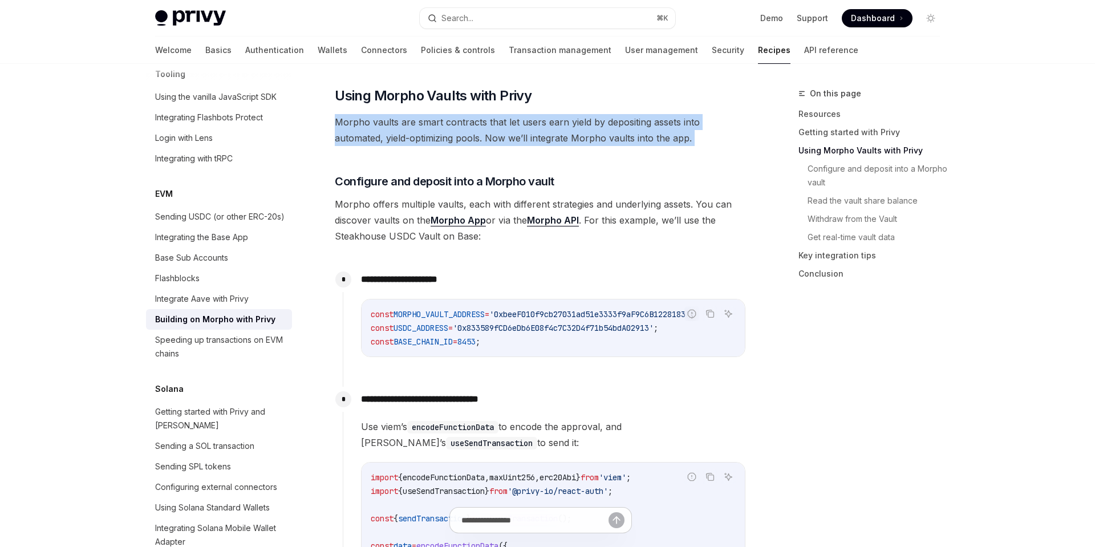
click at [567, 136] on span "Morpho vaults are smart contracts that let users earn yield by depositing asset…" at bounding box center [540, 130] width 411 height 32
click at [593, 139] on span "Morpho vaults are smart contracts that let users earn yield by depositing asset…" at bounding box center [540, 130] width 411 height 32
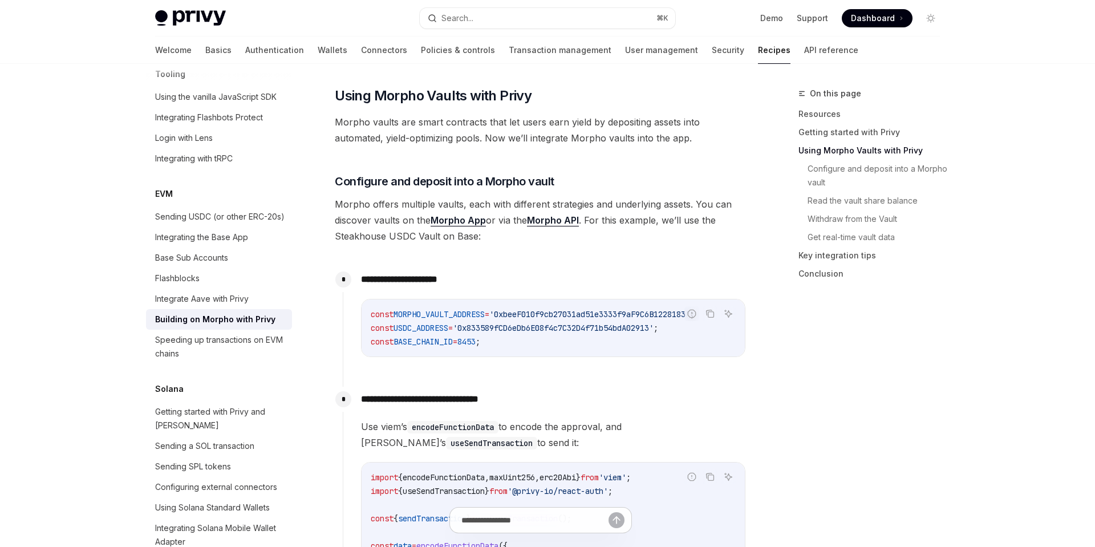
click at [593, 139] on span "Morpho vaults are smart contracts that let users earn yield by depositing asset…" at bounding box center [540, 130] width 411 height 32
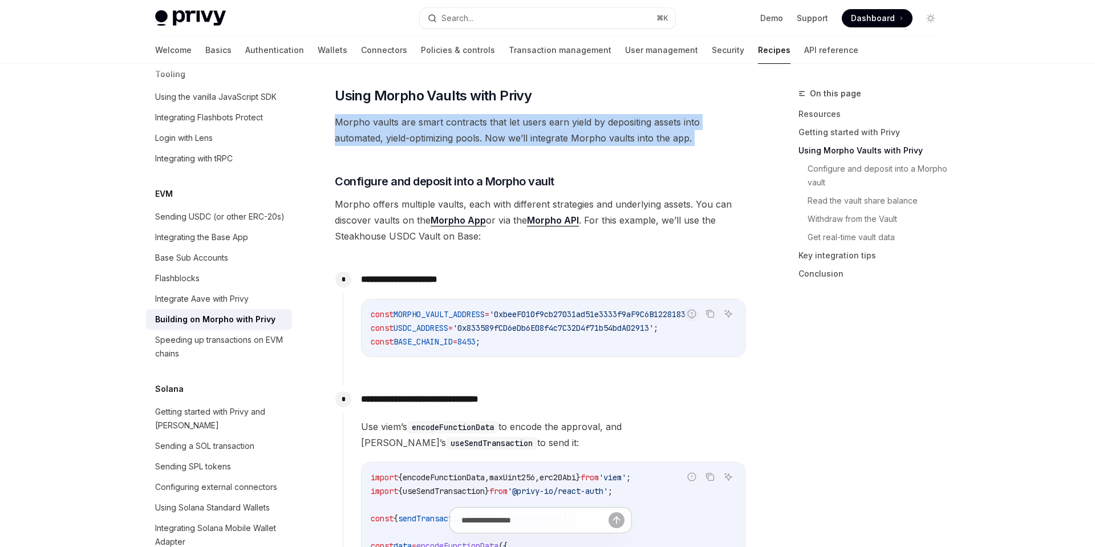
click at [608, 140] on span "Morpho vaults are smart contracts that let users earn yield by depositing asset…" at bounding box center [540, 130] width 411 height 32
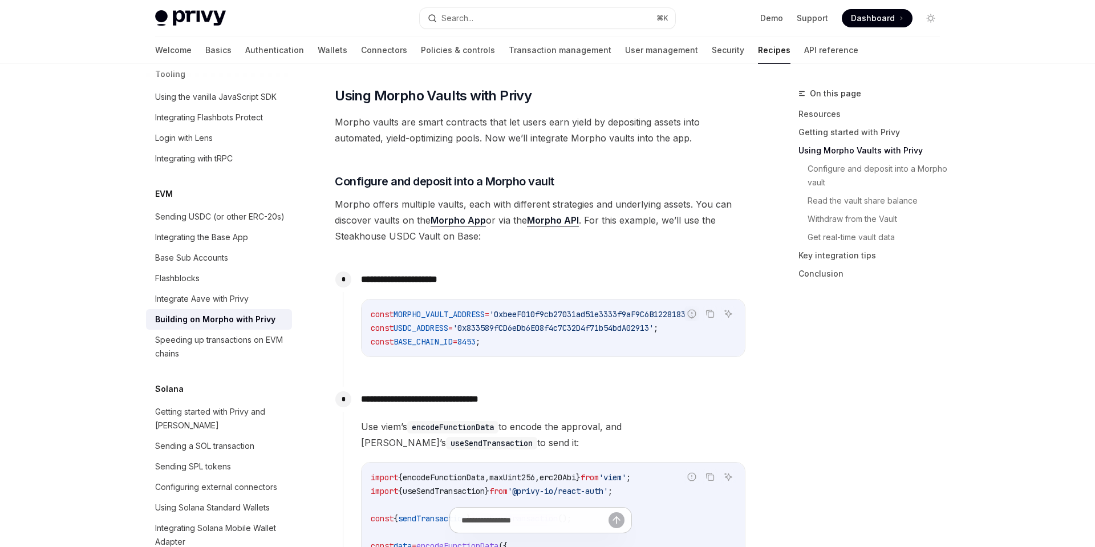
click at [608, 140] on span "Morpho vaults are smart contracts that let users earn yield by depositing asset…" at bounding box center [540, 130] width 411 height 32
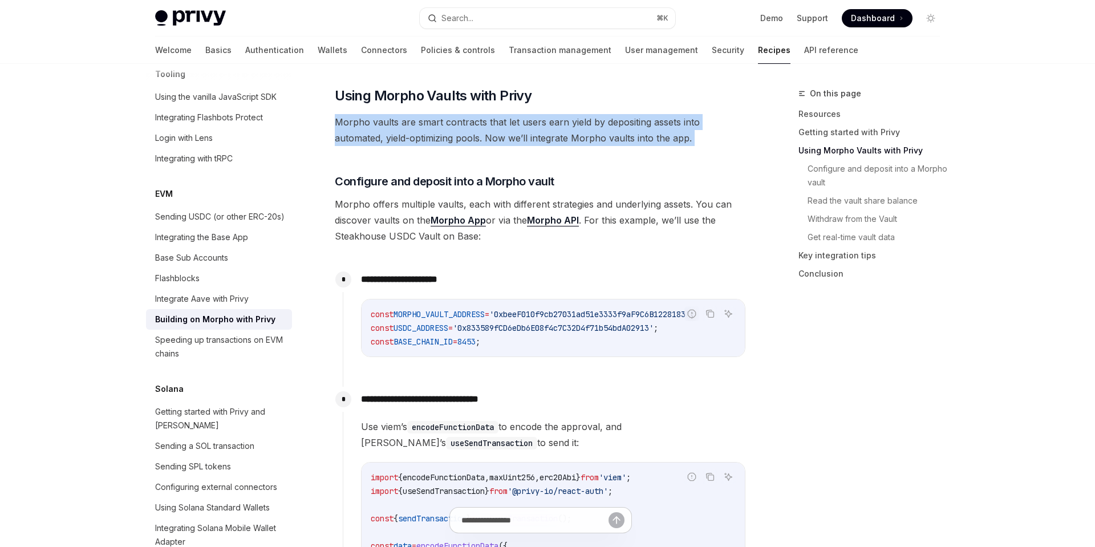
click at [625, 139] on span "Morpho vaults are smart contracts that let users earn yield by depositing asset…" at bounding box center [540, 130] width 411 height 32
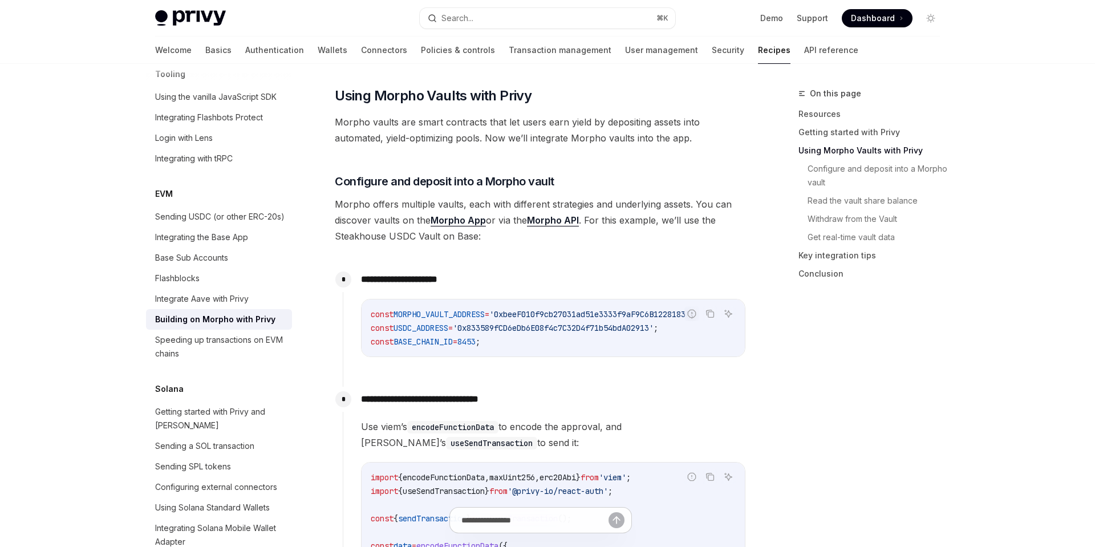
click at [666, 218] on span "Morpho offers multiple vaults, each with different strategies and underlying as…" at bounding box center [540, 220] width 411 height 48
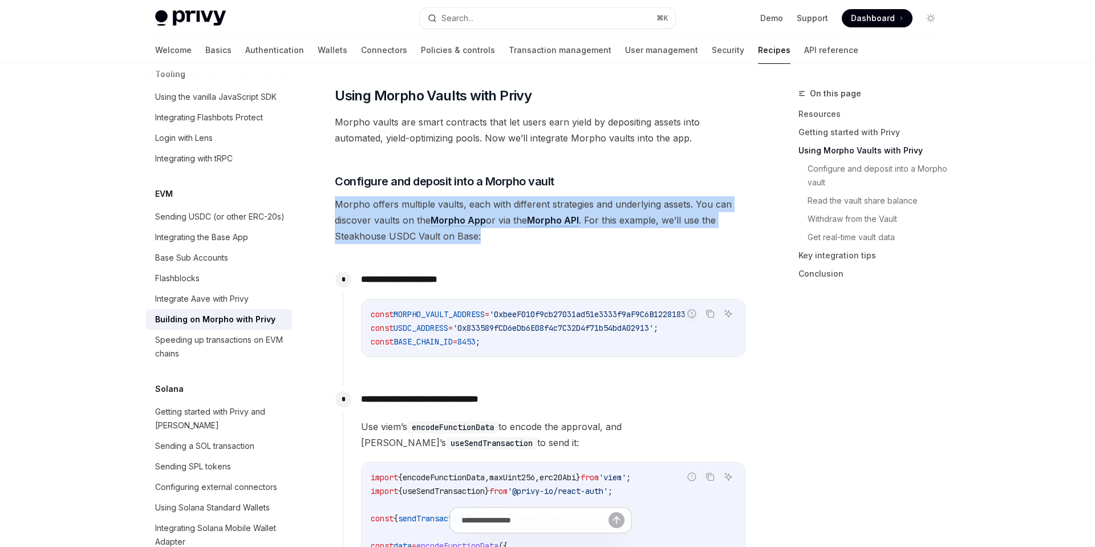
click at [685, 225] on span "Morpho offers multiple vaults, each with different strategies and underlying as…" at bounding box center [540, 220] width 411 height 48
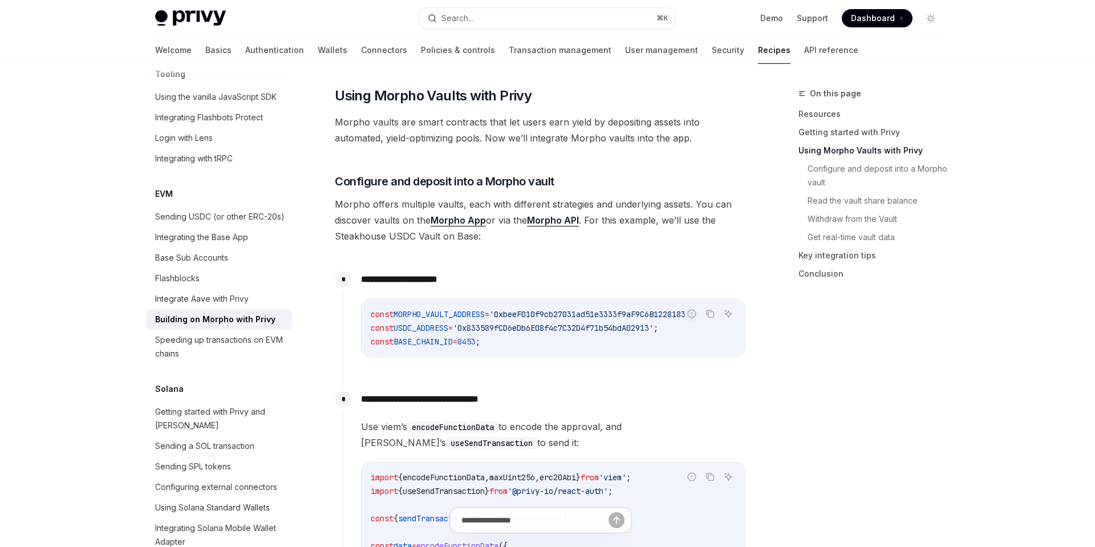
click at [685, 225] on span "Morpho offers multiple vaults, each with different strategies and underlying as…" at bounding box center [540, 220] width 411 height 48
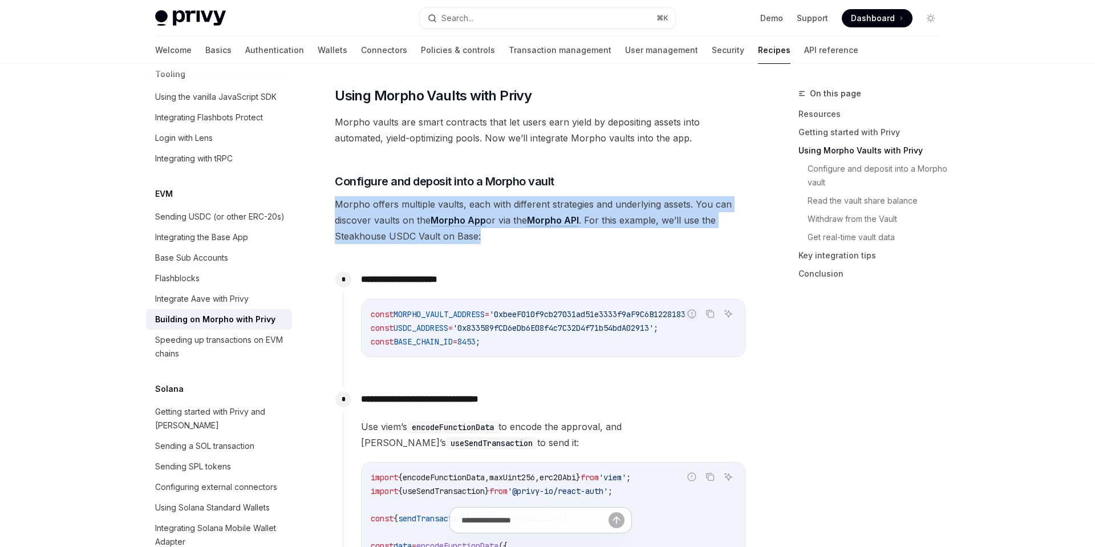
click at [693, 233] on span "Morpho offers multiple vaults, each with different strategies and underlying as…" at bounding box center [540, 220] width 411 height 48
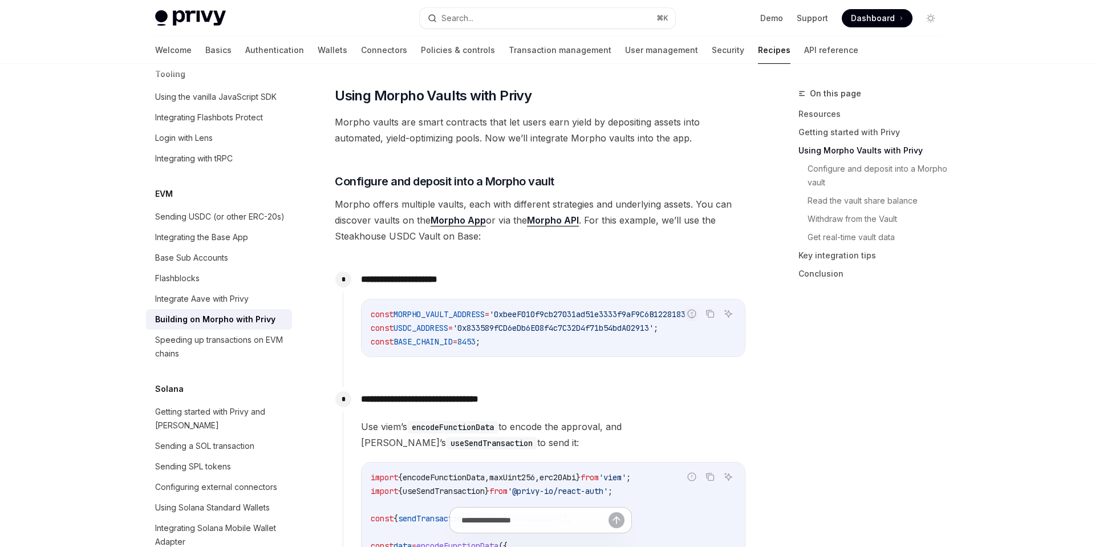
click at [693, 233] on span "Morpho offers multiple vaults, each with different strategies and underlying as…" at bounding box center [540, 220] width 411 height 48
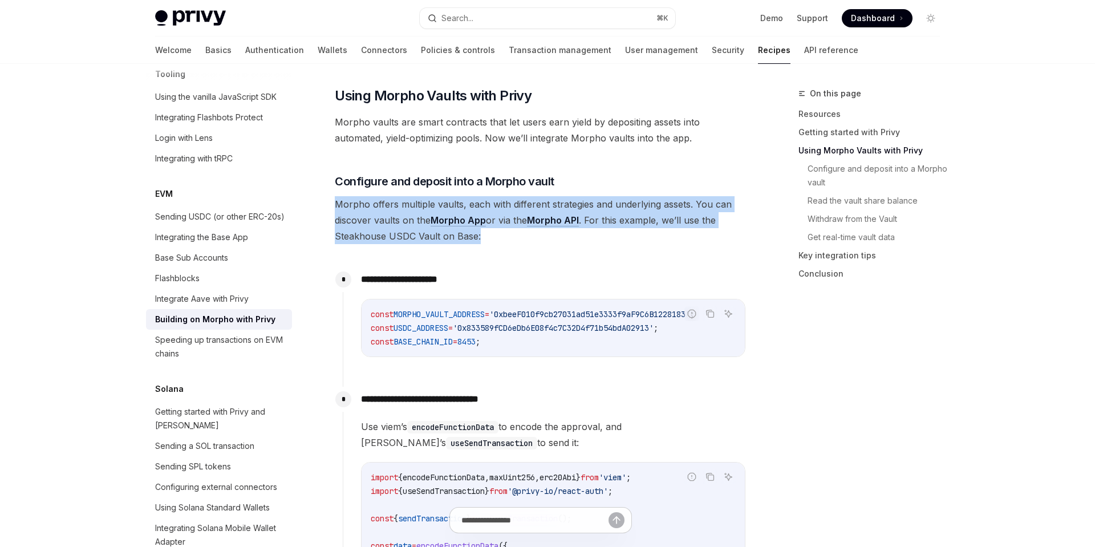
click at [668, 236] on span "Morpho offers multiple vaults, each with different strategies and underlying as…" at bounding box center [540, 220] width 411 height 48
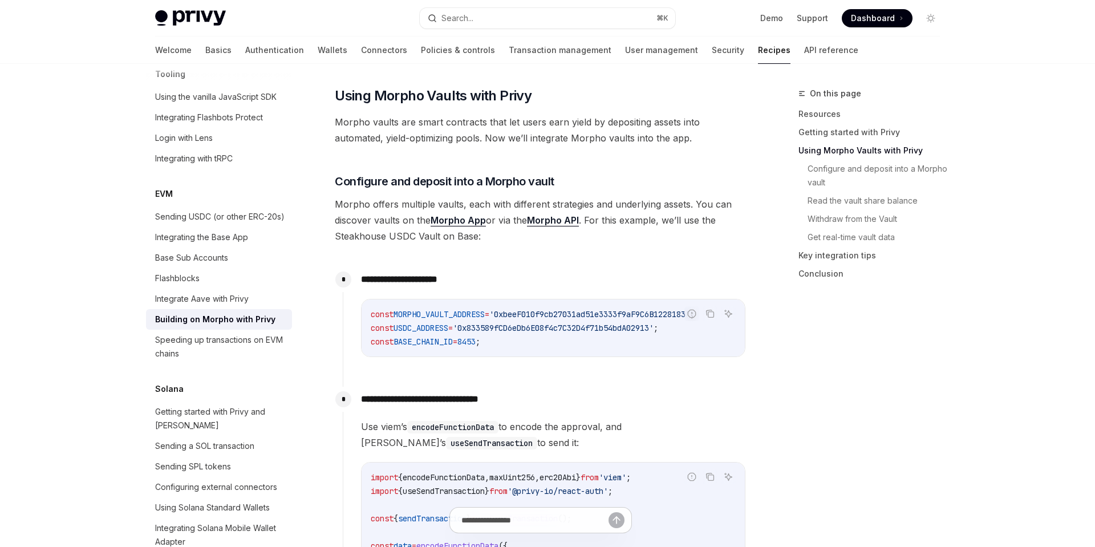
click at [668, 236] on span "Morpho offers multiple vaults, each with different strategies and underlying as…" at bounding box center [540, 220] width 411 height 48
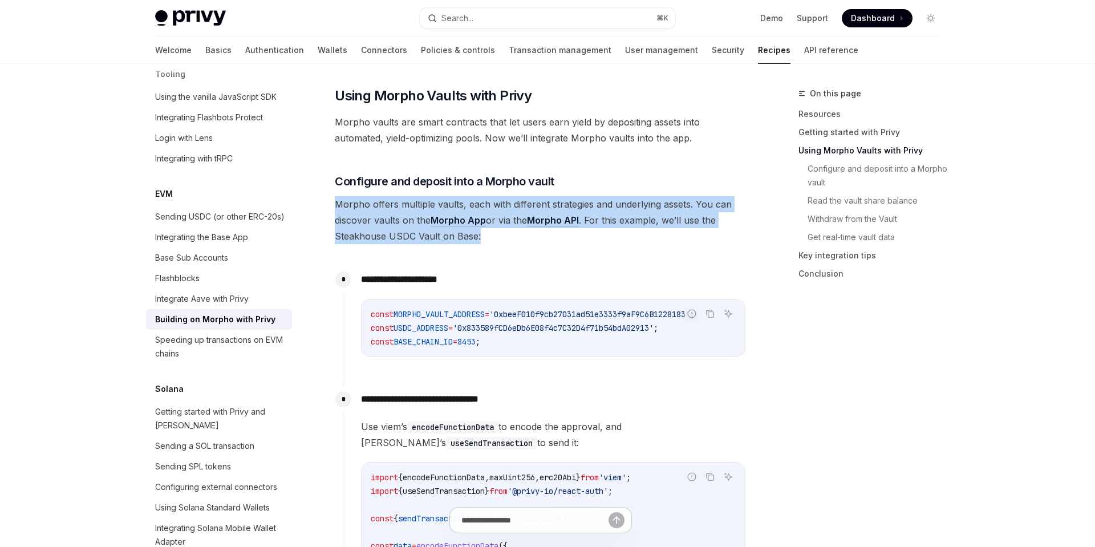
click at [683, 240] on span "Morpho offers multiple vaults, each with different strategies and underlying as…" at bounding box center [540, 220] width 411 height 48
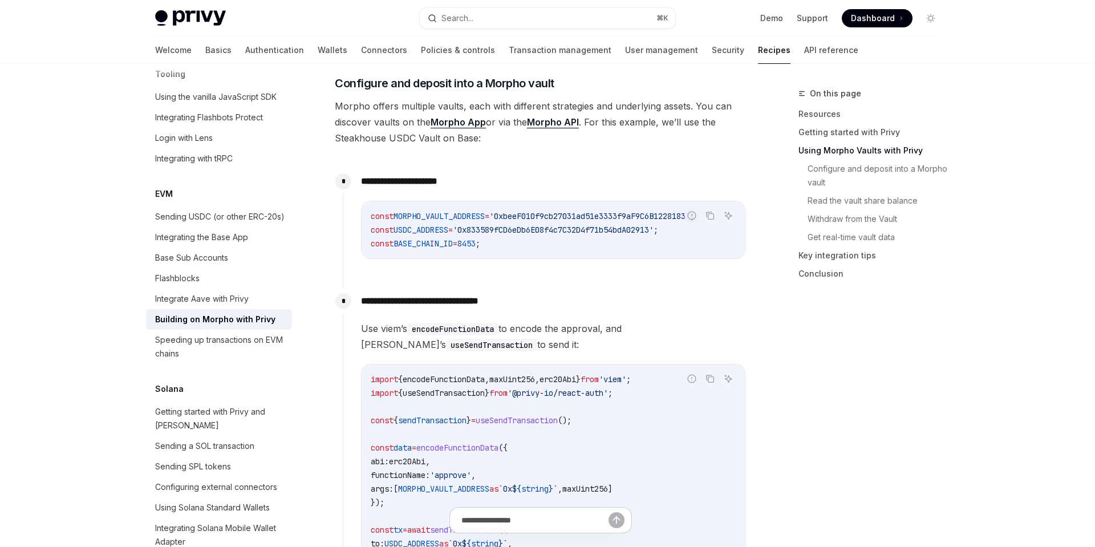
scroll to position [559, 0]
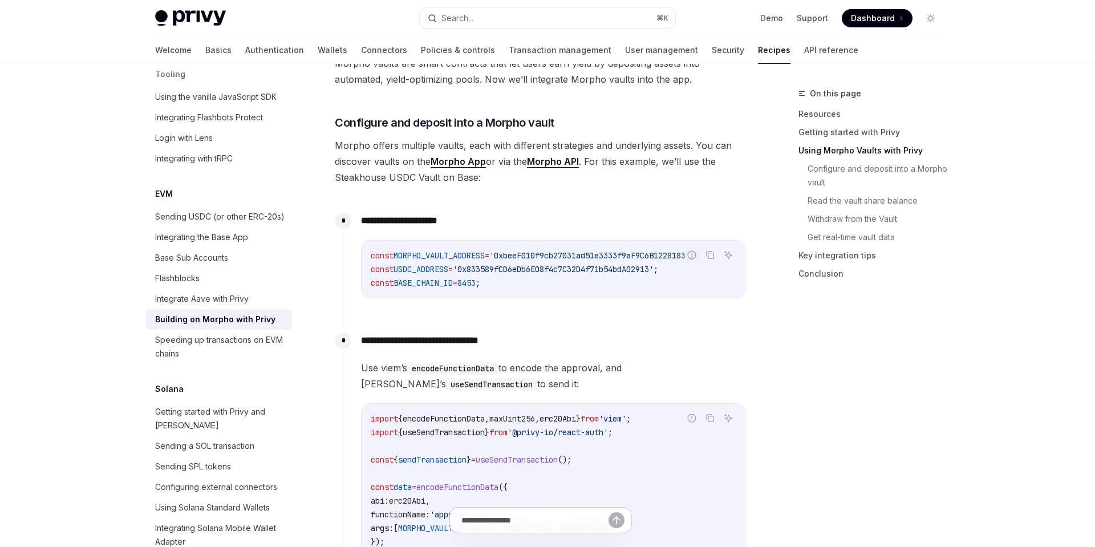
click at [688, 181] on span "Morpho offers multiple vaults, each with different strategies and underlying as…" at bounding box center [540, 161] width 411 height 48
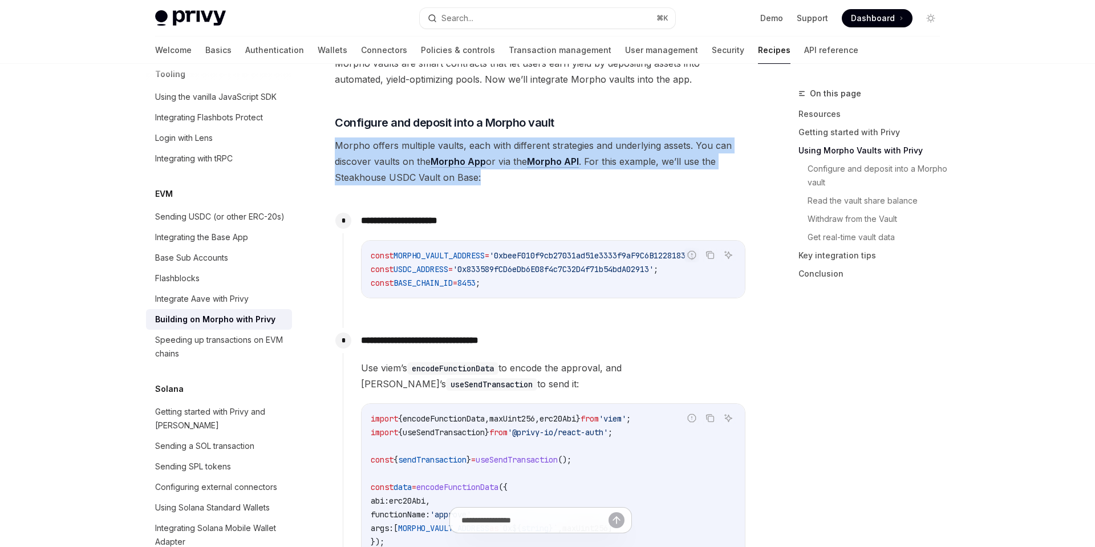
click at [654, 181] on span "Morpho offers multiple vaults, each with different strategies and underlying as…" at bounding box center [540, 161] width 411 height 48
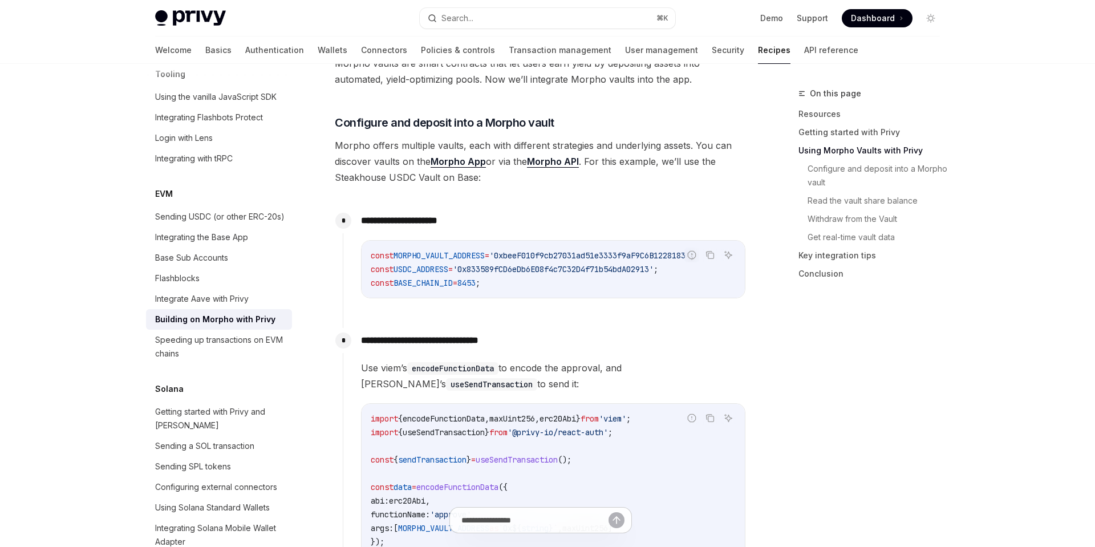
click at [654, 181] on span "Morpho offers multiple vaults, each with different strategies and underlying as…" at bounding box center [540, 161] width 411 height 48
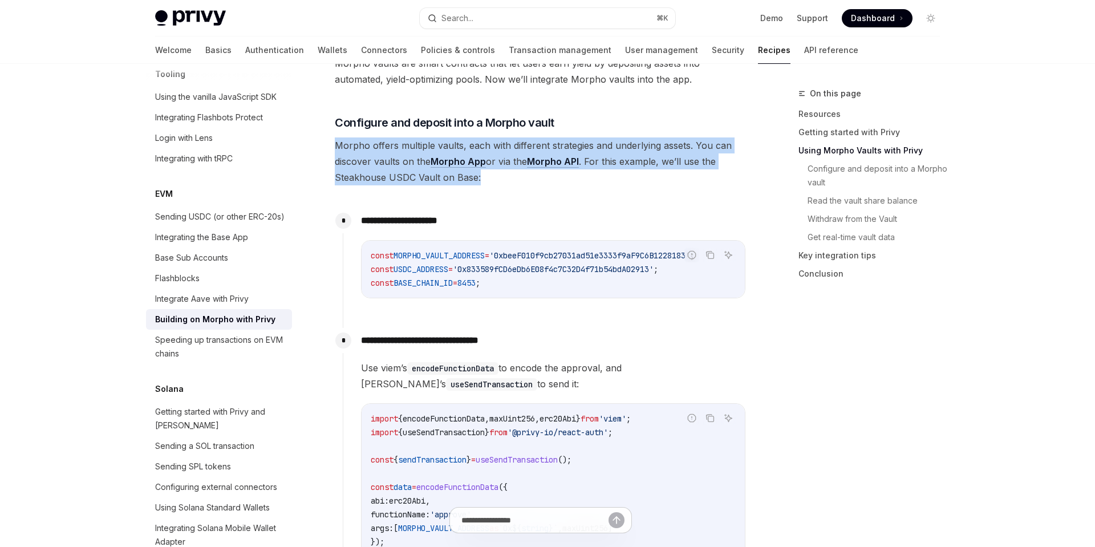
click at [676, 181] on span "Morpho offers multiple vaults, each with different strategies and underlying as…" at bounding box center [540, 161] width 411 height 48
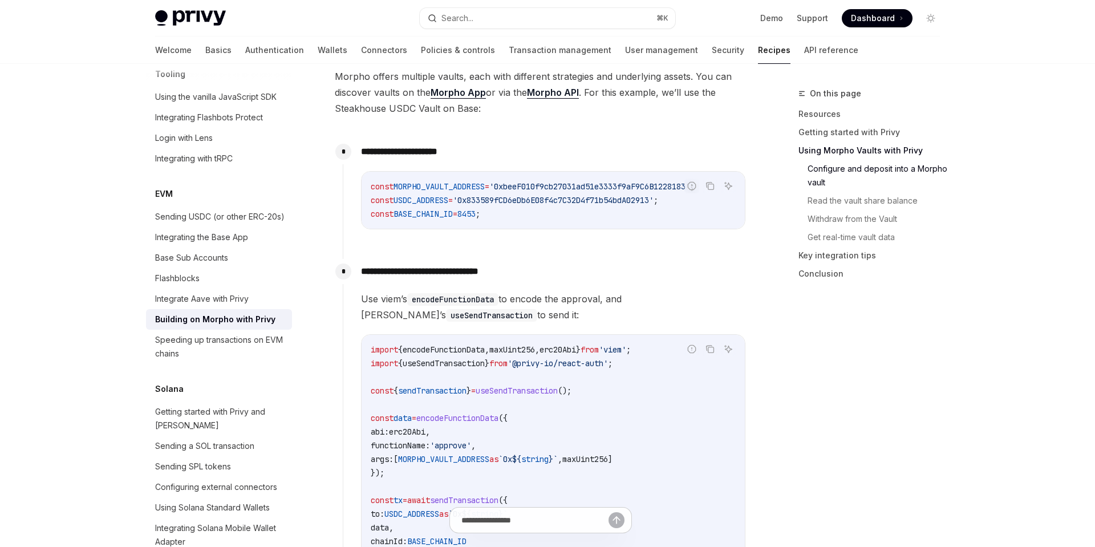
scroll to position [724, 0]
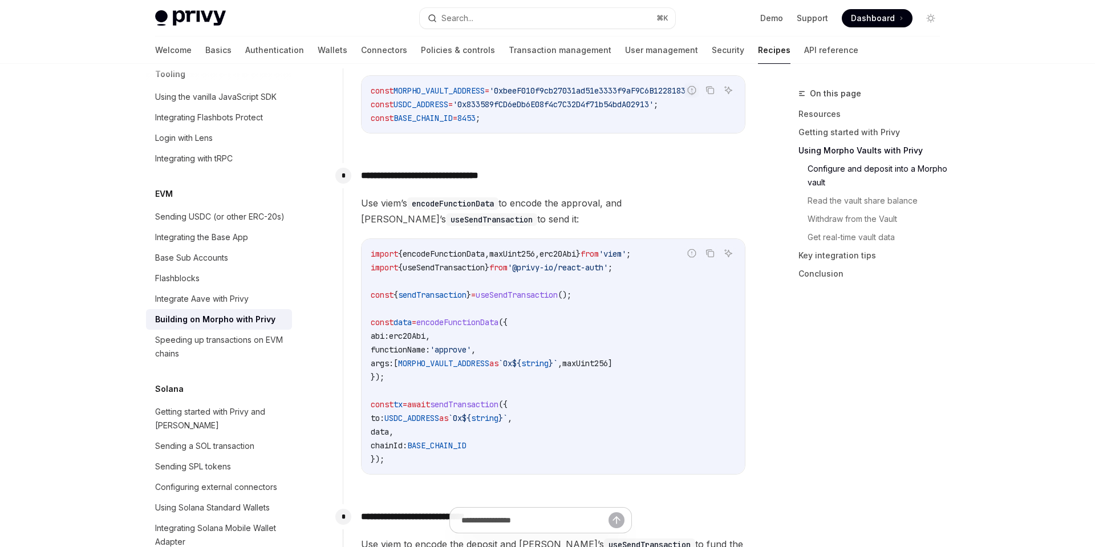
click at [601, 204] on span "Use viem’s encodeFunctionData to encode the approval, and Privy’s useSendTransa…" at bounding box center [553, 211] width 384 height 32
click at [632, 210] on span "Use viem’s encodeFunctionData to encode the approval, and Privy’s useSendTransa…" at bounding box center [553, 211] width 384 height 32
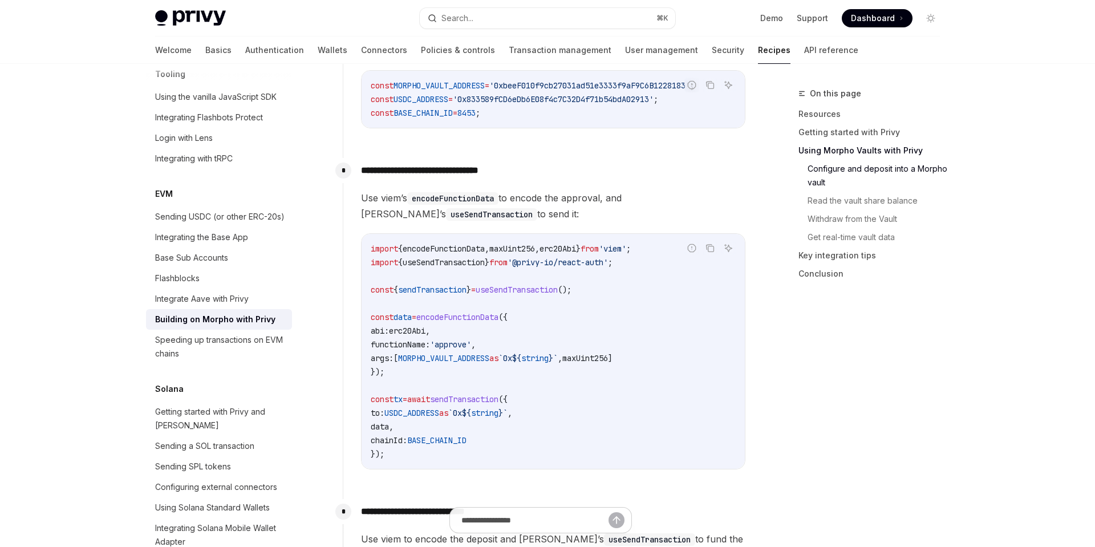
scroll to position [730, 0]
click at [575, 319] on code "import { encodeFunctionData , maxUint256 , erc20Abi } from 'viem' ; import { us…" at bounding box center [553, 350] width 365 height 219
click at [616, 310] on code "import { encodeFunctionData , maxUint256 , erc20Abi } from 'viem' ; import { us…" at bounding box center [553, 350] width 365 height 219
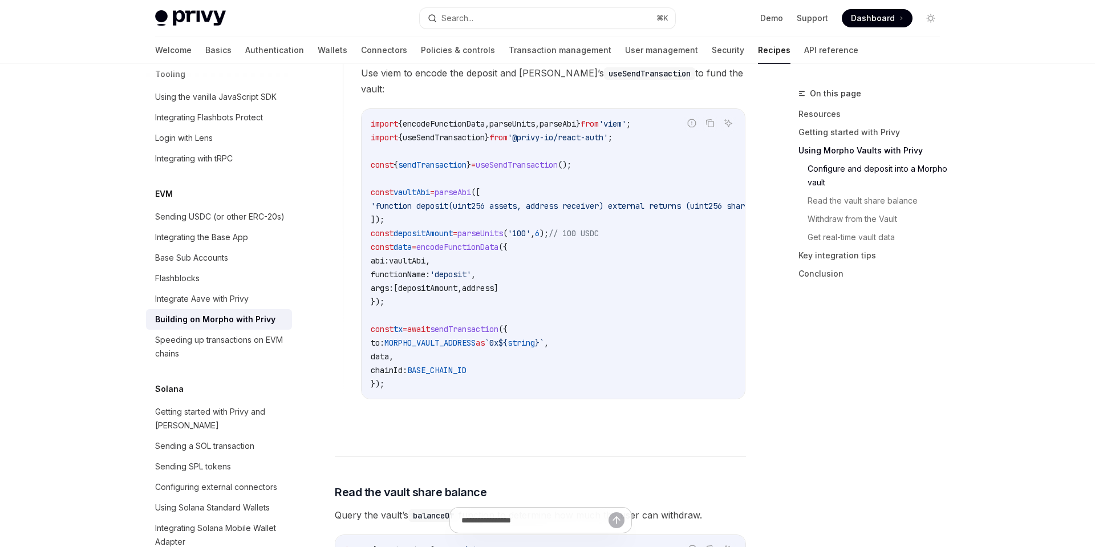
scroll to position [1196, 0]
click at [497, 262] on code "import { encodeFunctionData , parseUnits , parseAbi } from 'viem' ; import { us…" at bounding box center [581, 253] width 420 height 274
click at [499, 262] on code "import { encodeFunctionData , parseUnits , parseAbi } from 'viem' ; import { us…" at bounding box center [581, 253] width 420 height 274
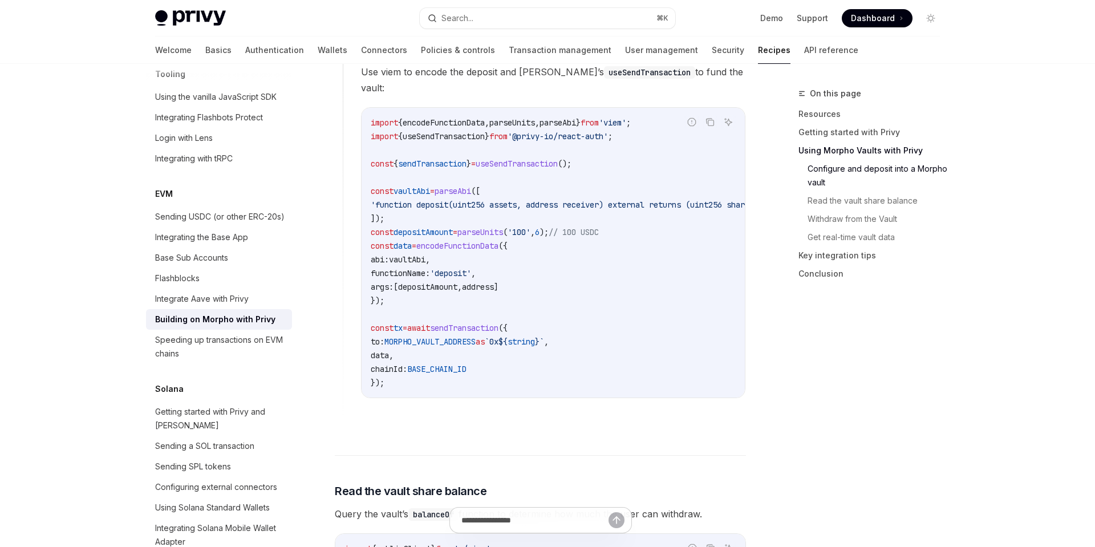
click at [535, 271] on code "import { encodeFunctionData , parseUnits , parseAbi } from 'viem' ; import { us…" at bounding box center [581, 253] width 420 height 274
click at [547, 271] on code "import { encodeFunctionData , parseUnits , parseAbi } from 'viem' ; import { us…" at bounding box center [581, 253] width 420 height 274
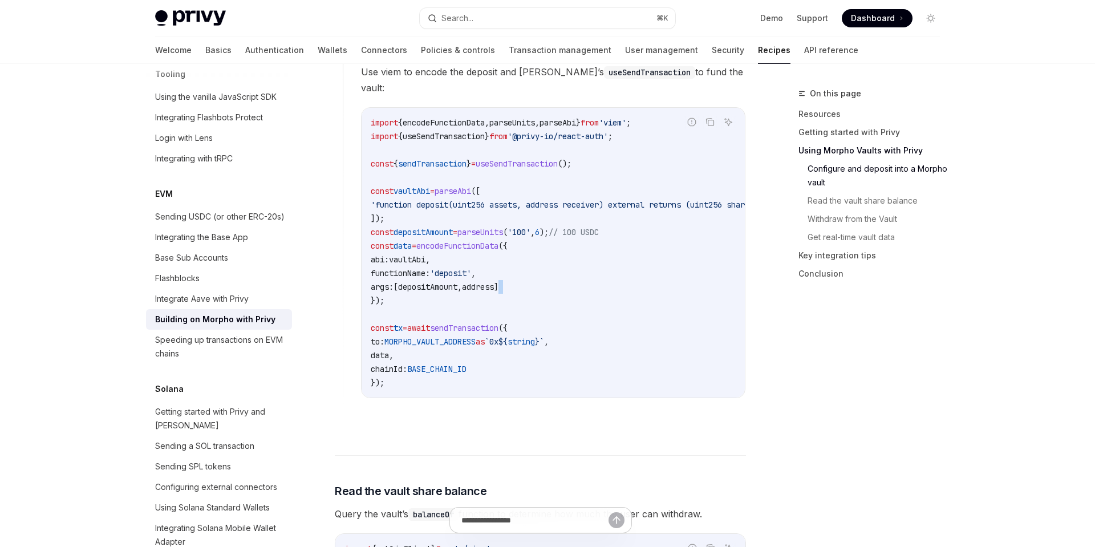
click at [547, 271] on code "import { encodeFunctionData , parseUnits , parseAbi } from 'viem' ; import { us…" at bounding box center [581, 253] width 420 height 274
click at [562, 281] on code "import { encodeFunctionData , parseUnits , parseAbi } from 'viem' ; import { us…" at bounding box center [581, 253] width 420 height 274
click at [498, 323] on span "sendTransaction" at bounding box center [464, 328] width 68 height 10
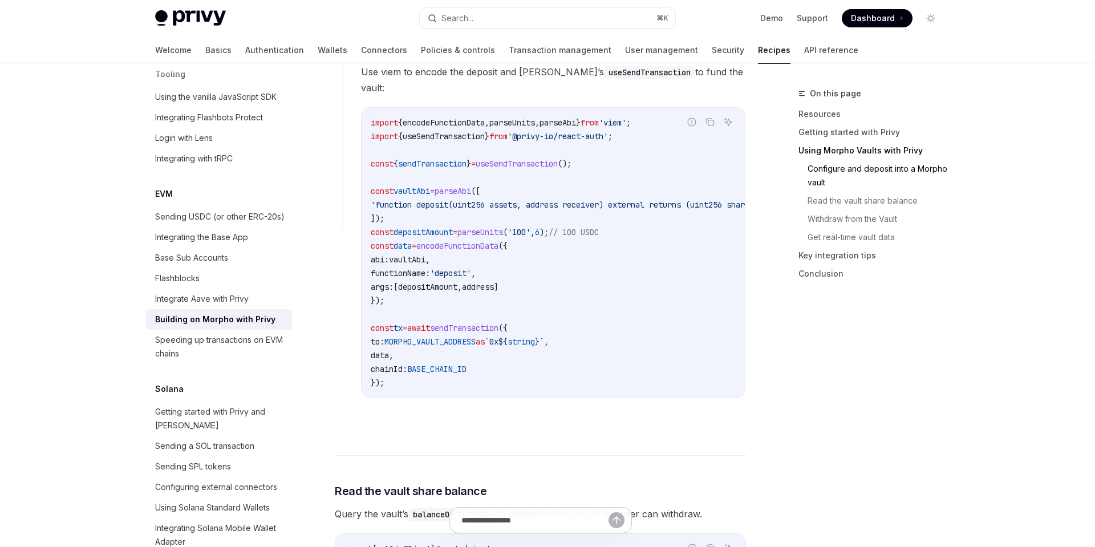
click at [498, 323] on span "sendTransaction" at bounding box center [464, 328] width 68 height 10
click at [577, 337] on code "import { encodeFunctionData , parseUnits , parseAbi } from 'viem' ; import { us…" at bounding box center [581, 253] width 420 height 274
click at [608, 346] on code "import { encodeFunctionData , parseUnits , parseAbi } from 'viem' ; import { us…" at bounding box center [581, 253] width 420 height 274
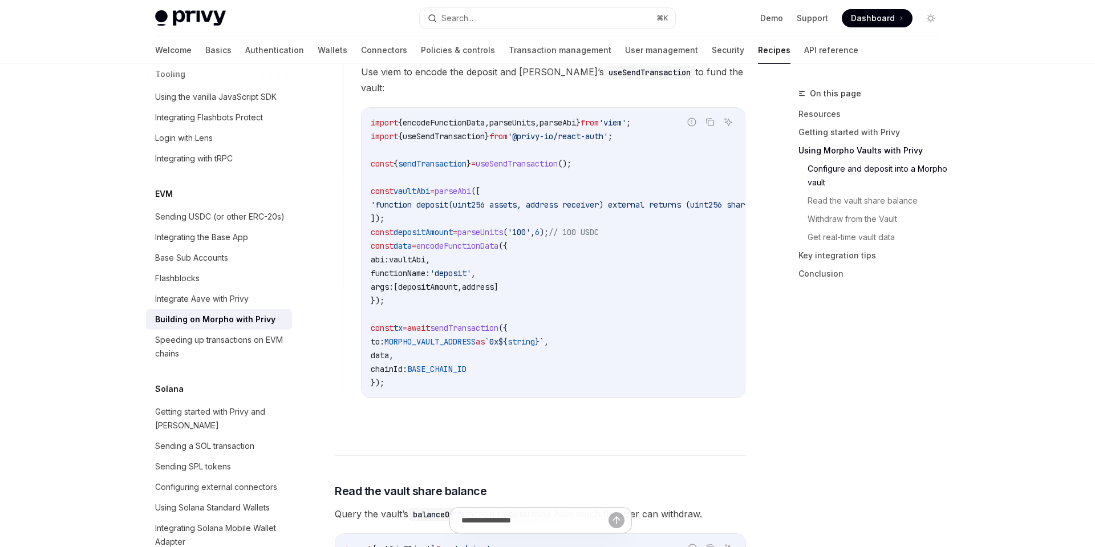
click at [547, 307] on code "import { encodeFunctionData , parseUnits , parseAbi } from 'viem' ; import { us…" at bounding box center [581, 253] width 420 height 274
click at [574, 313] on code "import { encodeFunctionData , parseUnits , parseAbi } from 'viem' ; import { us…" at bounding box center [581, 253] width 420 height 274
click at [245, 333] on div "Speeding up transactions on EVM chains" at bounding box center [220, 346] width 130 height 27
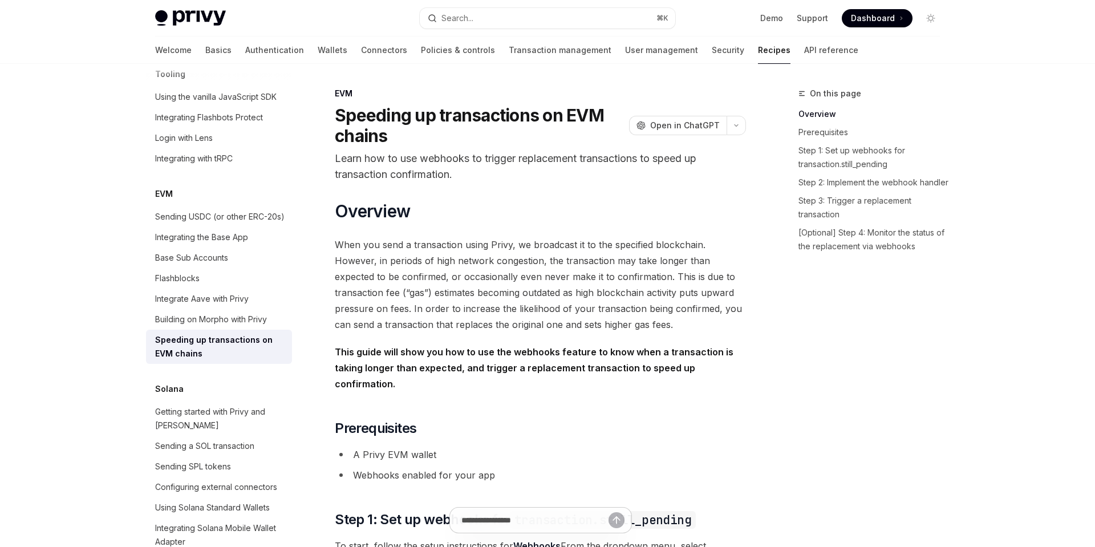
click at [599, 271] on span "When you send a transaction using Privy, we broadcast it to the specified block…" at bounding box center [540, 285] width 411 height 96
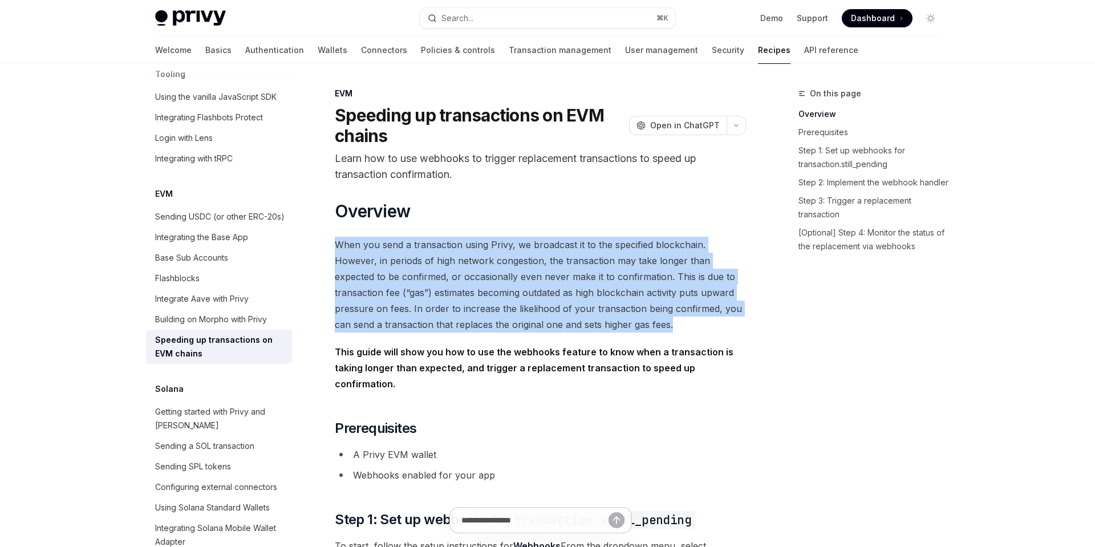
click at [625, 279] on span "When you send a transaction using Privy, we broadcast it to the specified block…" at bounding box center [540, 285] width 411 height 96
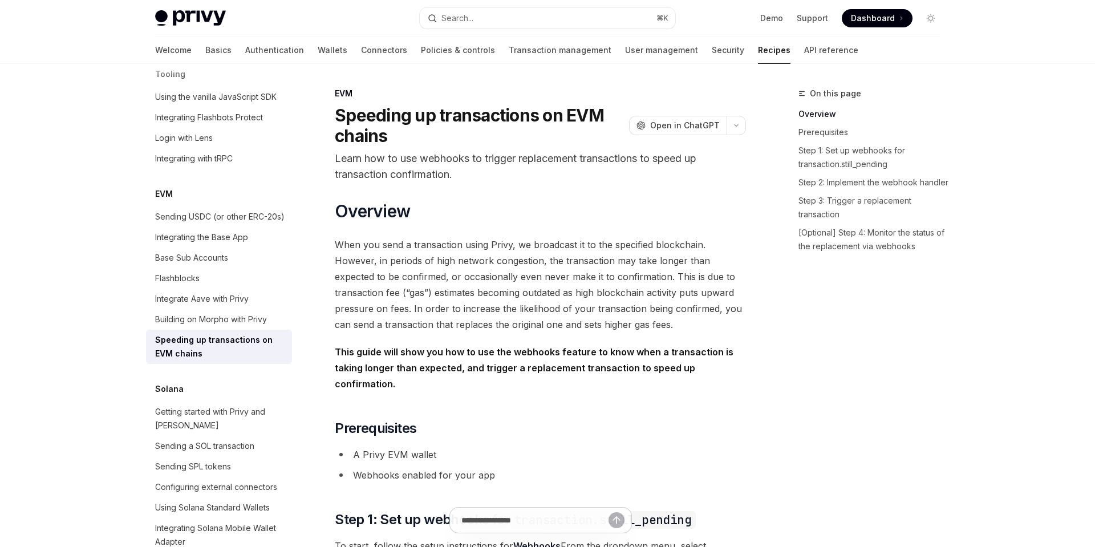
click at [625, 279] on span "When you send a transaction using Privy, we broadcast it to the specified block…" at bounding box center [540, 285] width 411 height 96
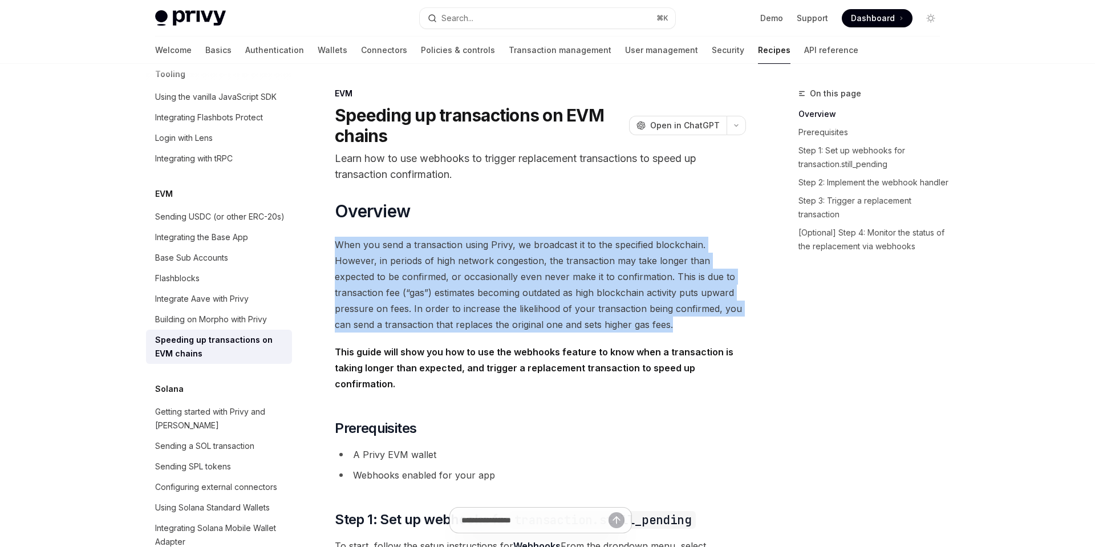
click at [646, 279] on span "When you send a transaction using Privy, we broadcast it to the specified block…" at bounding box center [540, 285] width 411 height 96
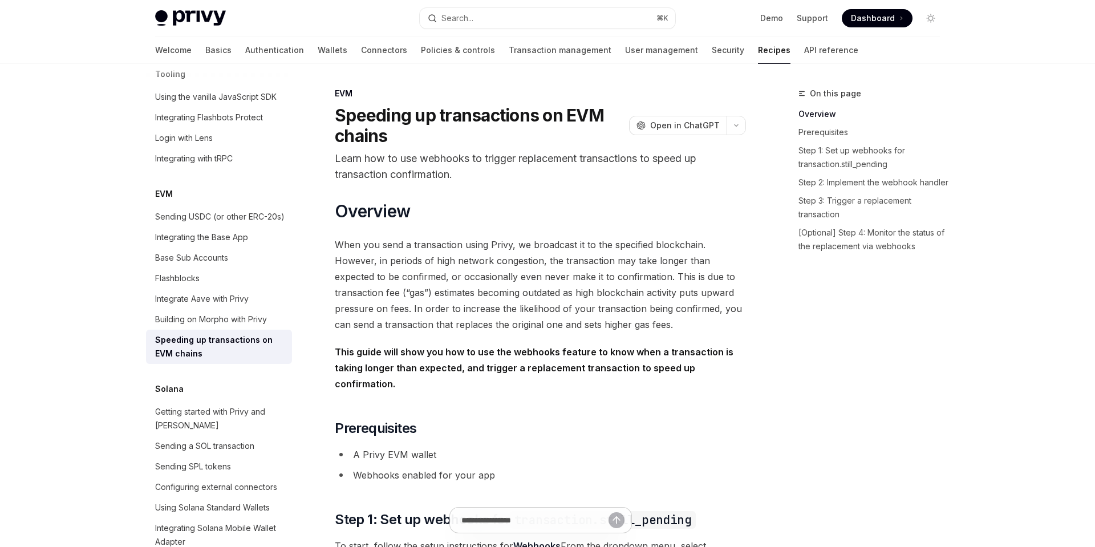
click at [646, 279] on span "When you send a transaction using Privy, we broadcast it to the specified block…" at bounding box center [540, 285] width 411 height 96
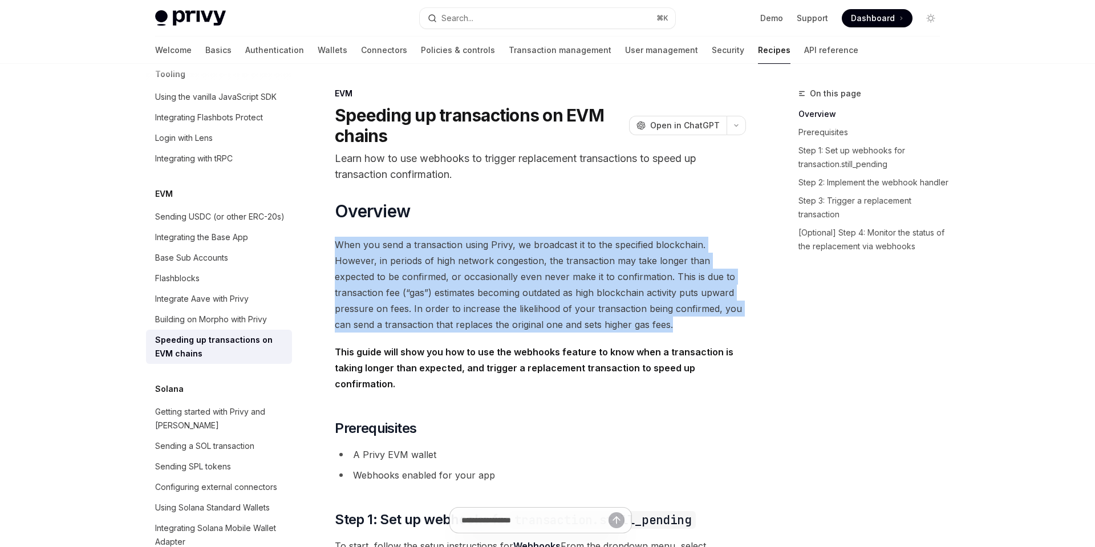
click at [646, 279] on span "When you send a transaction using Privy, we broadcast it to the specified block…" at bounding box center [540, 285] width 411 height 96
click at [615, 283] on span "When you send a transaction using Privy, we broadcast it to the specified block…" at bounding box center [540, 285] width 411 height 96
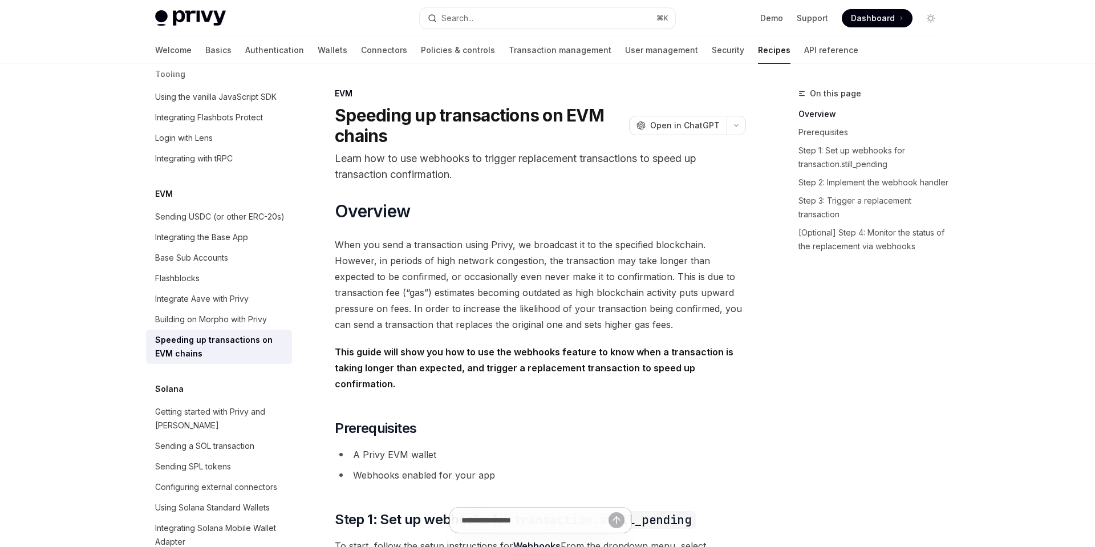
click at [615, 283] on span "When you send a transaction using Privy, we broadcast it to the specified block…" at bounding box center [540, 285] width 411 height 96
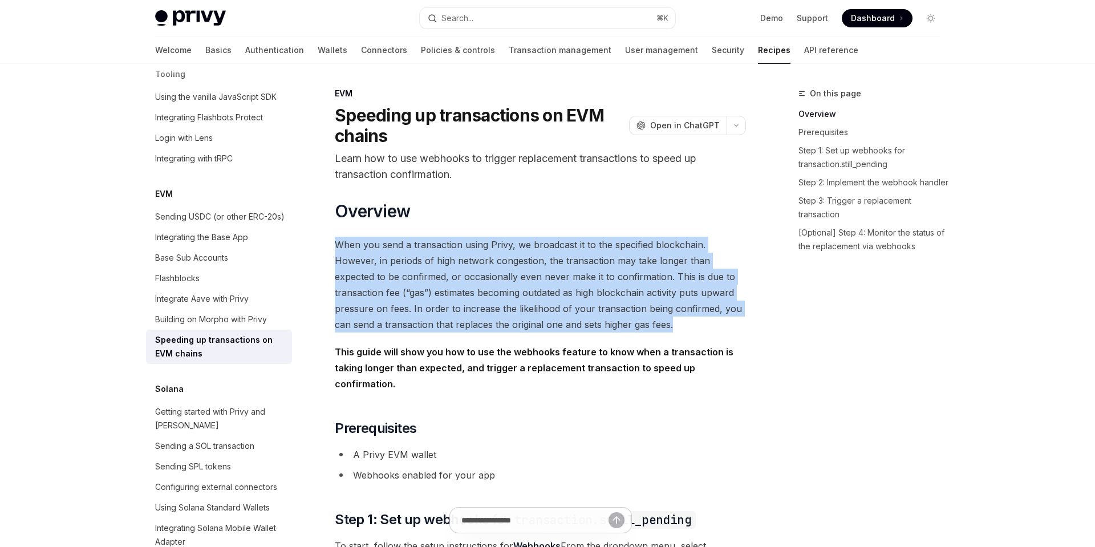
click at [645, 290] on span "When you send a transaction using Privy, we broadcast it to the specified block…" at bounding box center [540, 285] width 411 height 96
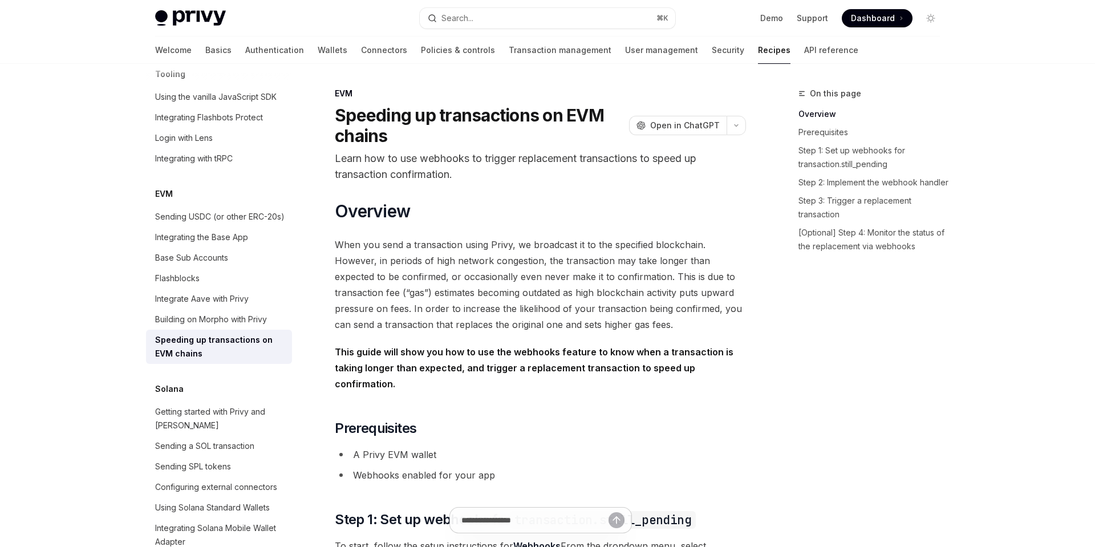
click at [623, 296] on span "When you send a transaction using Privy, we broadcast it to the specified block…" at bounding box center [540, 285] width 411 height 96
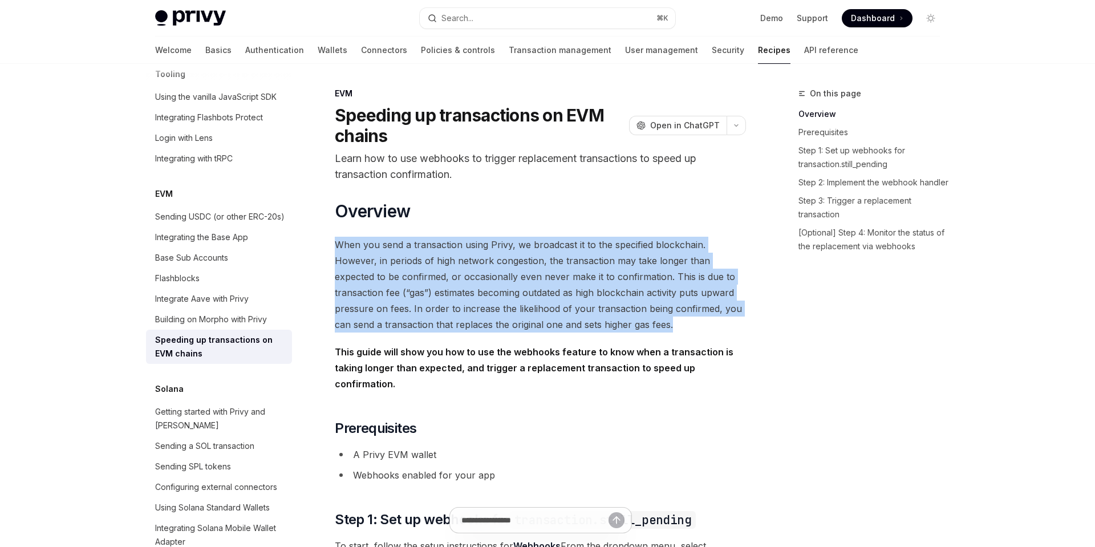
click at [623, 296] on span "When you send a transaction using Privy, we broadcast it to the specified block…" at bounding box center [540, 285] width 411 height 96
click at [638, 296] on span "When you send a transaction using Privy, we broadcast it to the specified block…" at bounding box center [540, 285] width 411 height 96
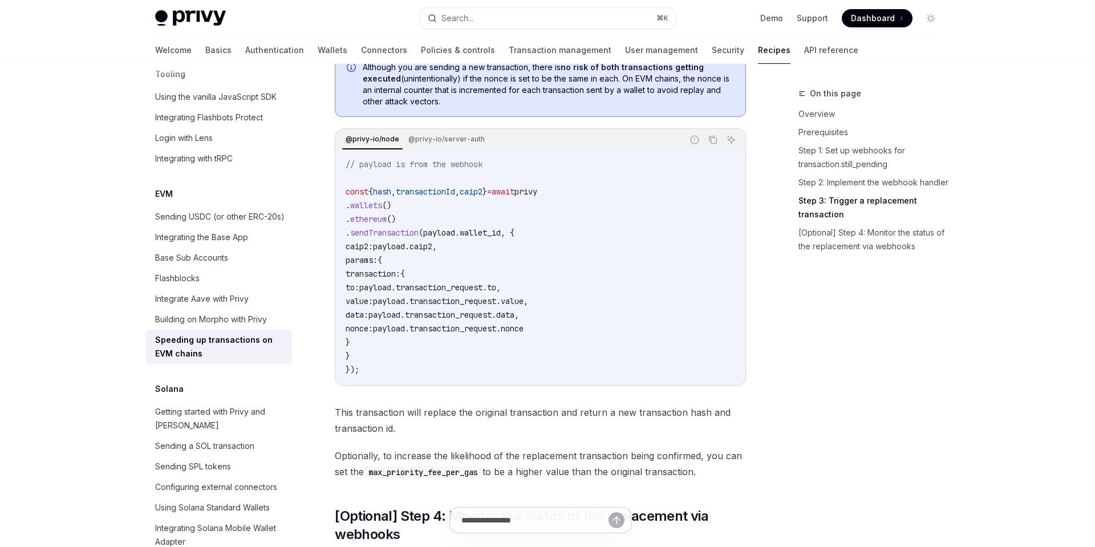
type textarea "*"
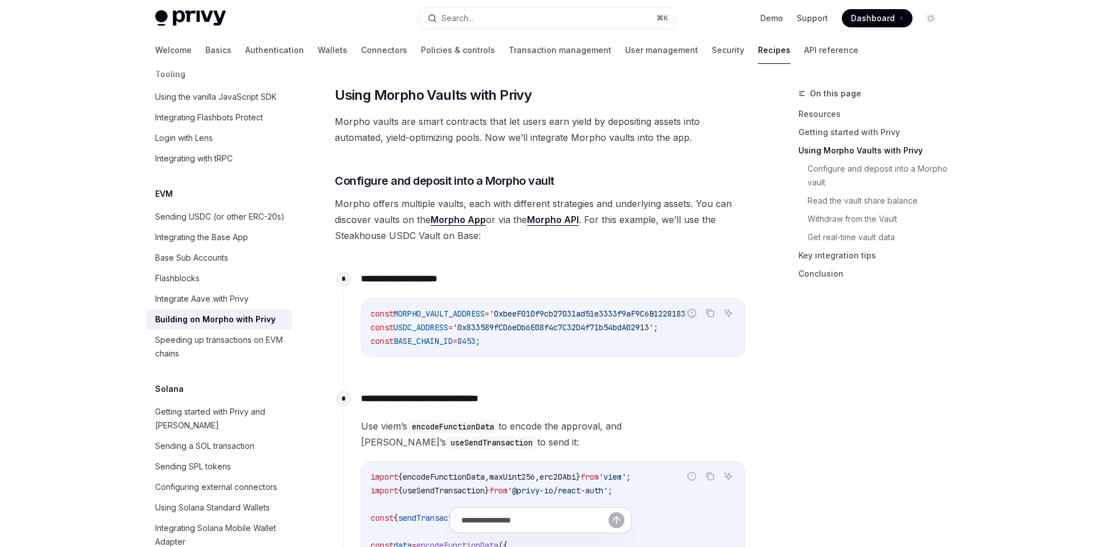
scroll to position [501, 0]
click at [599, 238] on span "Morpho offers multiple vaults, each with different strategies and underlying as…" at bounding box center [540, 220] width 411 height 48
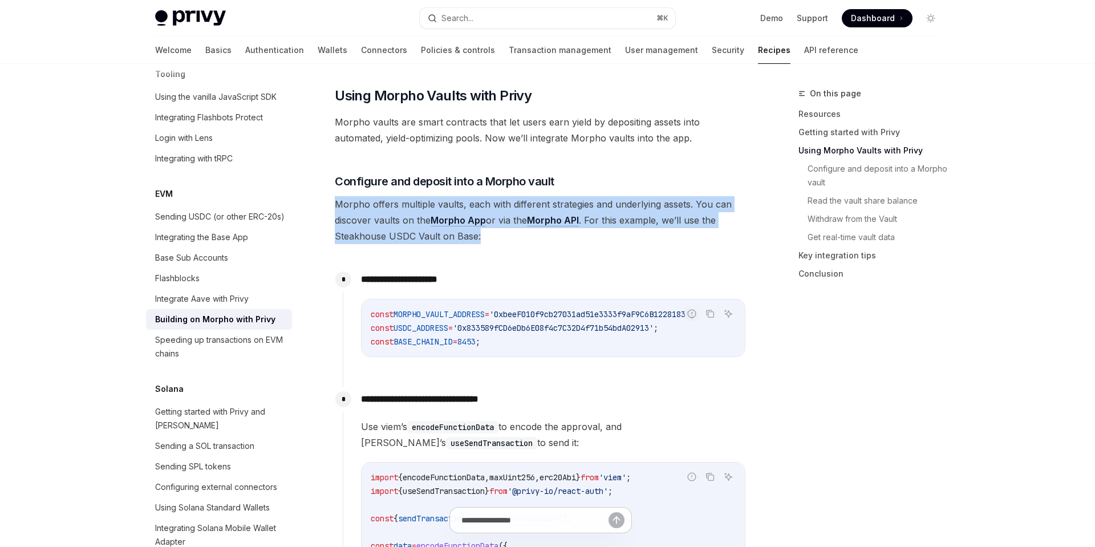
click at [647, 243] on span "Morpho offers multiple vaults, each with different strategies and underlying as…" at bounding box center [540, 220] width 411 height 48
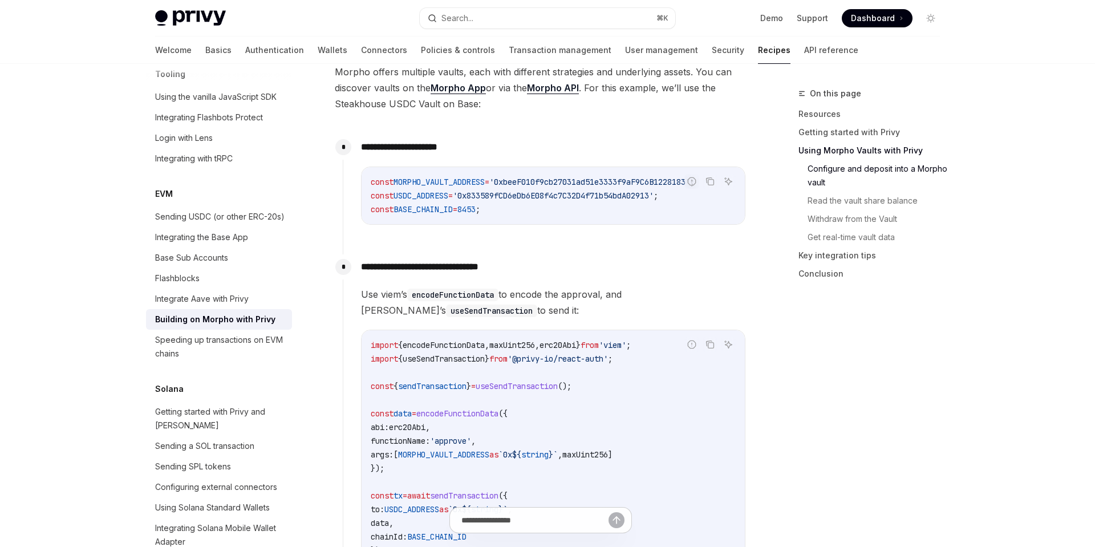
scroll to position [629, 0]
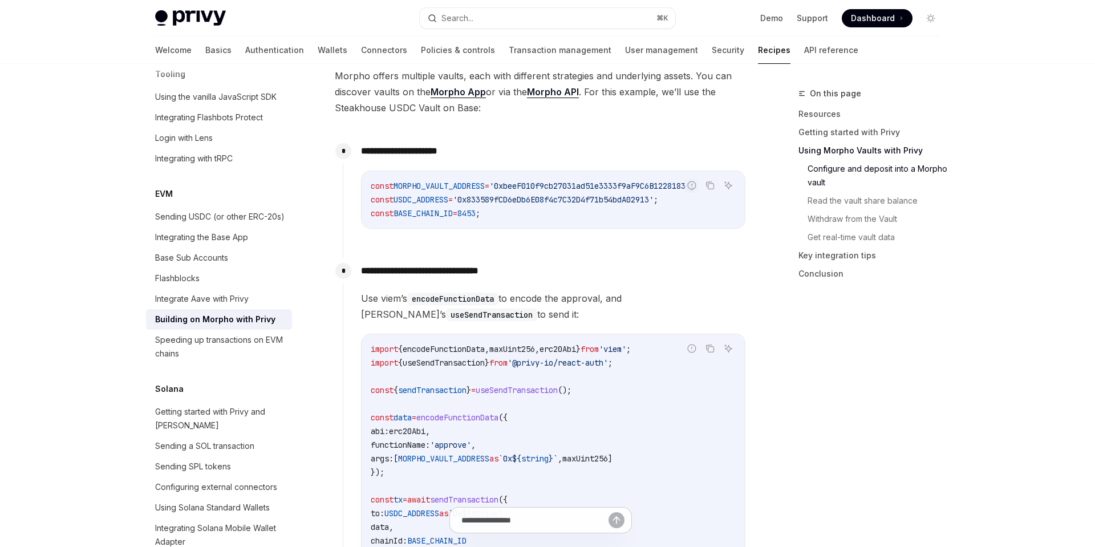
click at [612, 279] on p "**********" at bounding box center [553, 271] width 384 height 16
click at [605, 306] on span "Use viem’s encodeFunctionData to encode the approval, and Privy’s useSendTransa…" at bounding box center [553, 306] width 384 height 32
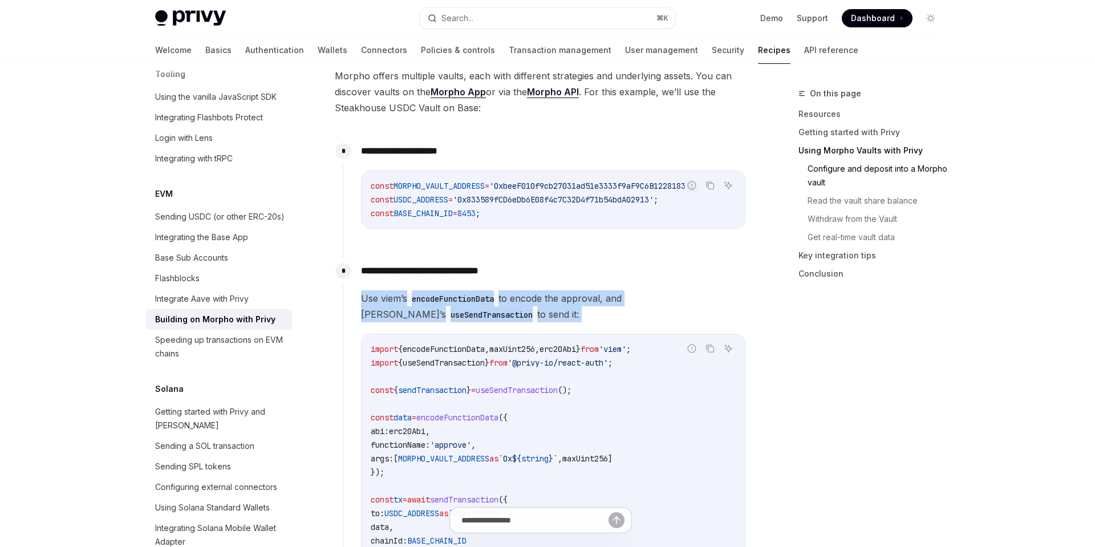
click at [640, 309] on span "Use viem’s encodeFunctionData to encode the approval, and Privy’s useSendTransa…" at bounding box center [553, 306] width 384 height 32
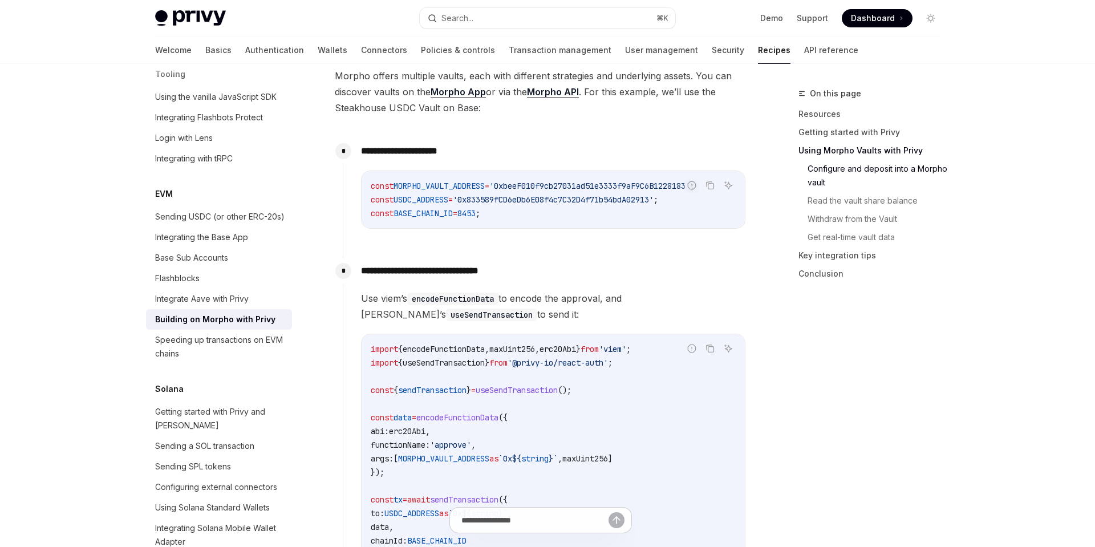
click at [640, 309] on span "Use viem’s encodeFunctionData to encode the approval, and Privy’s useSendTransa…" at bounding box center [553, 306] width 384 height 32
click at [662, 309] on span "Use viem’s encodeFunctionData to encode the approval, and Privy’s useSendTransa…" at bounding box center [553, 306] width 384 height 32
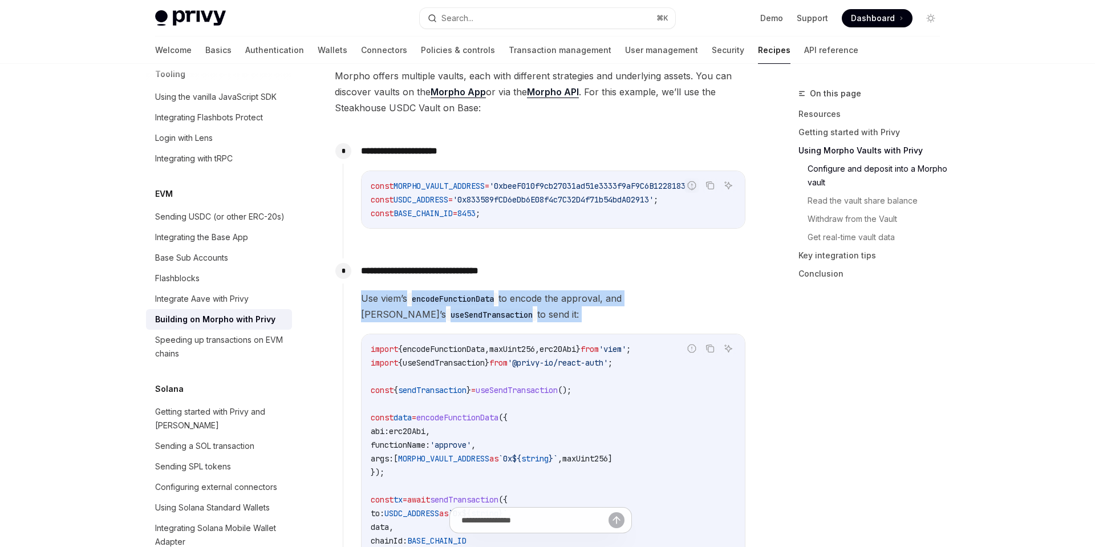
click at [649, 312] on span "Use viem’s encodeFunctionData to encode the approval, and Privy’s useSendTransa…" at bounding box center [553, 306] width 384 height 32
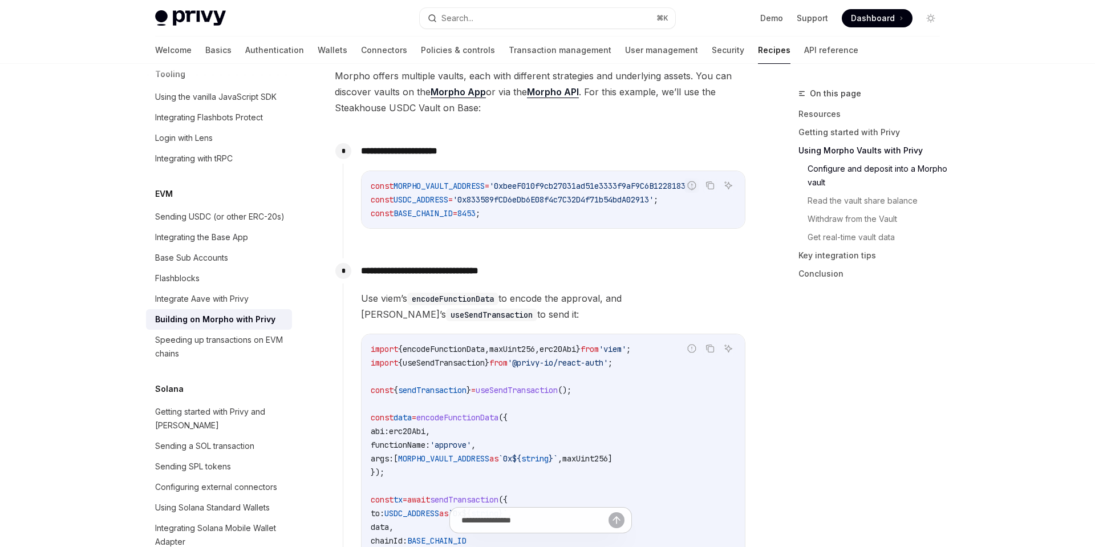
click at [649, 312] on span "Use viem’s encodeFunctionData to encode the approval, and Privy’s useSendTransa…" at bounding box center [553, 306] width 384 height 32
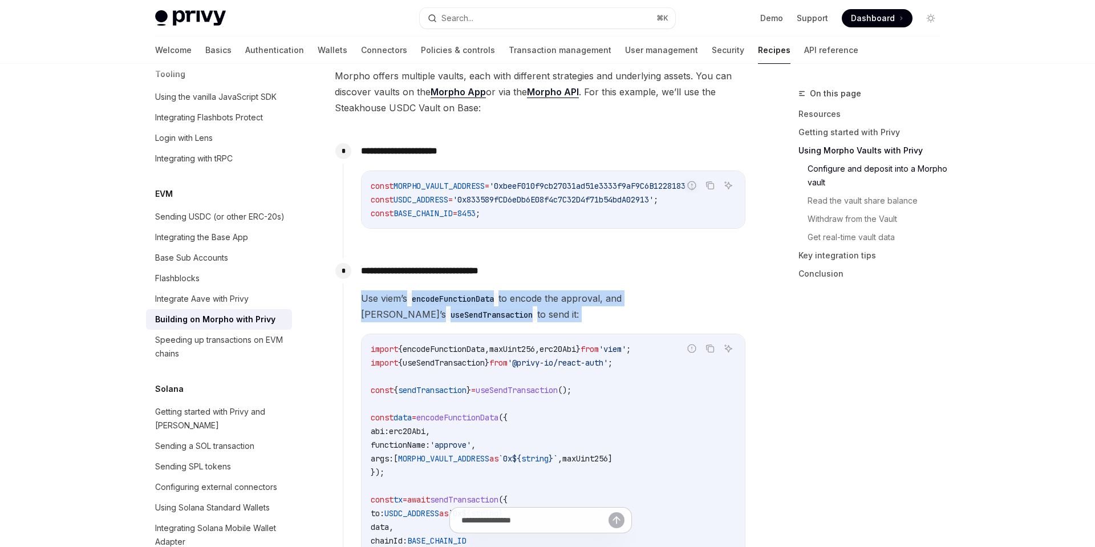
click at [669, 316] on span "Use viem’s encodeFunctionData to encode the approval, and Privy’s useSendTransa…" at bounding box center [553, 306] width 384 height 32
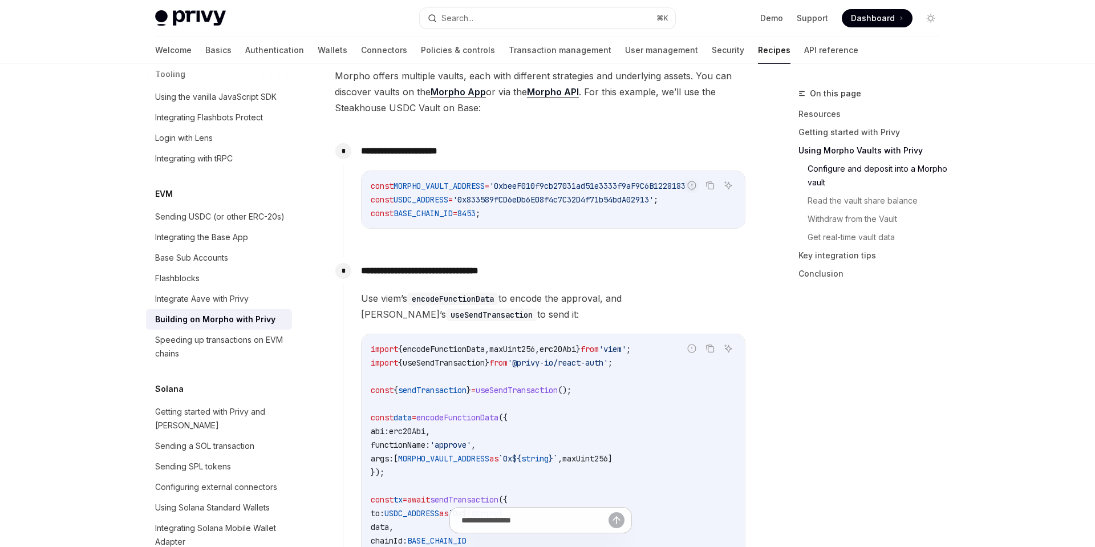
click at [669, 316] on span "Use viem’s encodeFunctionData to encode the approval, and Privy’s useSendTransa…" at bounding box center [553, 306] width 384 height 32
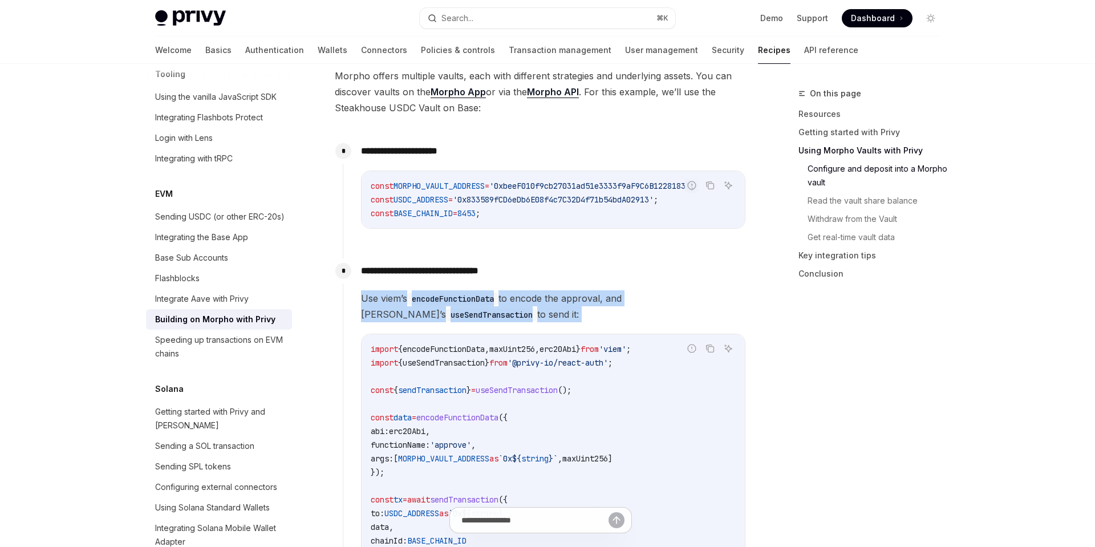
click at [684, 314] on span "Use viem’s encodeFunctionData to encode the approval, and Privy’s useSendTransa…" at bounding box center [553, 306] width 384 height 32
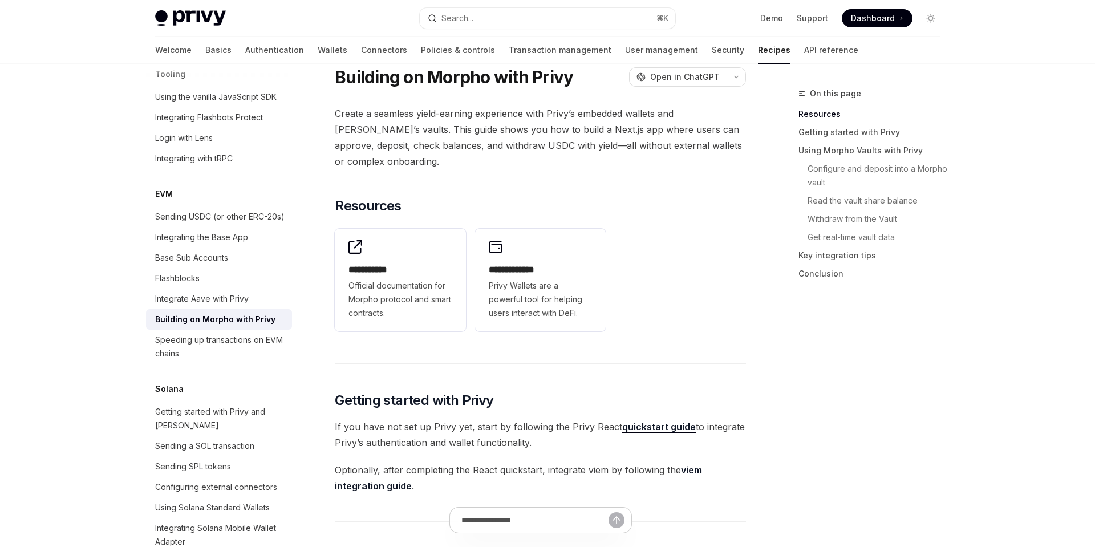
scroll to position [0, 0]
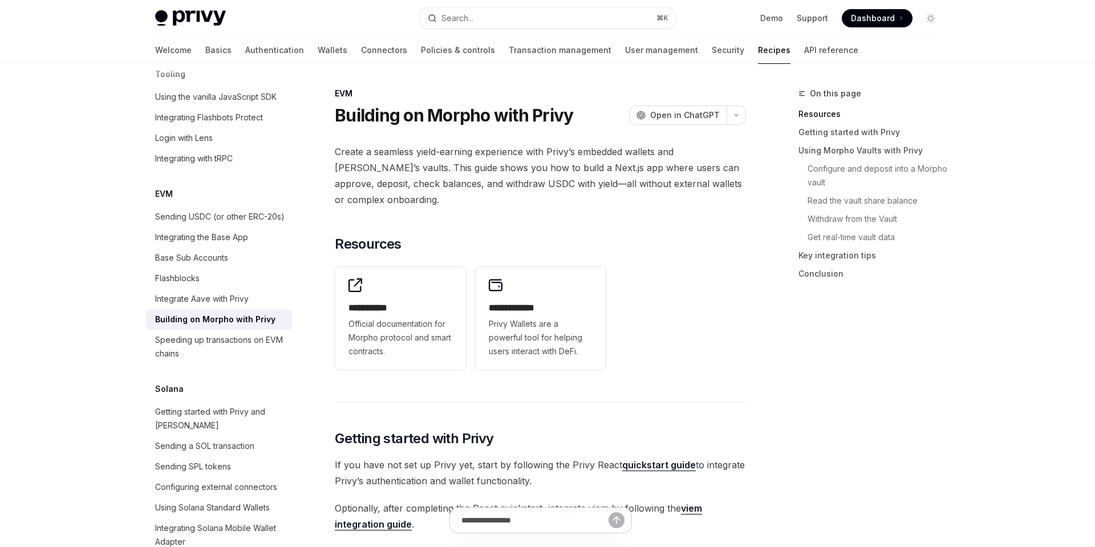
click at [454, 116] on h1 "Building on Morpho with Privy" at bounding box center [454, 115] width 238 height 21
copy h1 "Morpho"
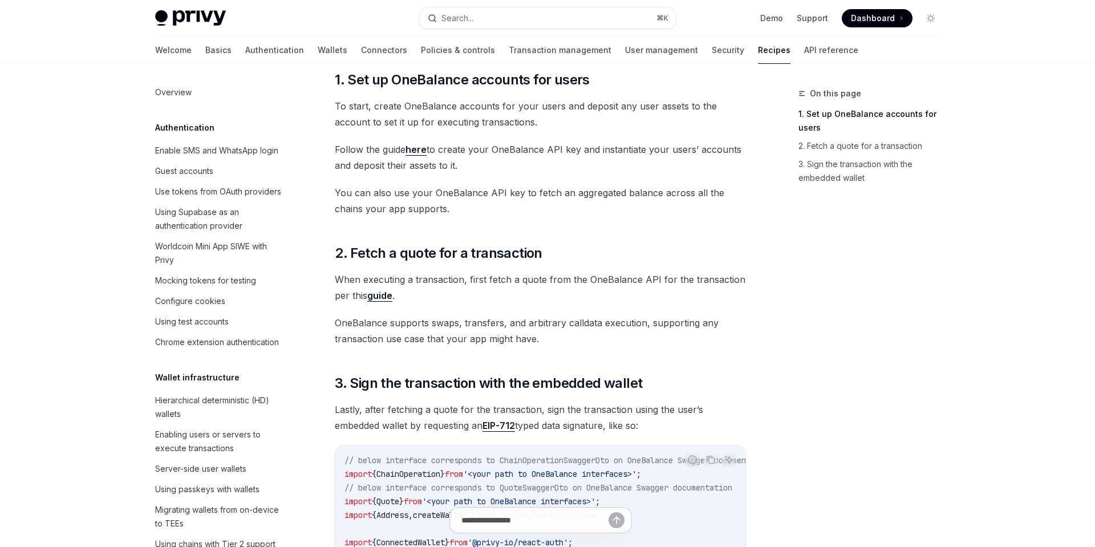
scroll to position [776, 0]
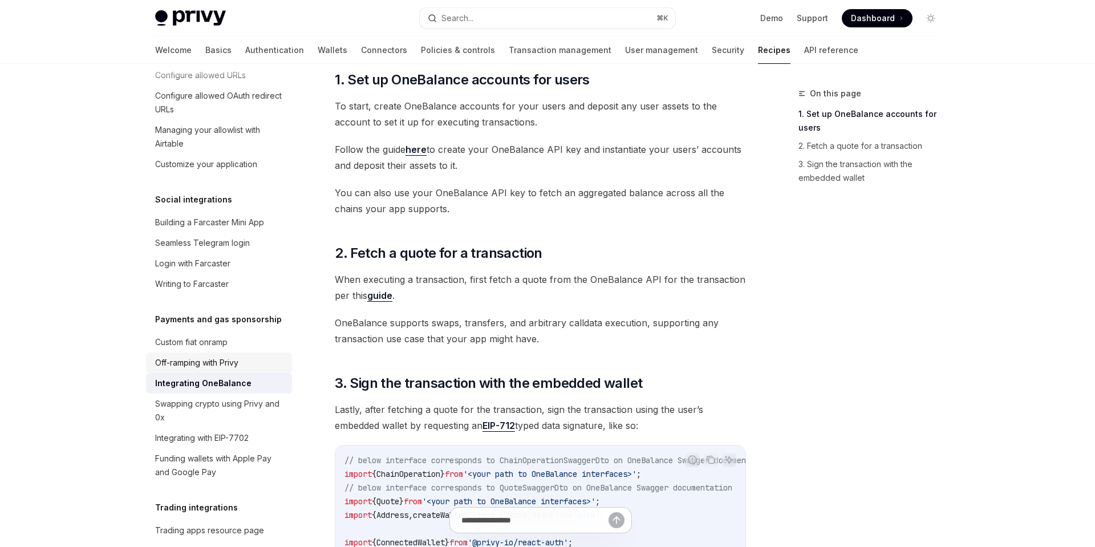
click at [234, 356] on div "Off-ramping with Privy" at bounding box center [196, 363] width 83 height 14
type textarea "*"
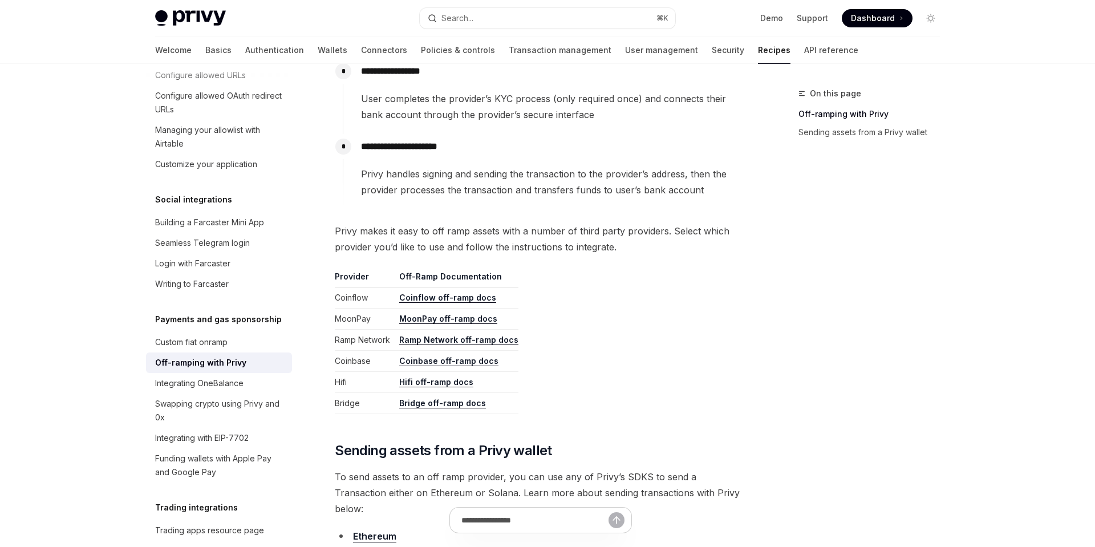
scroll to position [412, 0]
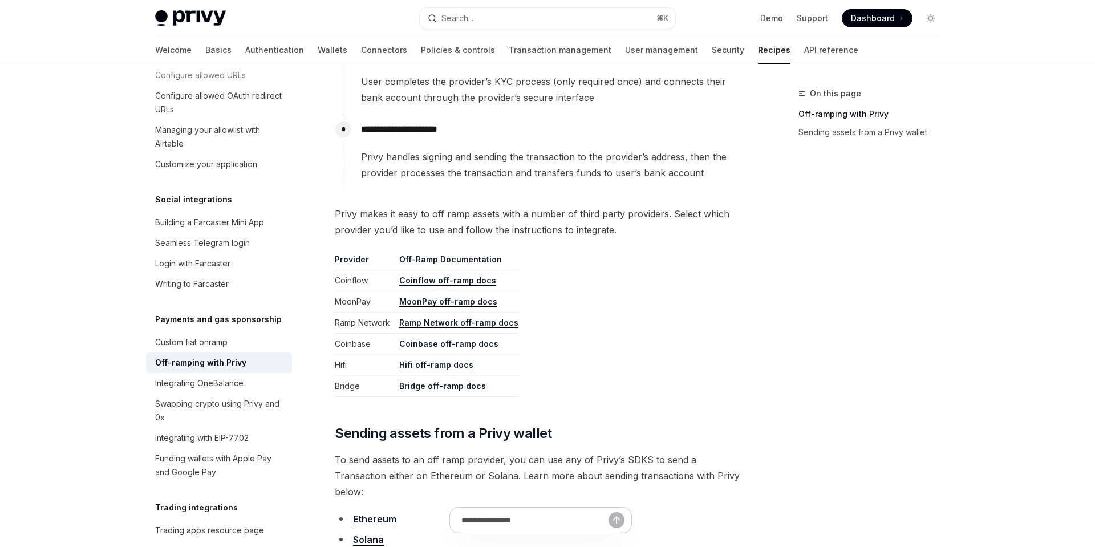
click at [548, 223] on span "Privy makes it easy to off ramp assets with a number of third party providers. …" at bounding box center [540, 222] width 411 height 32
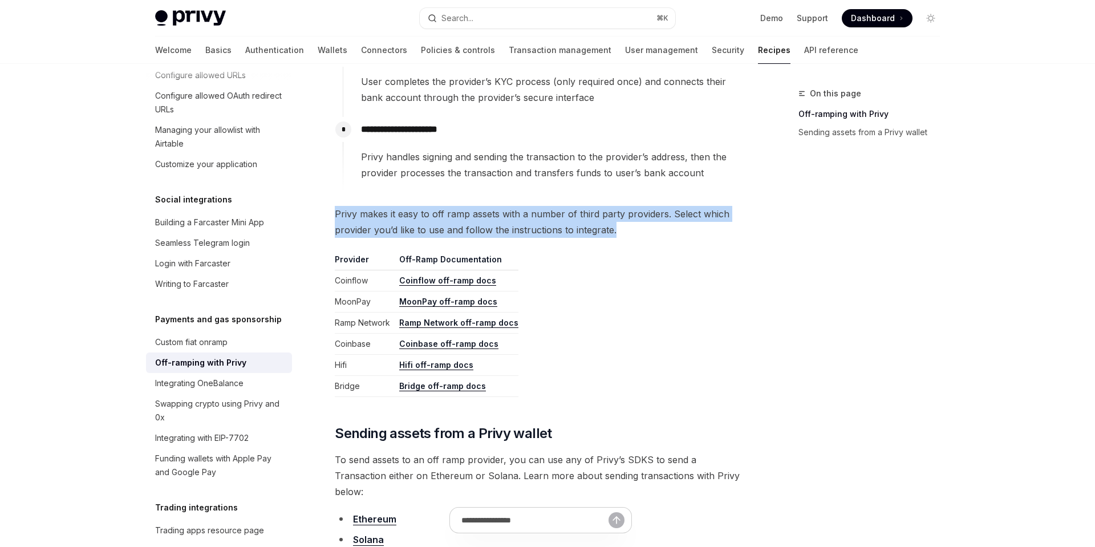
click at [586, 226] on span "Privy makes it easy to off ramp assets with a number of third party providers. …" at bounding box center [540, 222] width 411 height 32
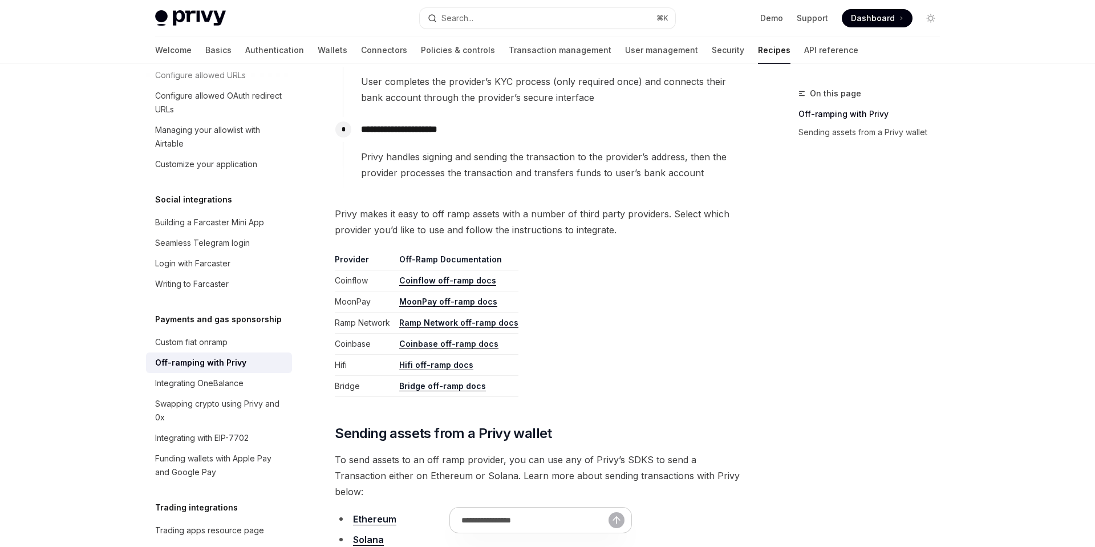
click at [579, 218] on span "Privy makes it easy to off ramp assets with a number of third party providers. …" at bounding box center [540, 222] width 411 height 32
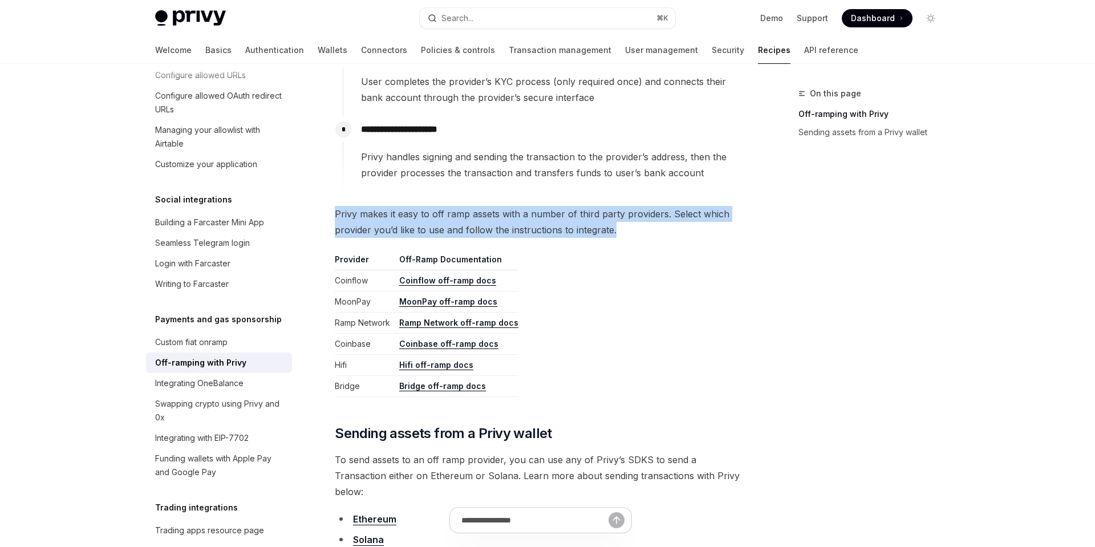
click at [611, 218] on span "Privy makes it easy to off ramp assets with a number of third party providers. …" at bounding box center [540, 222] width 411 height 32
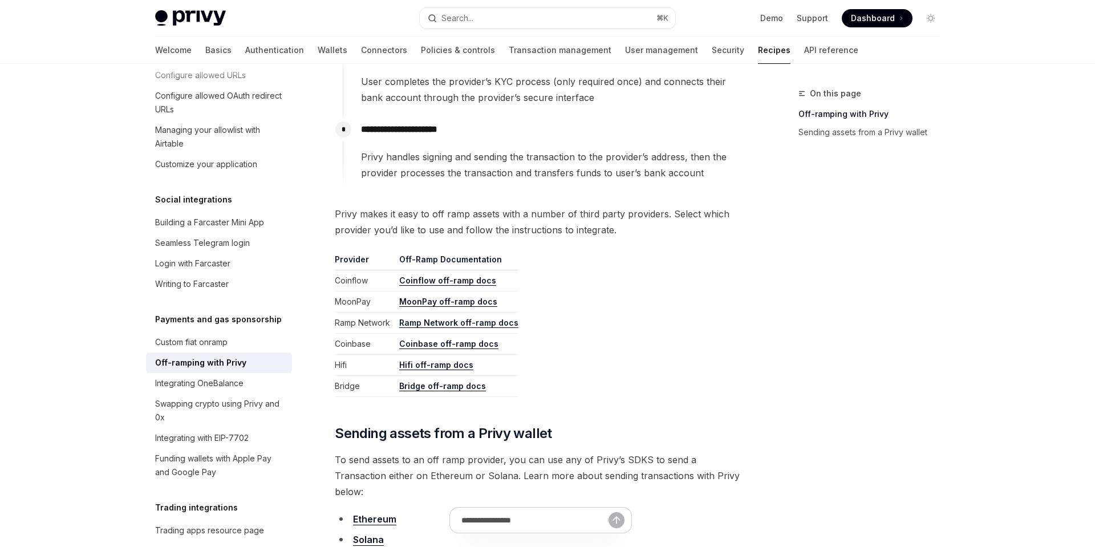
click at [611, 218] on span "Privy makes it easy to off ramp assets with a number of third party providers. …" at bounding box center [540, 222] width 411 height 32
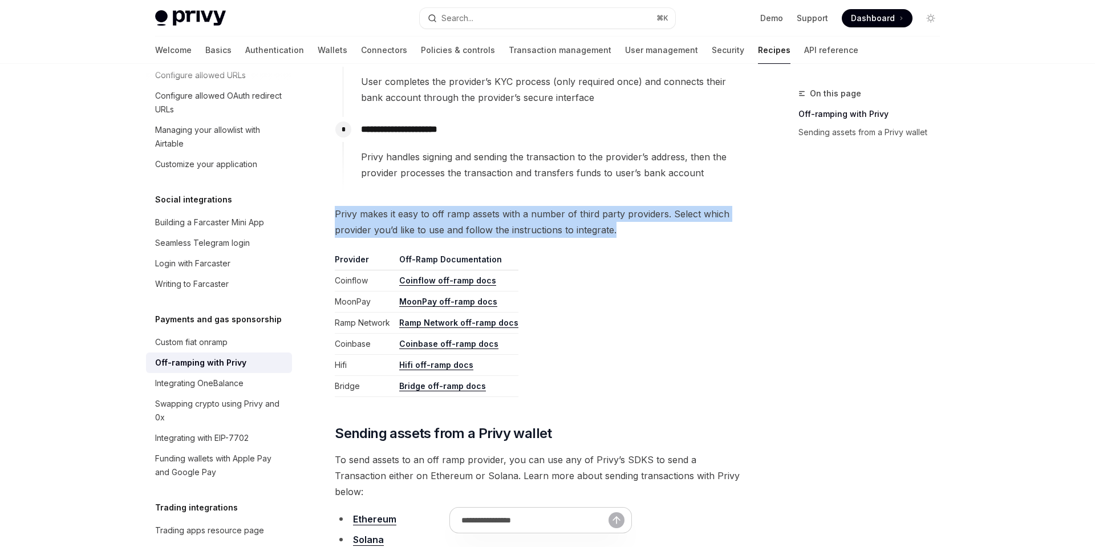
click at [611, 218] on span "Privy makes it easy to off ramp assets with a number of third party providers. …" at bounding box center [540, 222] width 411 height 32
click at [640, 219] on span "Privy makes it easy to off ramp assets with a number of third party providers. …" at bounding box center [540, 222] width 411 height 32
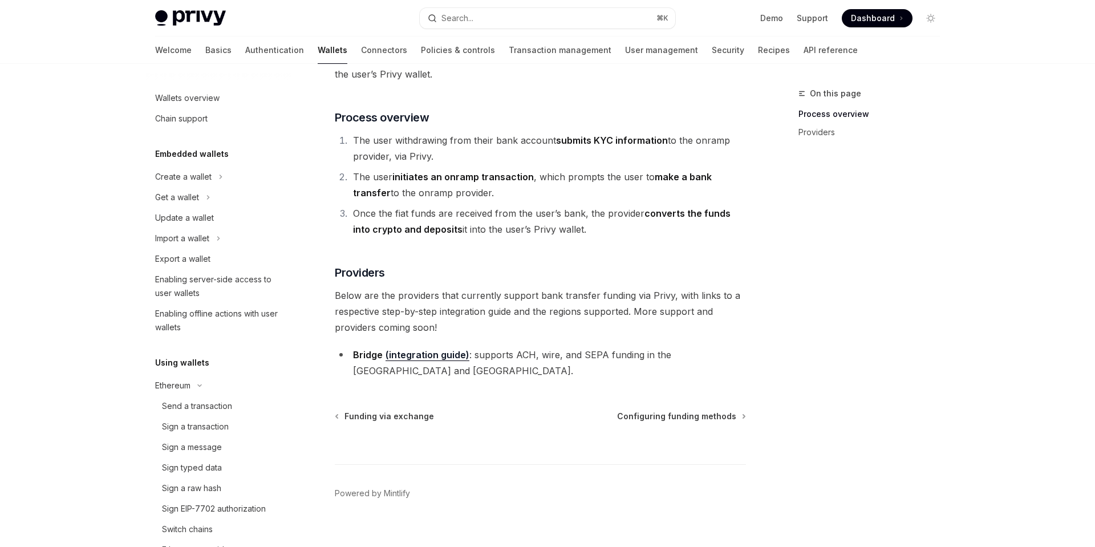
click at [705, 183] on li "The user initiates an onramp transaction , which prompts the user to make a ban…" at bounding box center [547, 185] width 396 height 32
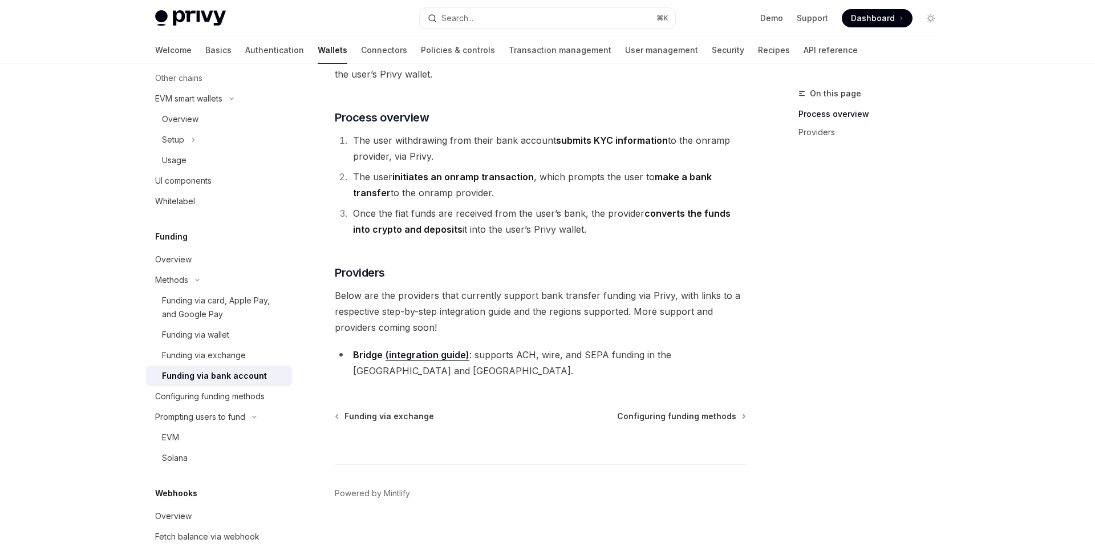
click at [705, 183] on li "The user initiates an onramp transaction , which prompts the user to make a ban…" at bounding box center [547, 185] width 396 height 32
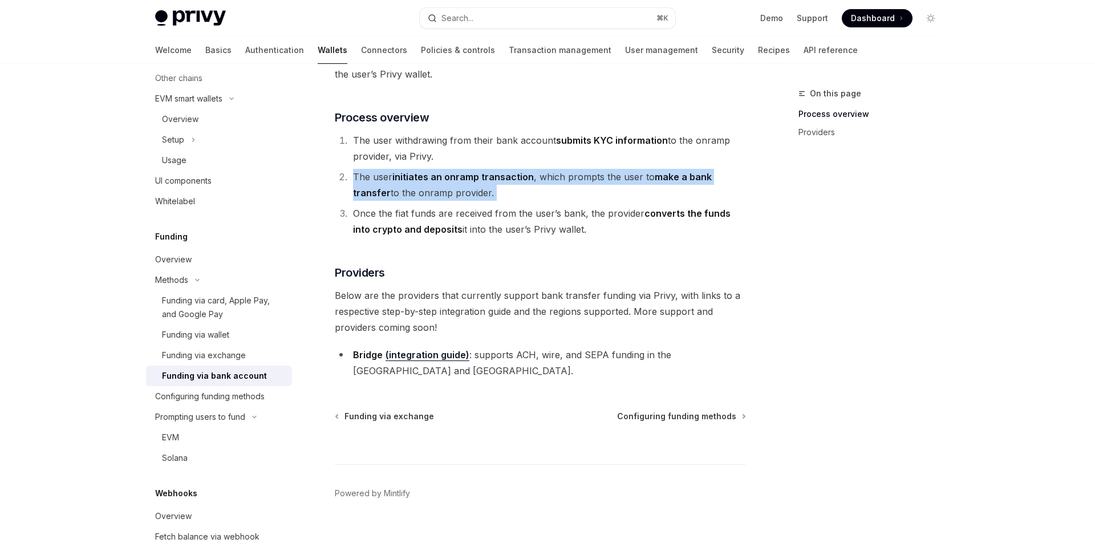
click at [726, 190] on li "The user initiates an onramp transaction , which prompts the user to make a ban…" at bounding box center [547, 185] width 396 height 32
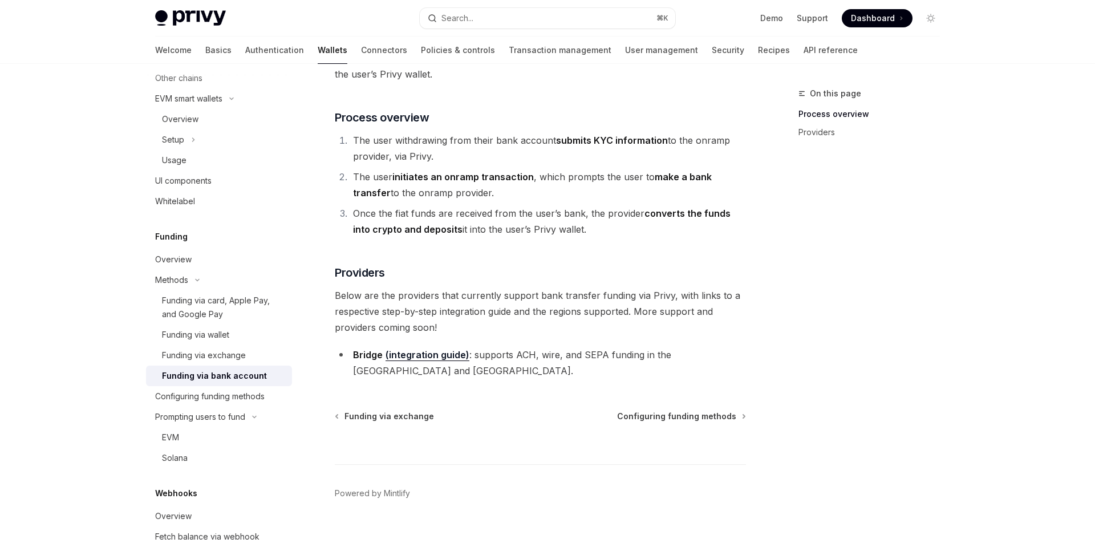
click at [726, 190] on li "The user initiates an onramp transaction , which prompts the user to make a ban…" at bounding box center [547, 185] width 396 height 32
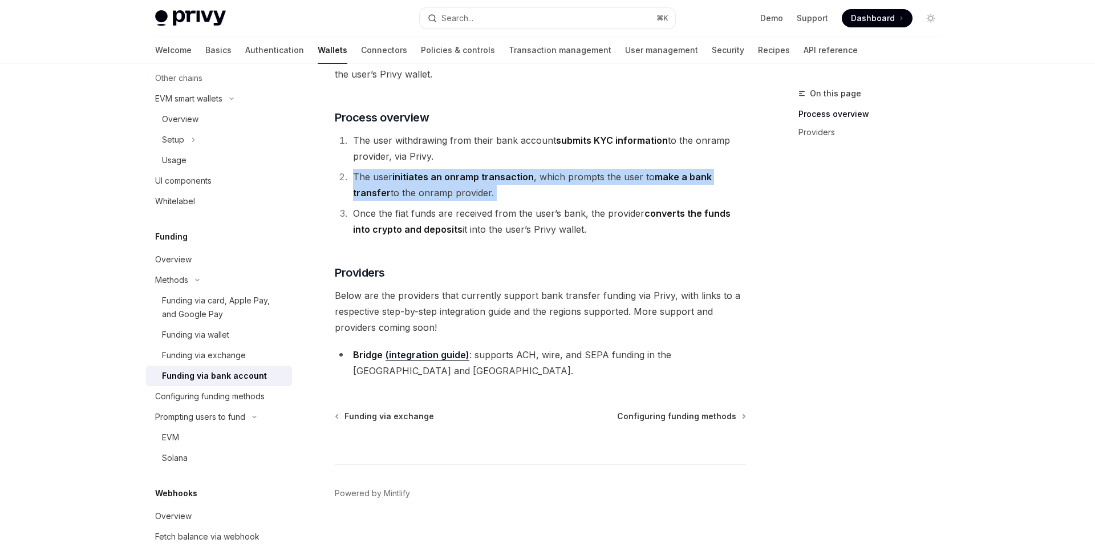
click at [748, 195] on div "On this page Process overview Providers Methods Funding via bank account OpenAI…" at bounding box center [547, 229] width 803 height 668
